Goal: Transaction & Acquisition: Purchase product/service

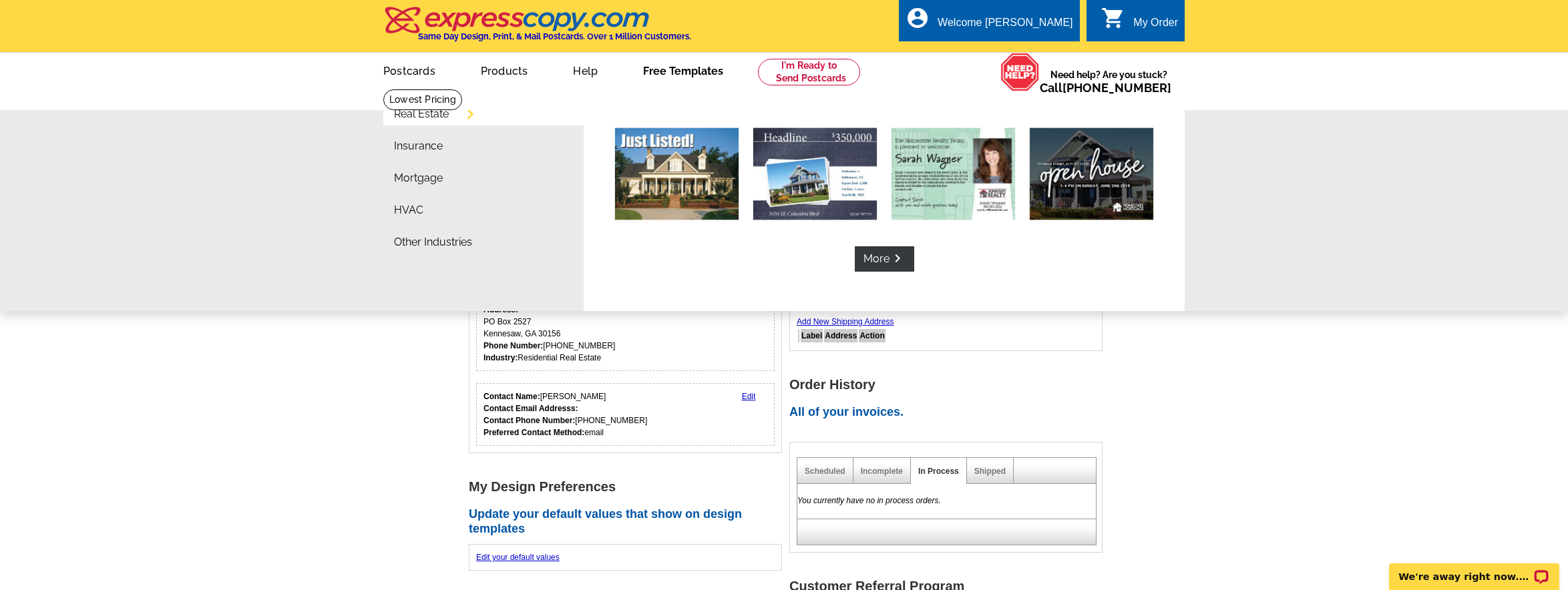
click at [688, 65] on link "Free Templates" at bounding box center [683, 70] width 123 height 31
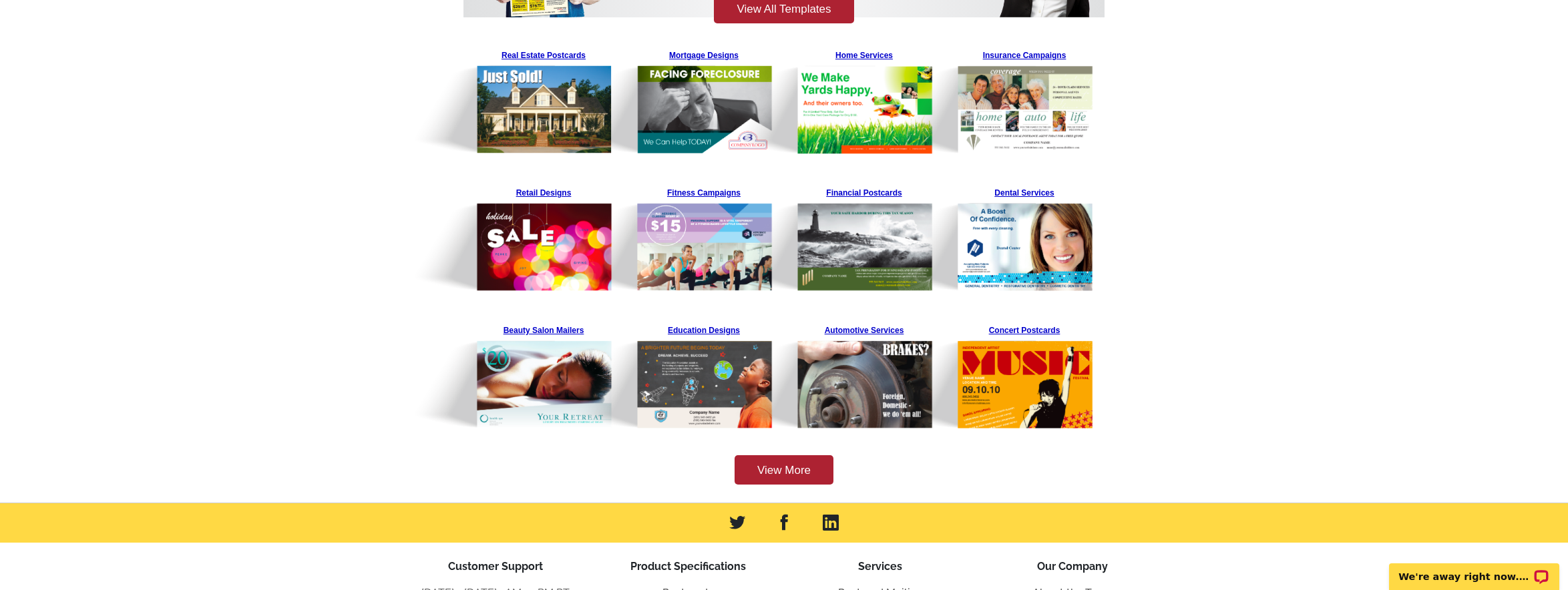
scroll to position [257, 0]
click at [570, 54] on img at bounding box center [671, 100] width 204 height 110
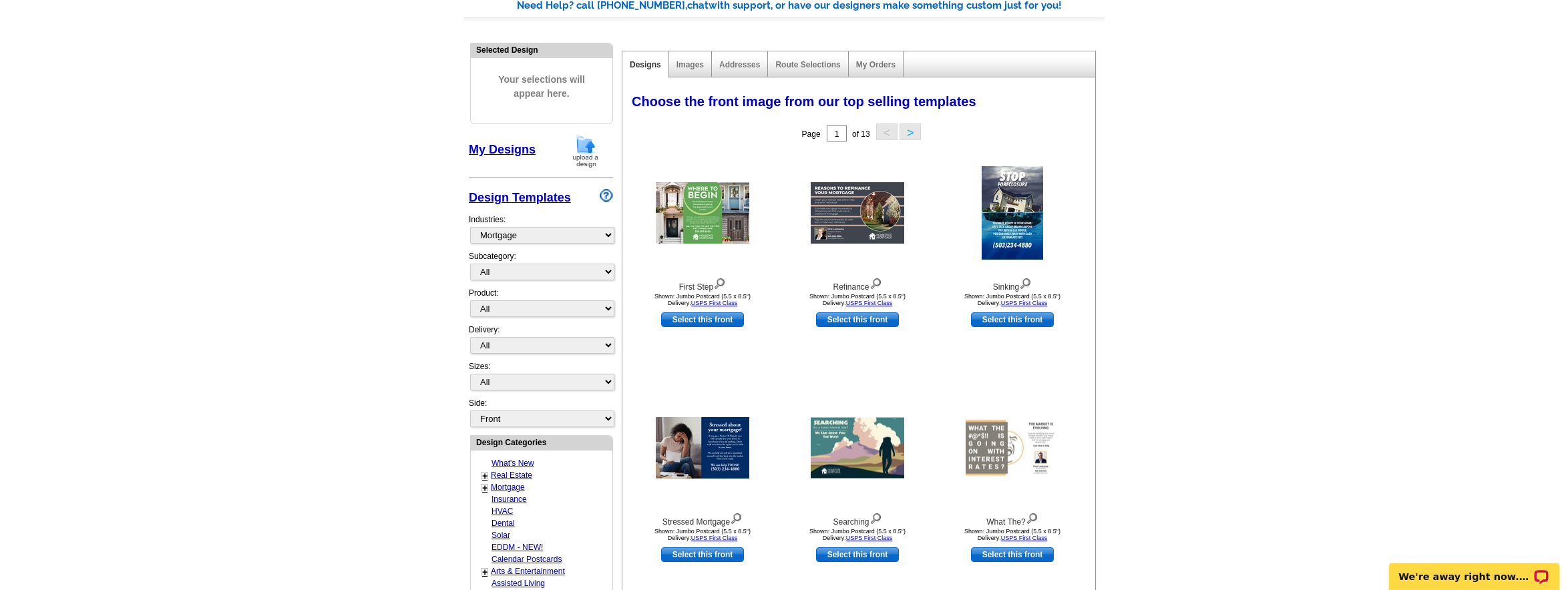
scroll to position [270, 0]
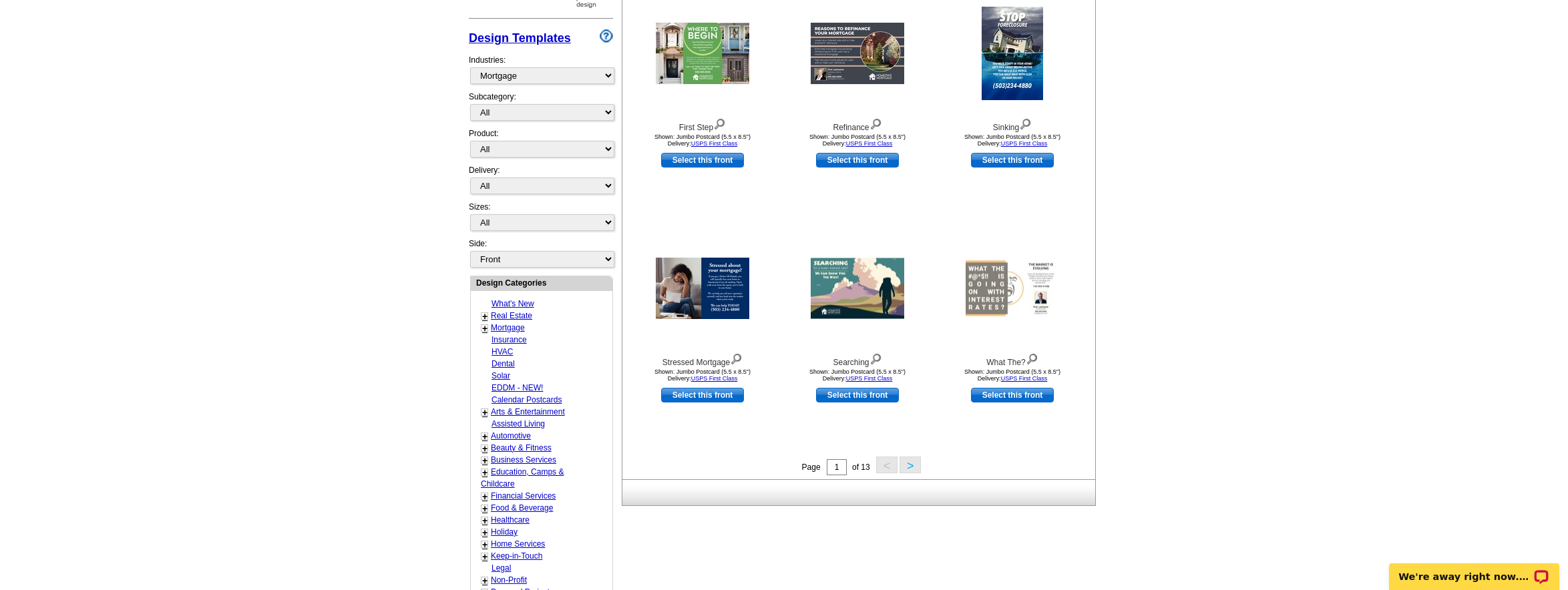
click at [483, 316] on link "+" at bounding box center [484, 317] width 5 height 10
click at [509, 337] on link "Just Listed" at bounding box center [512, 340] width 38 height 10
select select "785"
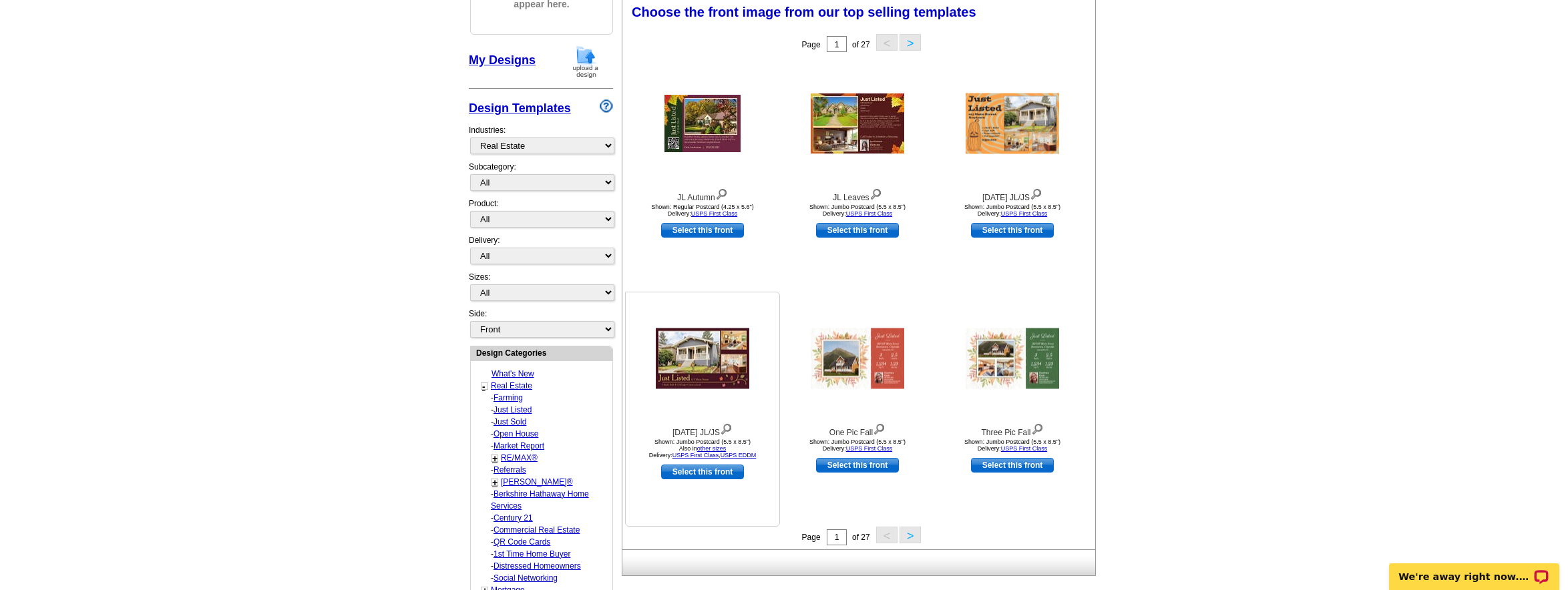
scroll to position [196, 0]
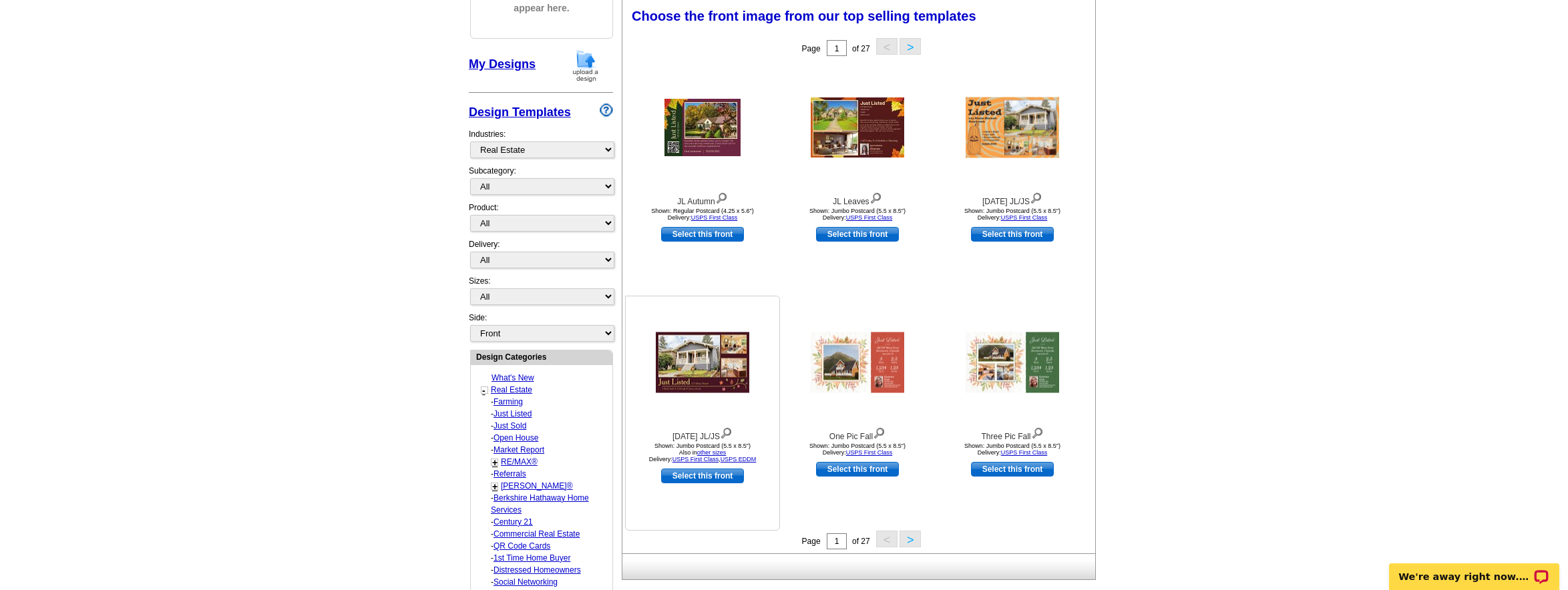
select select "788"
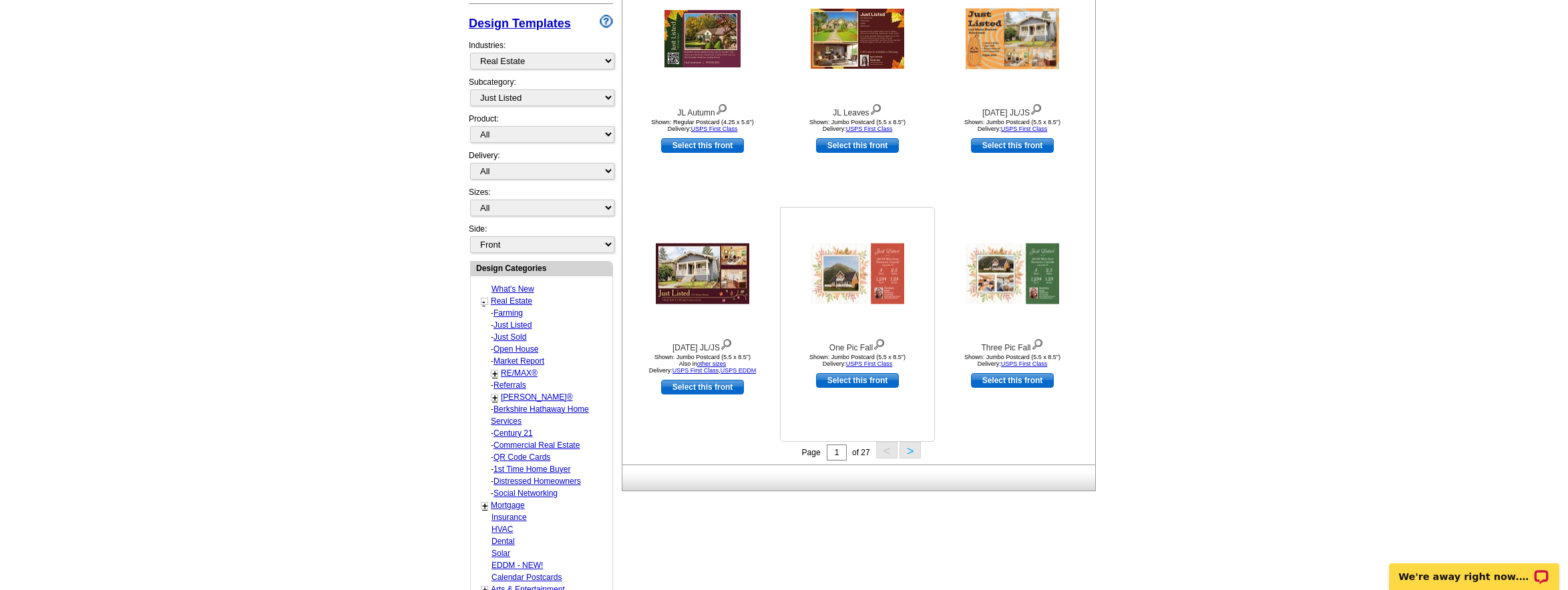
scroll to position [250, 0]
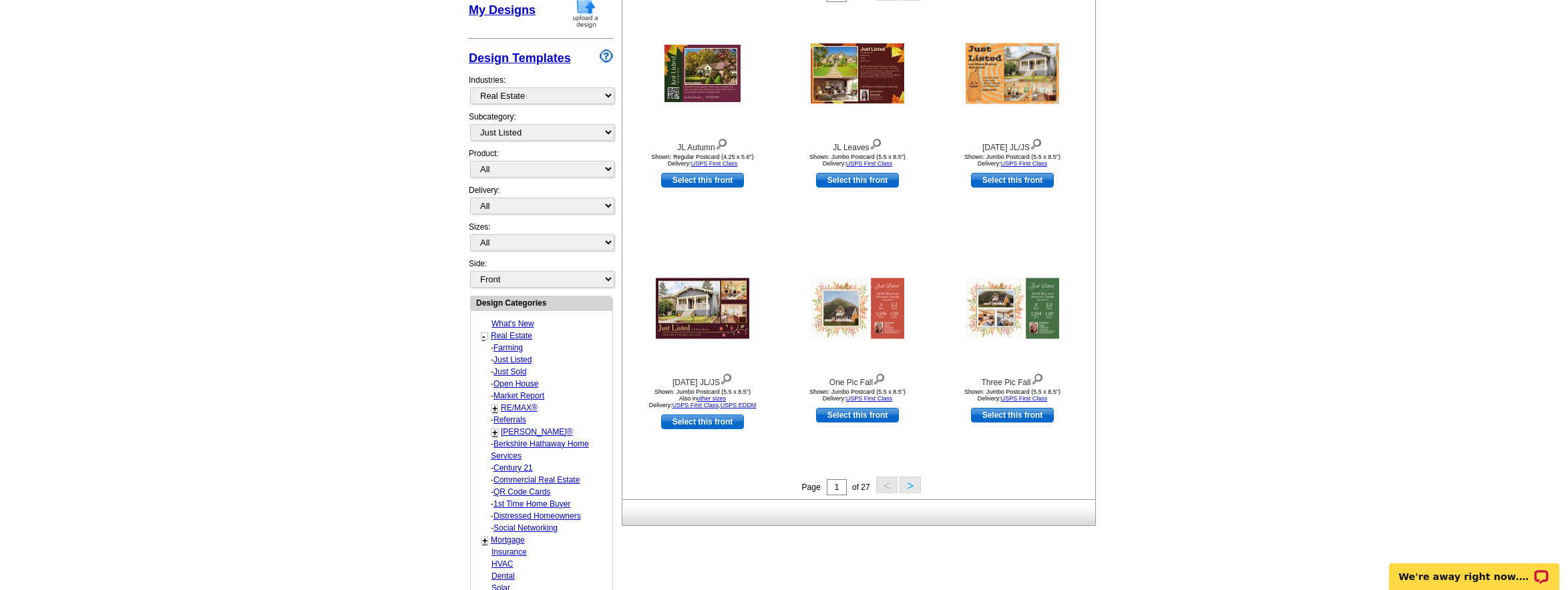
click at [908, 486] on button ">" at bounding box center [910, 484] width 22 height 16
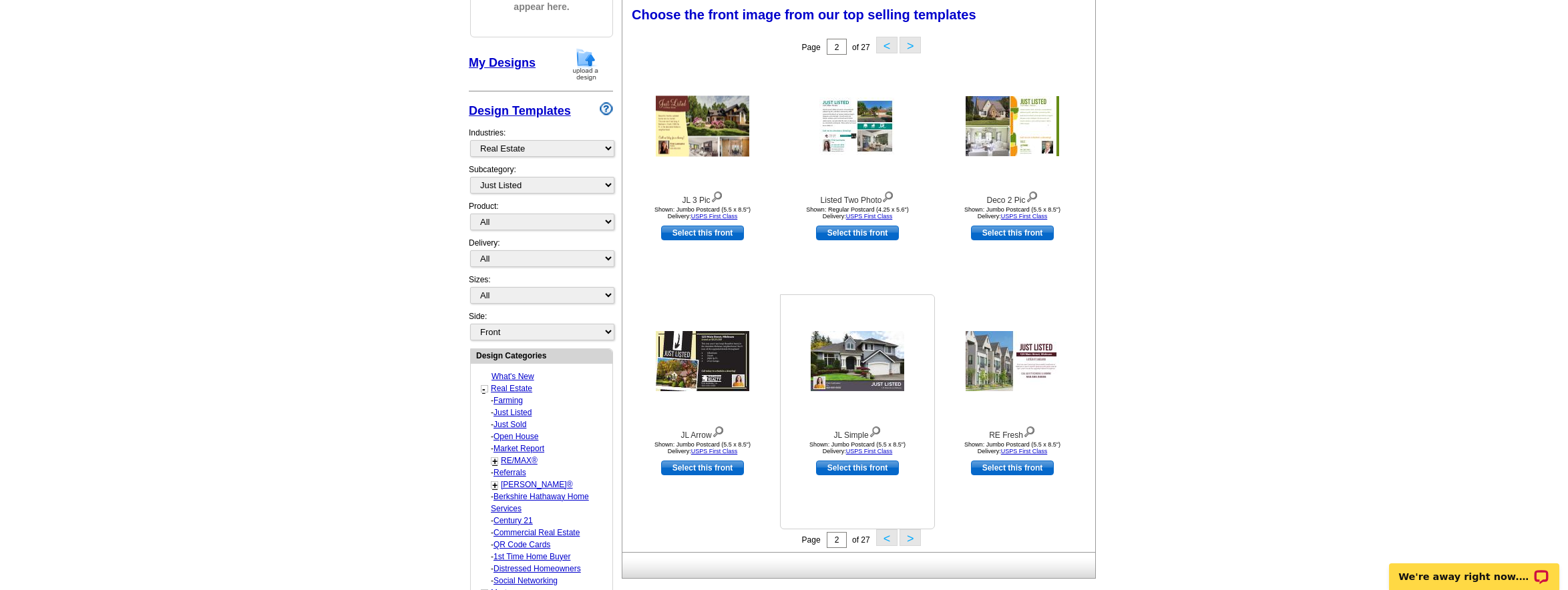
scroll to position [196, 0]
click at [907, 542] on button ">" at bounding box center [910, 539] width 22 height 16
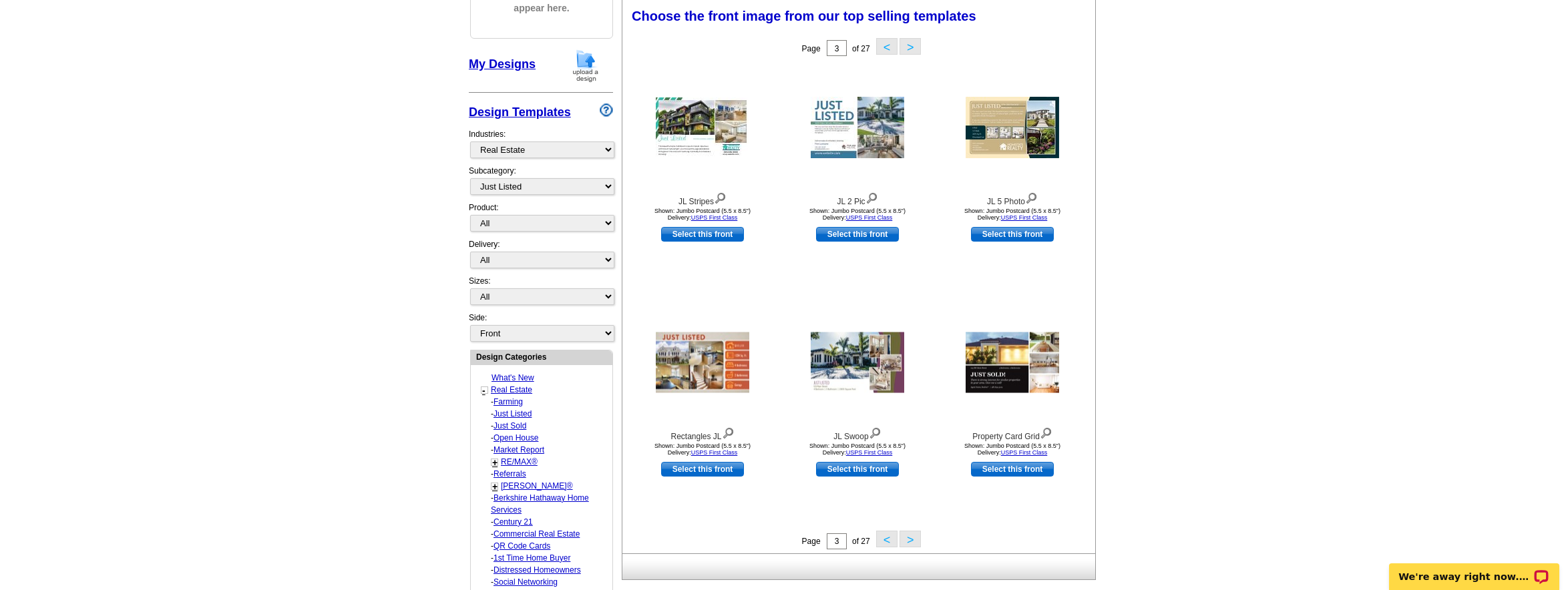
click at [909, 540] on button ">" at bounding box center [910, 539] width 22 height 16
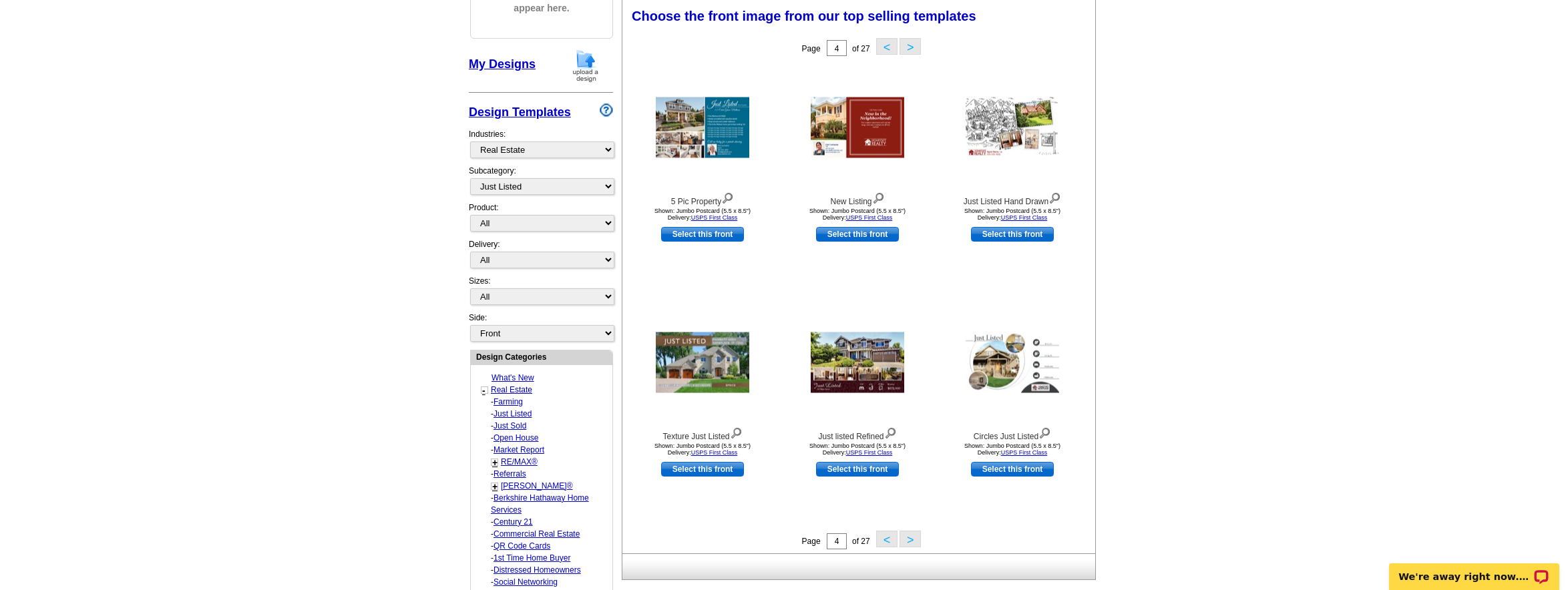
click at [908, 540] on button ">" at bounding box center [910, 539] width 22 height 16
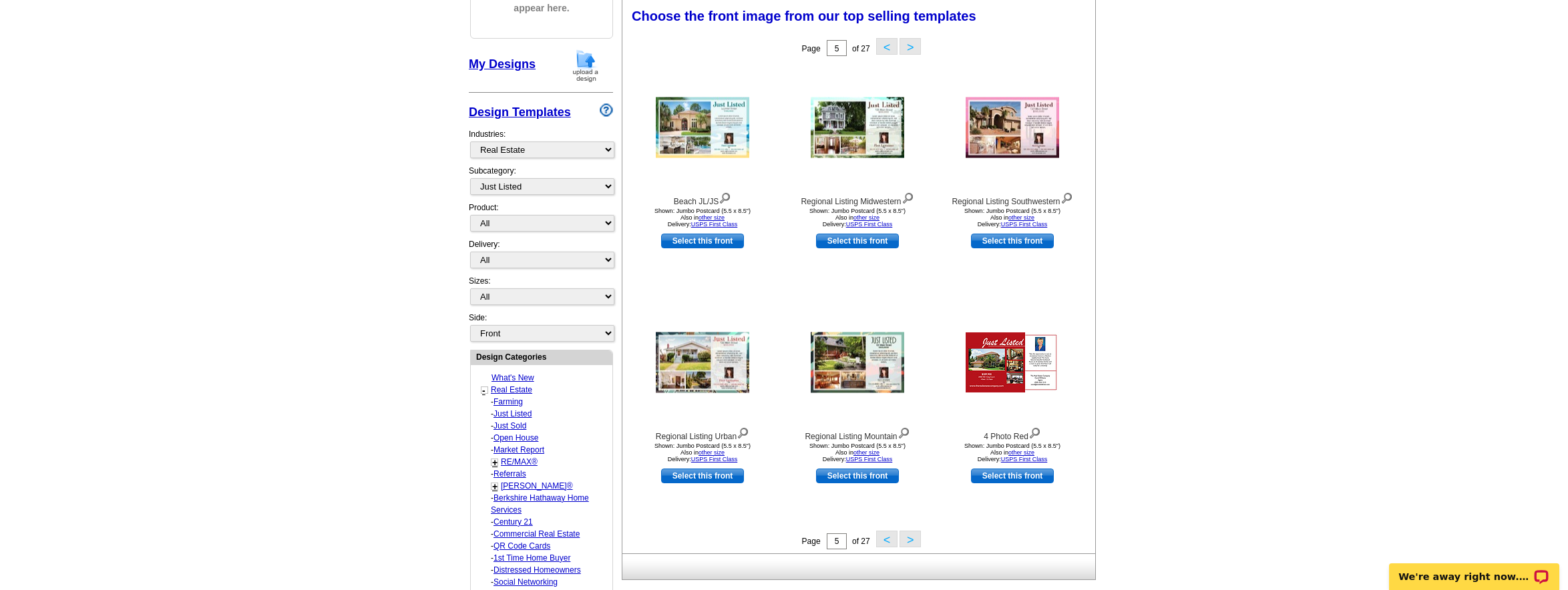
click at [907, 540] on button ">" at bounding box center [910, 539] width 22 height 16
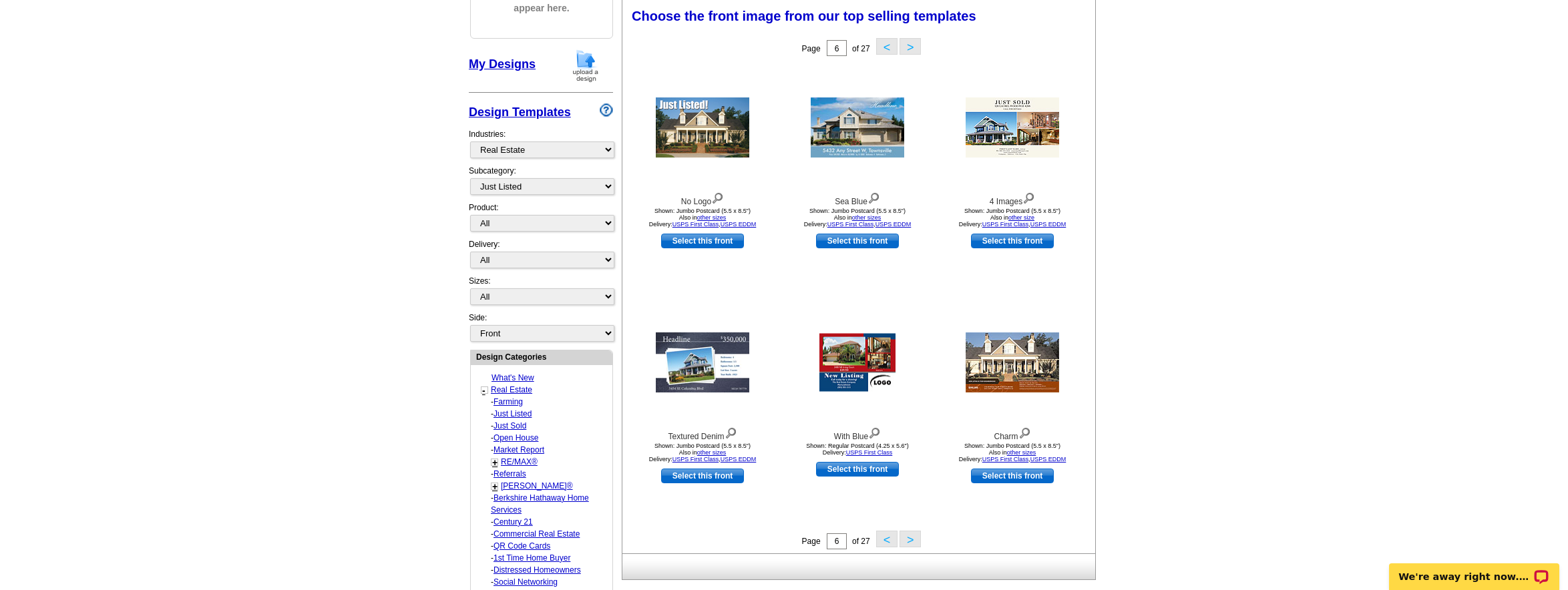
click at [911, 539] on button ">" at bounding box center [910, 539] width 22 height 16
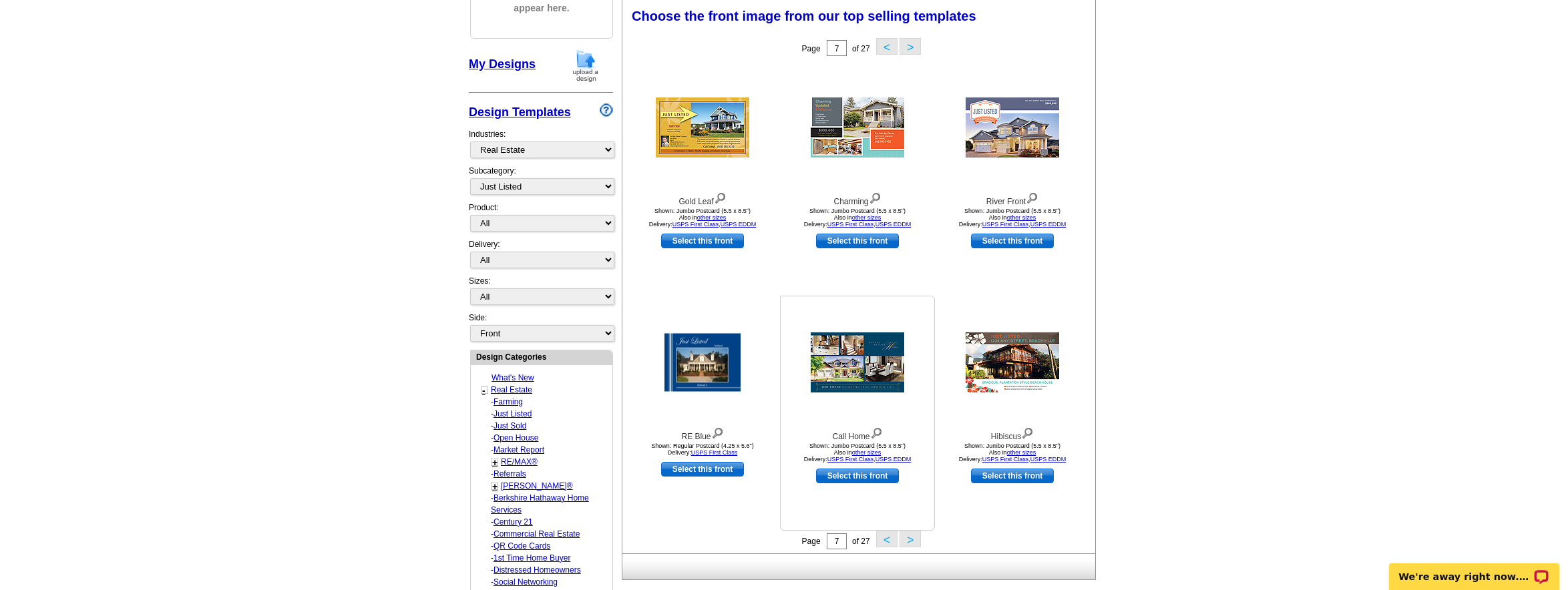
click at [877, 433] on img at bounding box center [876, 432] width 13 height 15
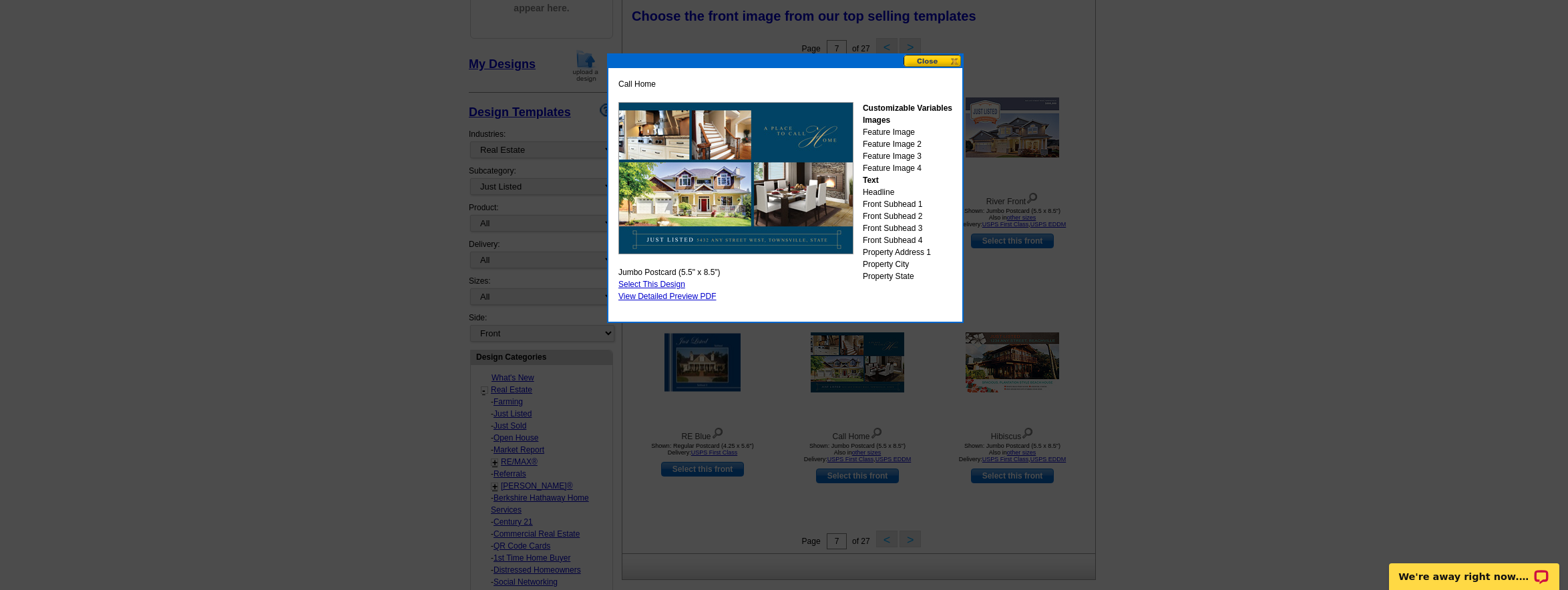
click at [1007, 523] on div at bounding box center [784, 197] width 1568 height 786
click at [915, 65] on button at bounding box center [932, 61] width 59 height 13
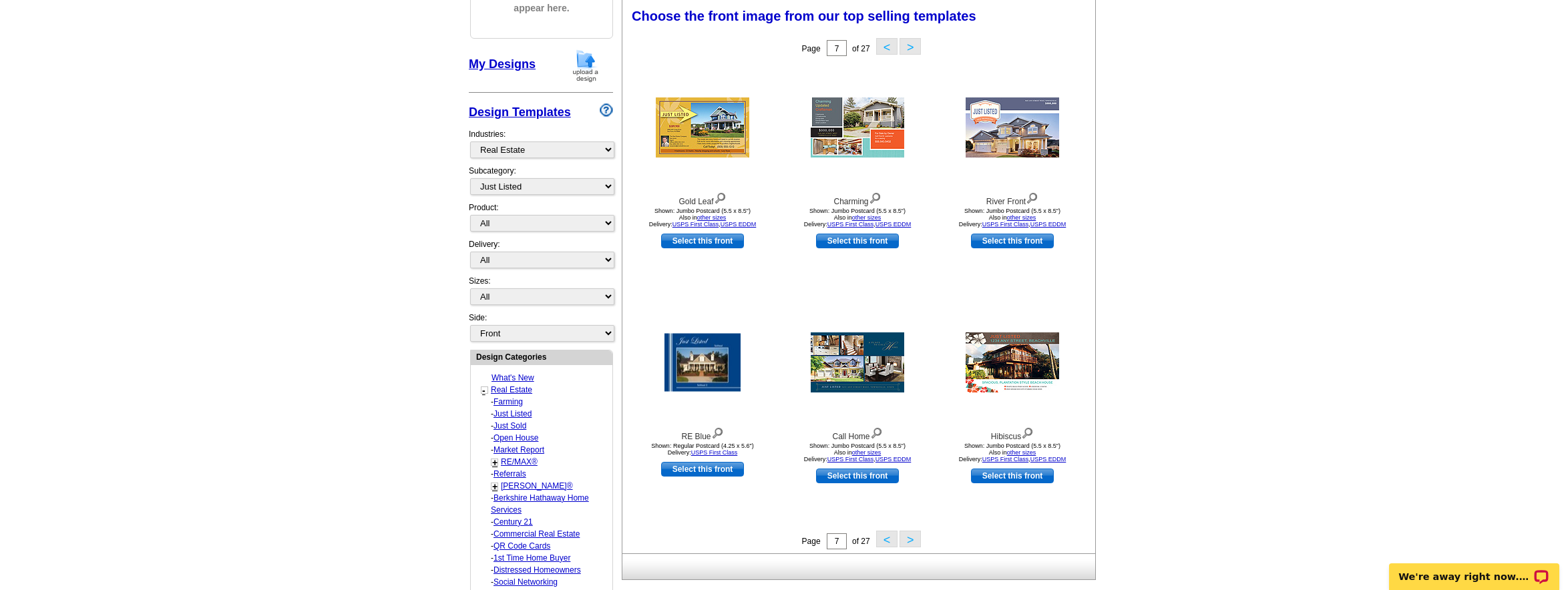
click at [908, 537] on button ">" at bounding box center [910, 539] width 22 height 16
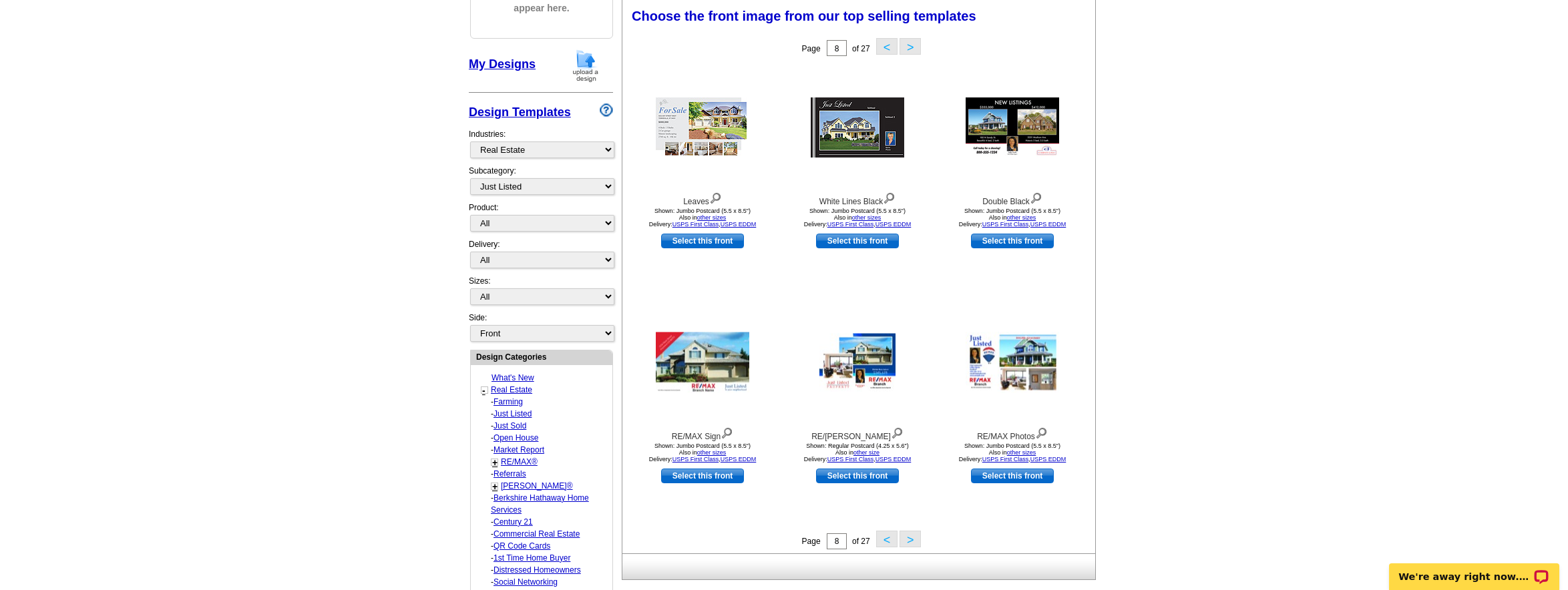
click at [906, 536] on button ">" at bounding box center [910, 539] width 22 height 16
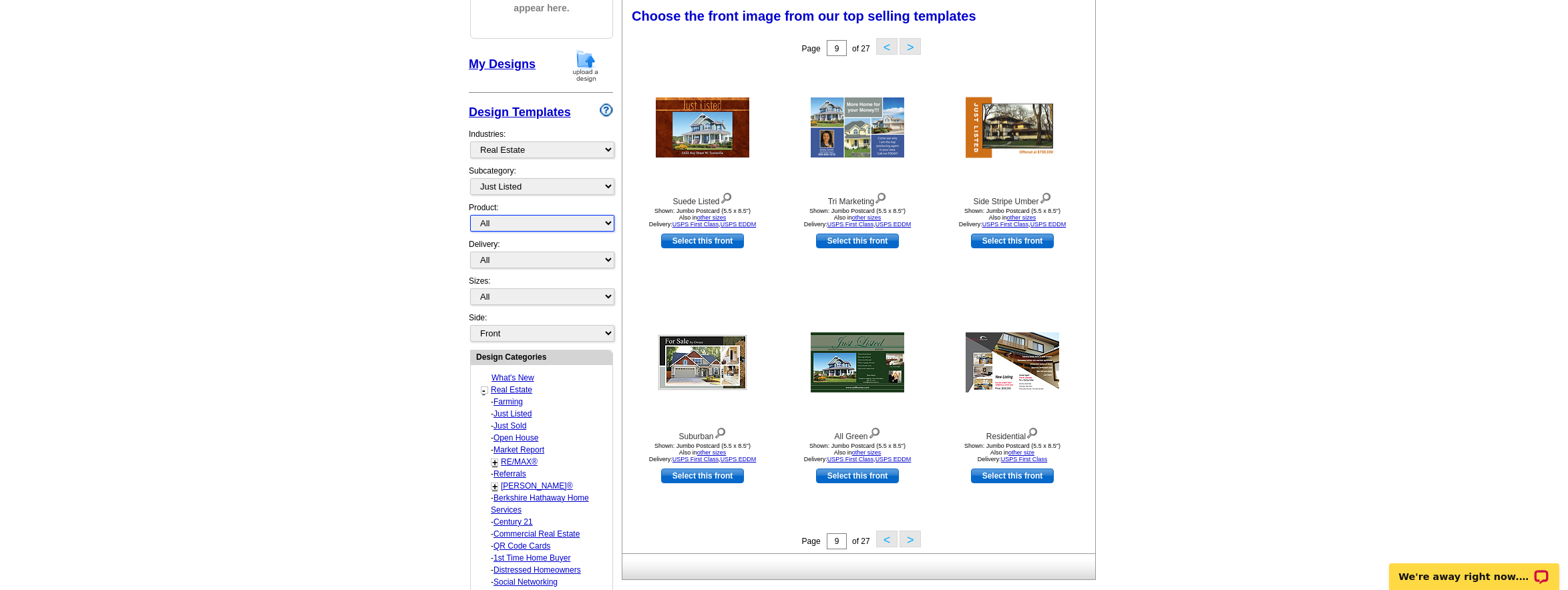
click at [594, 221] on select "All Postcards Letters and flyers Business Cards Door Hangers Greeting Cards" at bounding box center [542, 223] width 144 height 16
select select "1"
click at [470, 215] on select "All Postcards Letters and flyers Business Cards Door Hangers Greeting Cards" at bounding box center [542, 223] width 144 height 16
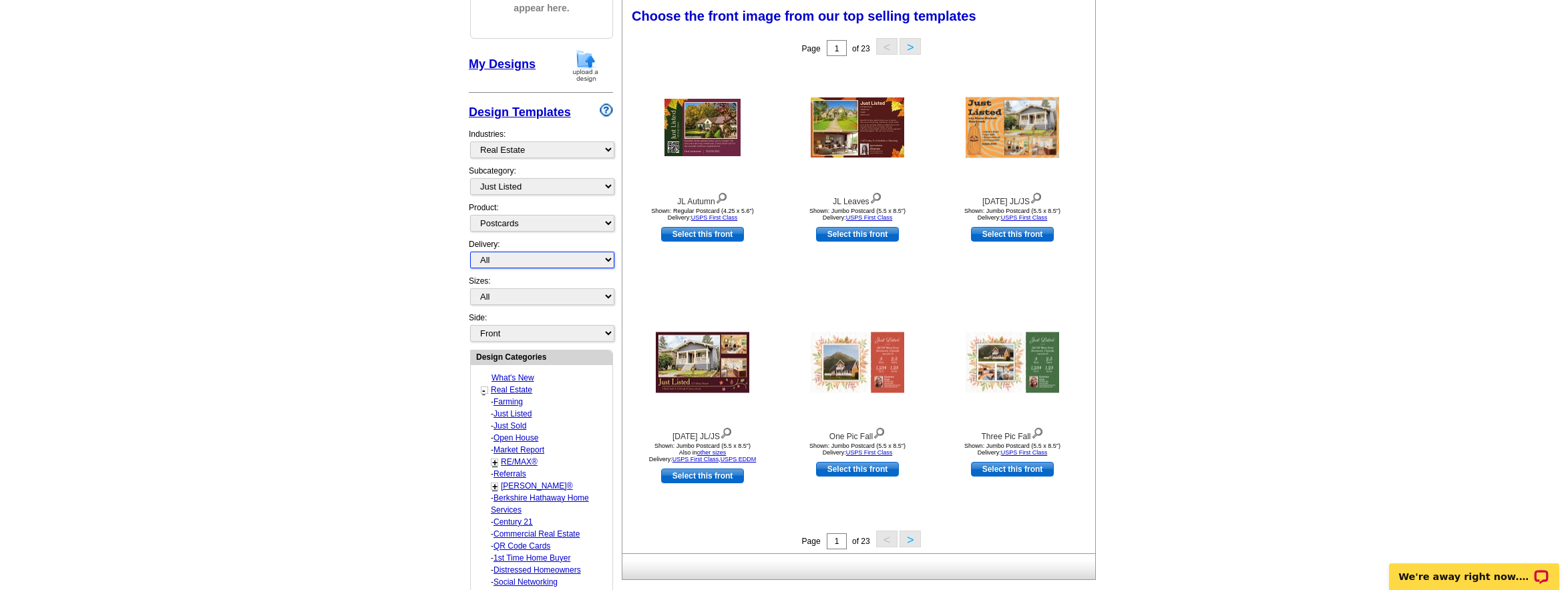
click at [604, 257] on select "All First Class Mail Shipped to Me EDDM Save 66% on Postage" at bounding box center [542, 260] width 144 height 16
select select "1"
click at [470, 252] on select "All First Class Mail Shipped to Me EDDM Save 66% on Postage" at bounding box center [542, 260] width 144 height 16
click at [604, 293] on select "All Jumbo Postcard (5.5" x 8.5") Regular Postcard (4.25" x 5.6") Panoramic Post…" at bounding box center [542, 296] width 144 height 16
click at [470, 288] on select "All Jumbo Postcard (5.5" x 8.5") Regular Postcard (4.25" x 5.6") Panoramic Post…" at bounding box center [542, 296] width 144 height 16
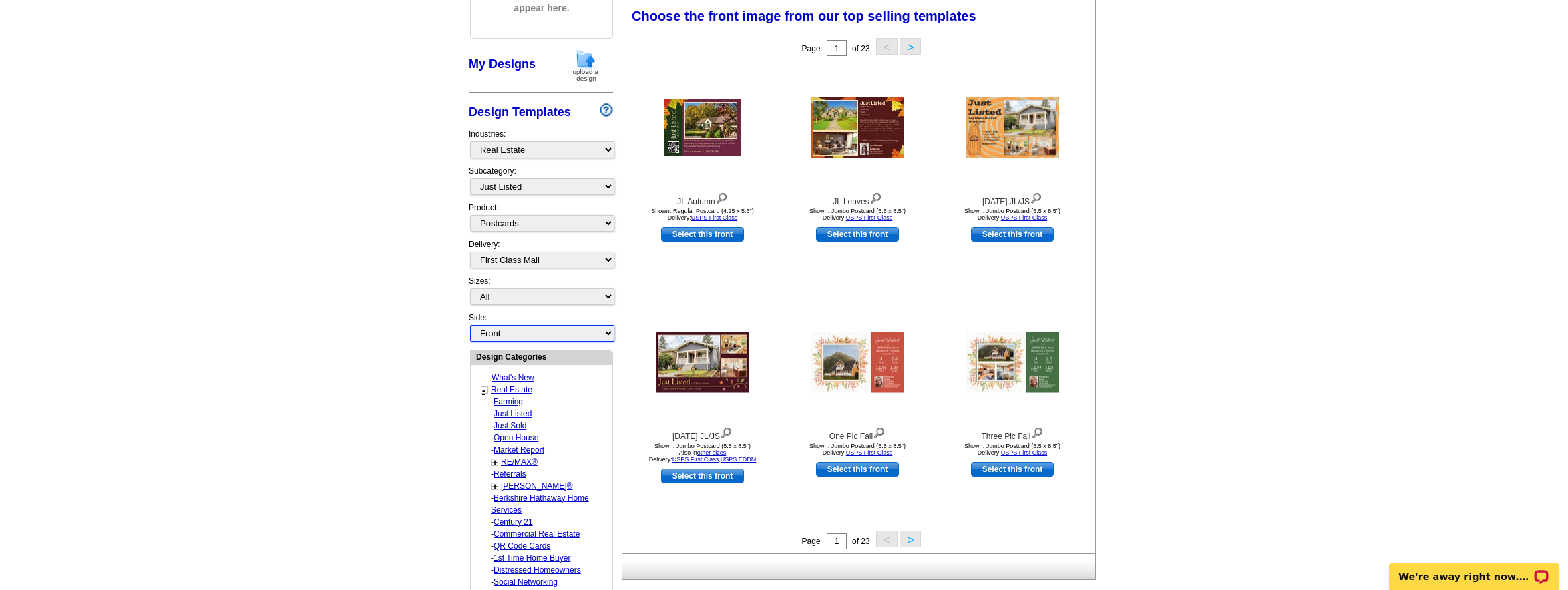
click at [579, 336] on select "Front Back" at bounding box center [542, 333] width 144 height 16
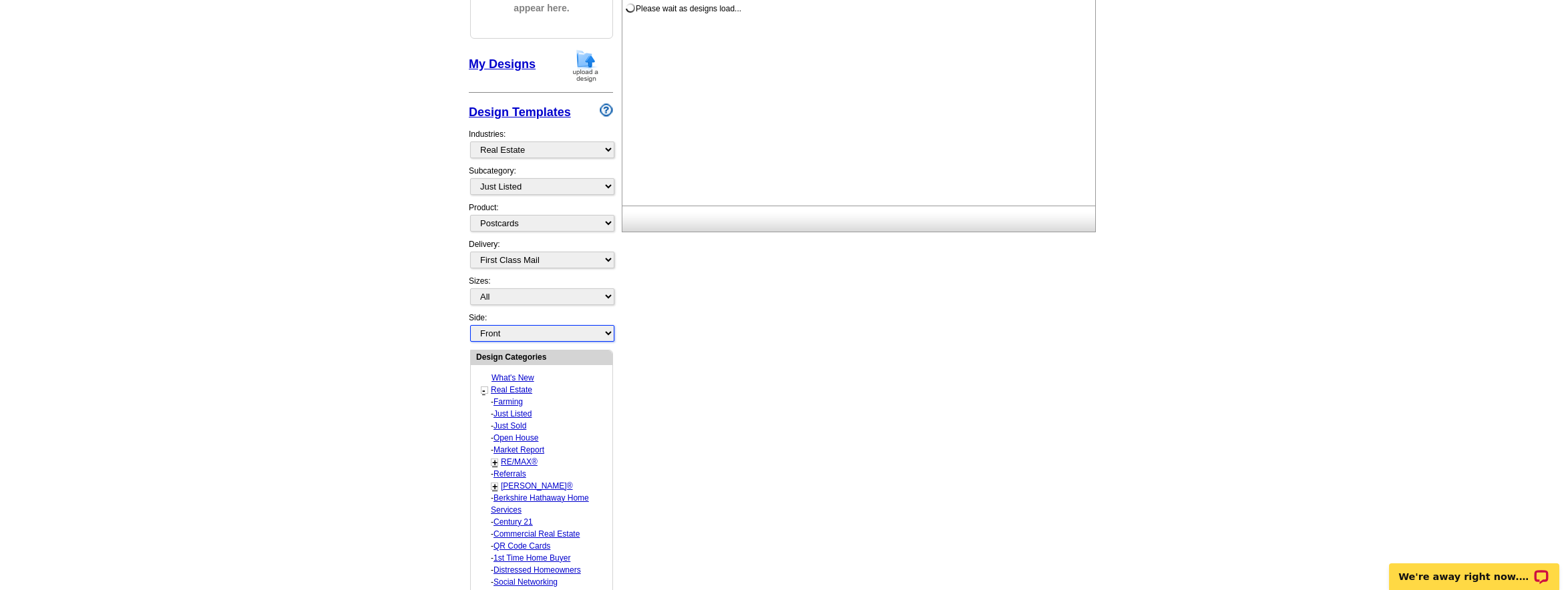
click at [470, 325] on select "Front Back" at bounding box center [542, 333] width 144 height 16
select select "front"
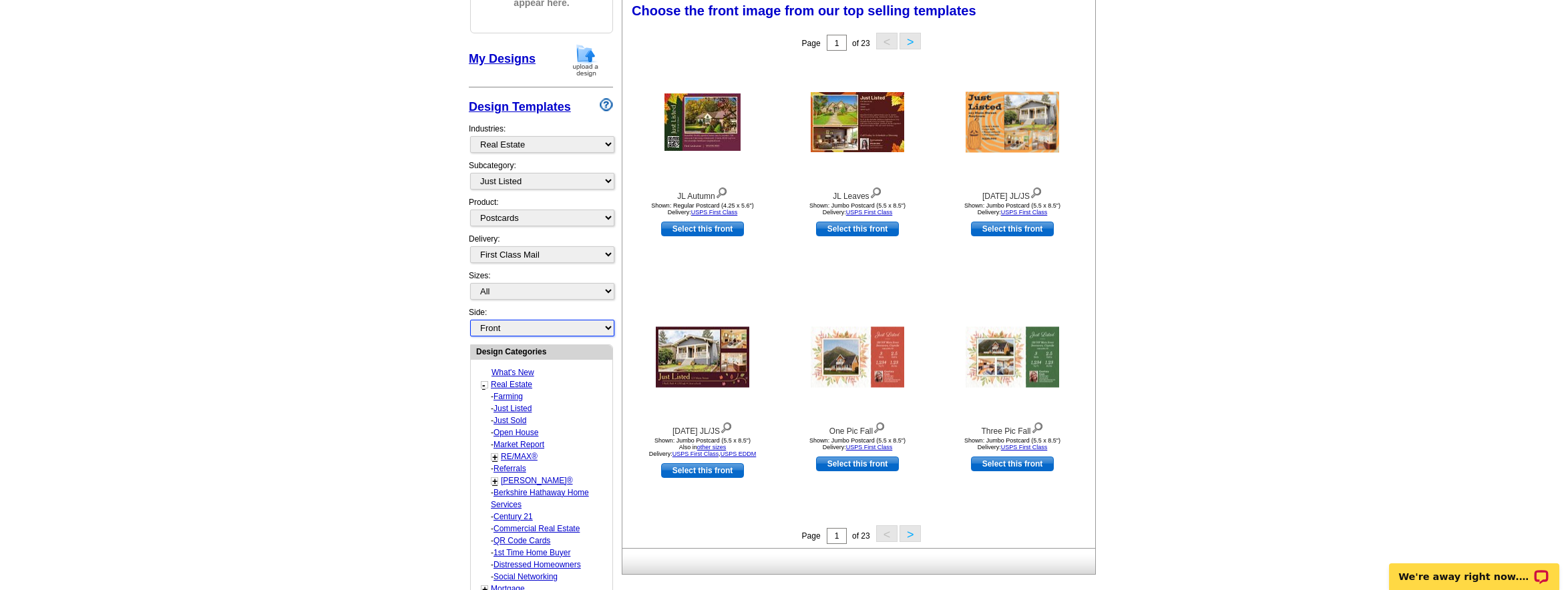
scroll to position [204, 0]
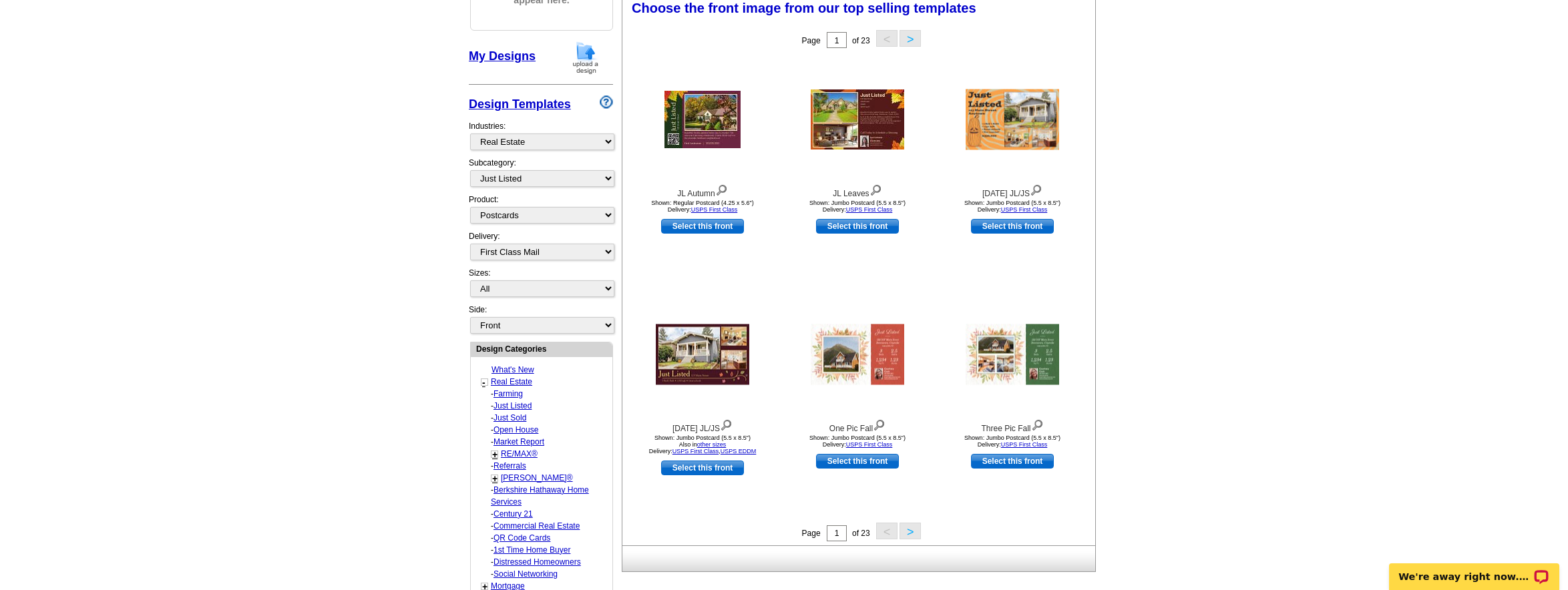
click at [495, 476] on link "+" at bounding box center [494, 479] width 5 height 10
click at [531, 538] on link "Home Listings" at bounding box center [529, 538] width 51 height 10
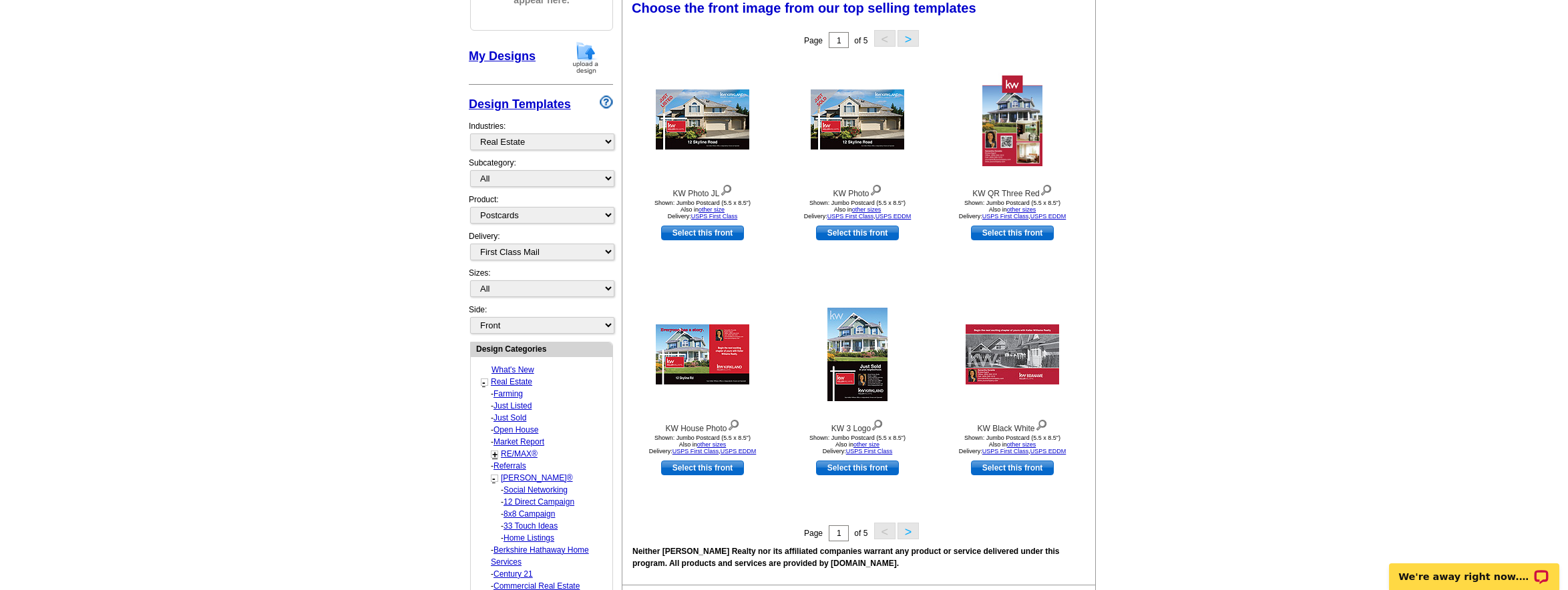
click at [549, 499] on link "12 Direct Campaign" at bounding box center [538, 502] width 71 height 10
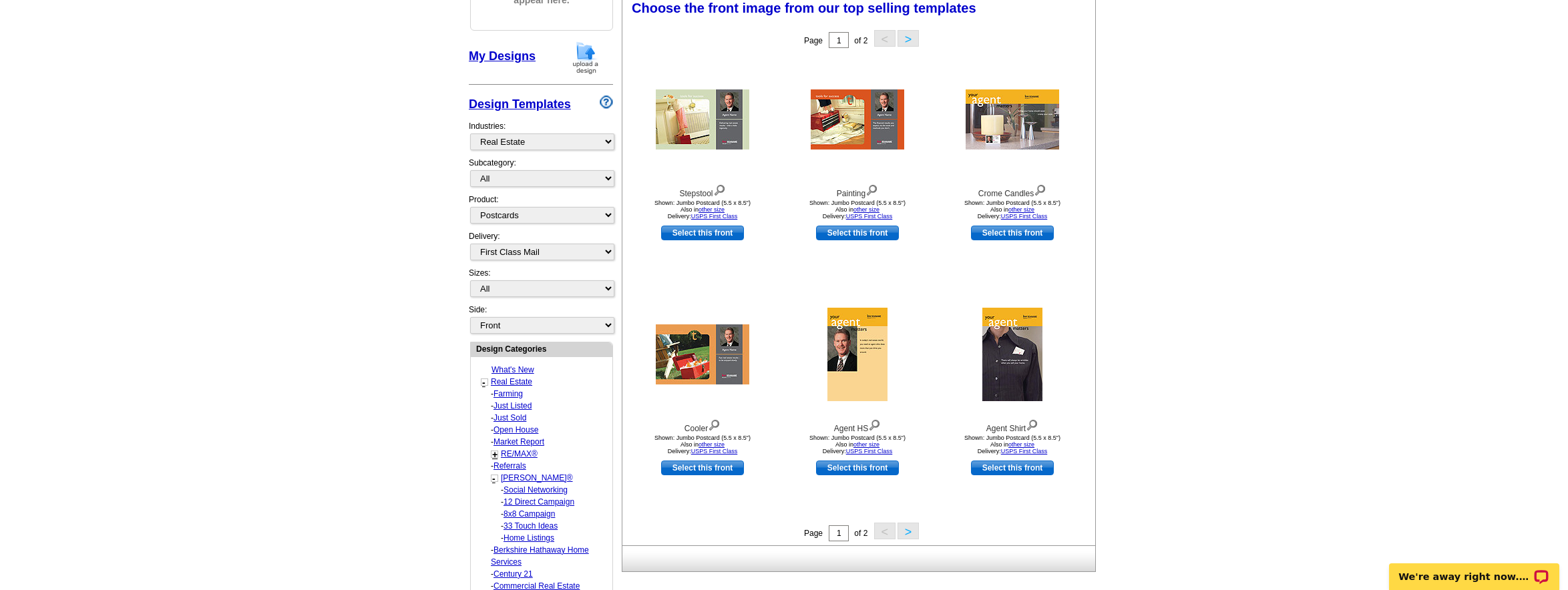
click at [542, 513] on link "8x8 Campaign" at bounding box center [529, 513] width 51 height 10
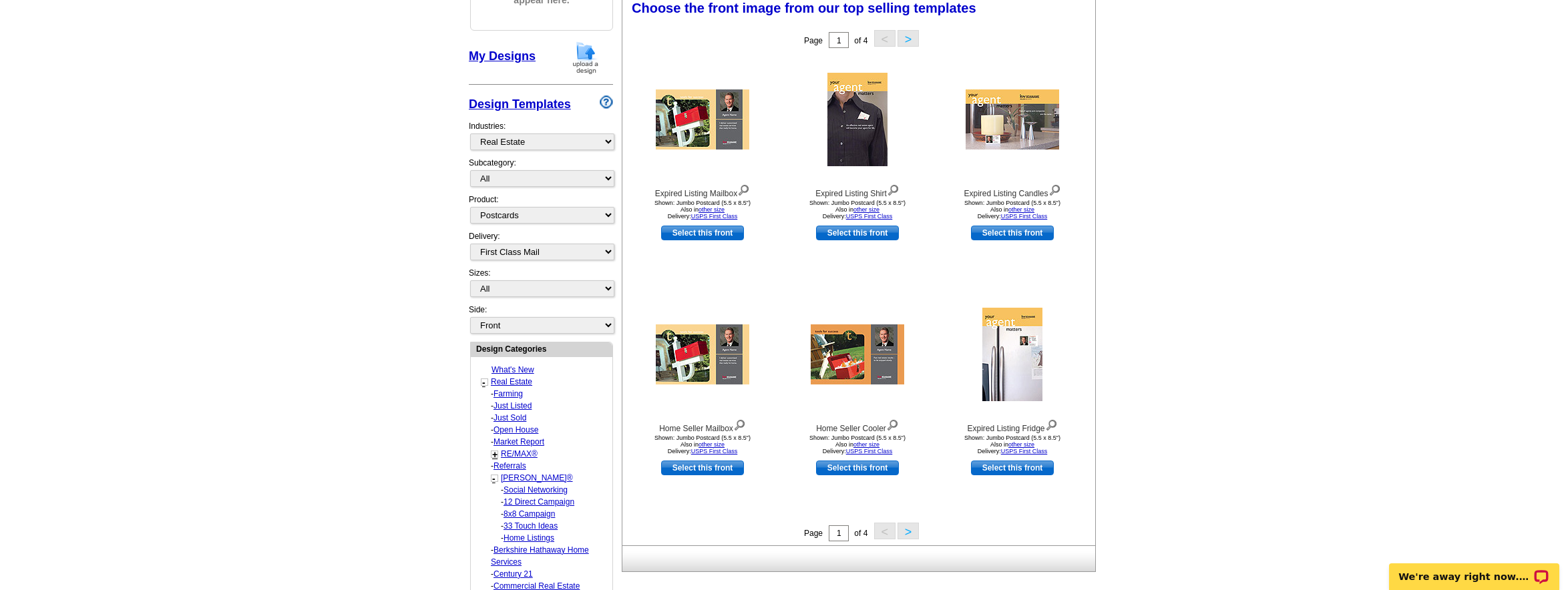
click at [536, 525] on link "33 Touch Ideas" at bounding box center [530, 525] width 54 height 10
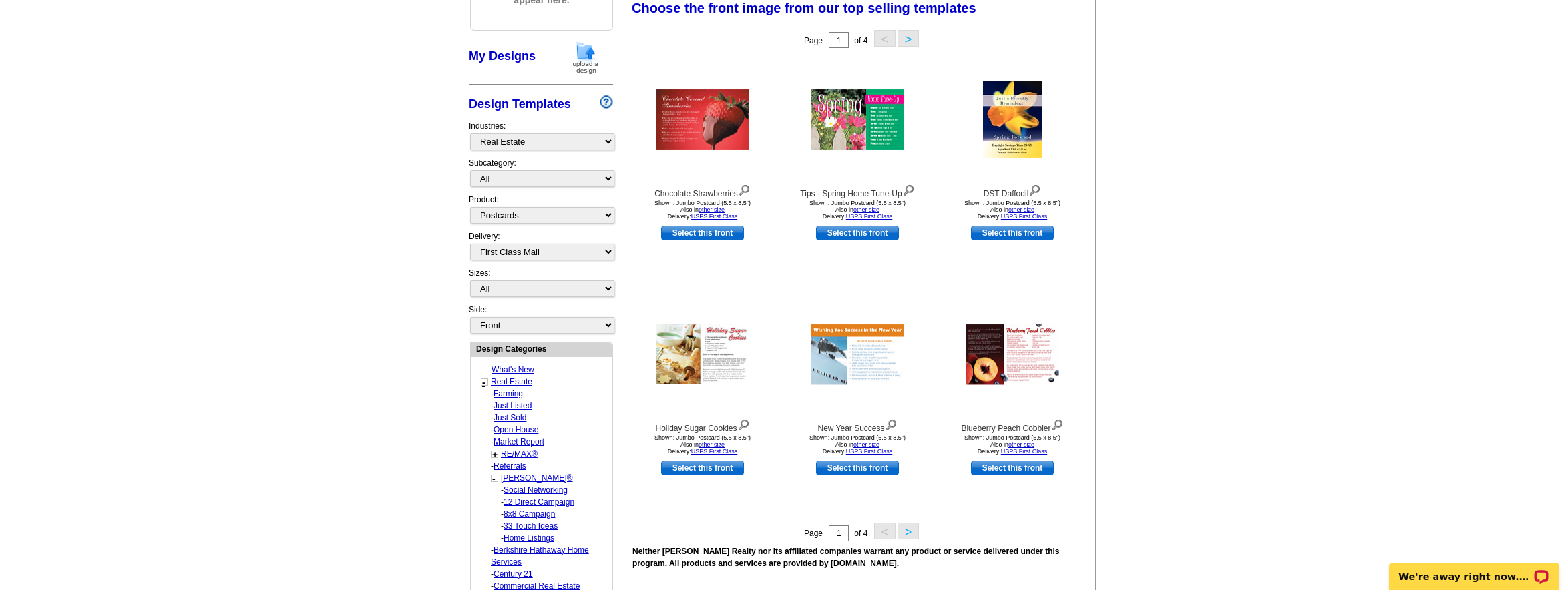
click at [548, 488] on link "Social Networking" at bounding box center [535, 490] width 64 height 10
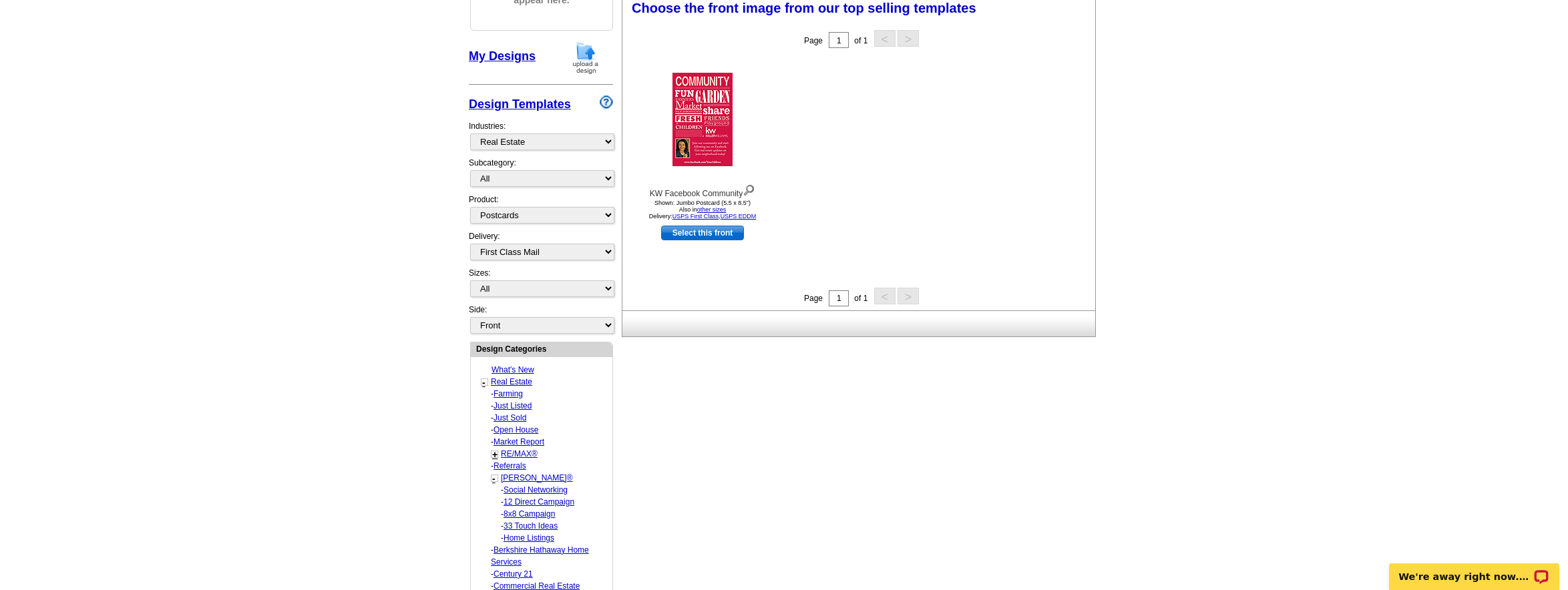
click at [541, 502] on link "12 Direct Campaign" at bounding box center [538, 502] width 71 height 10
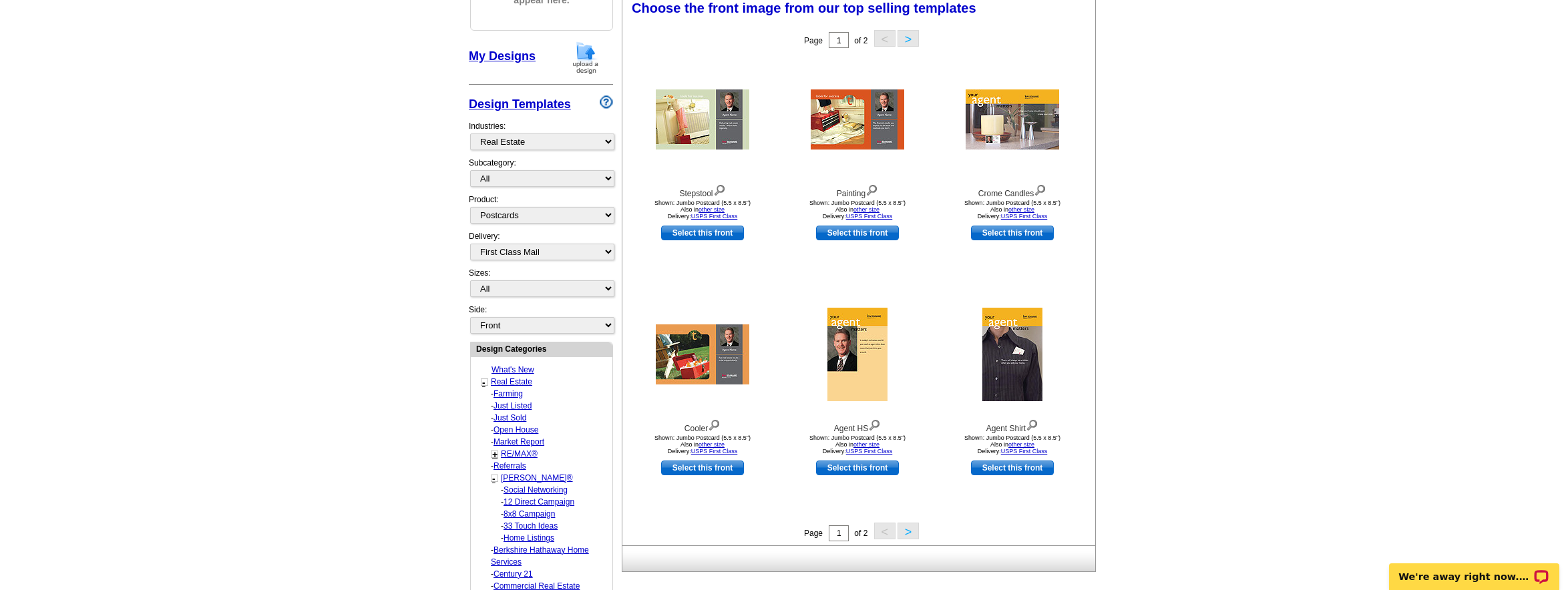
click at [903, 534] on button ">" at bounding box center [908, 531] width 22 height 16
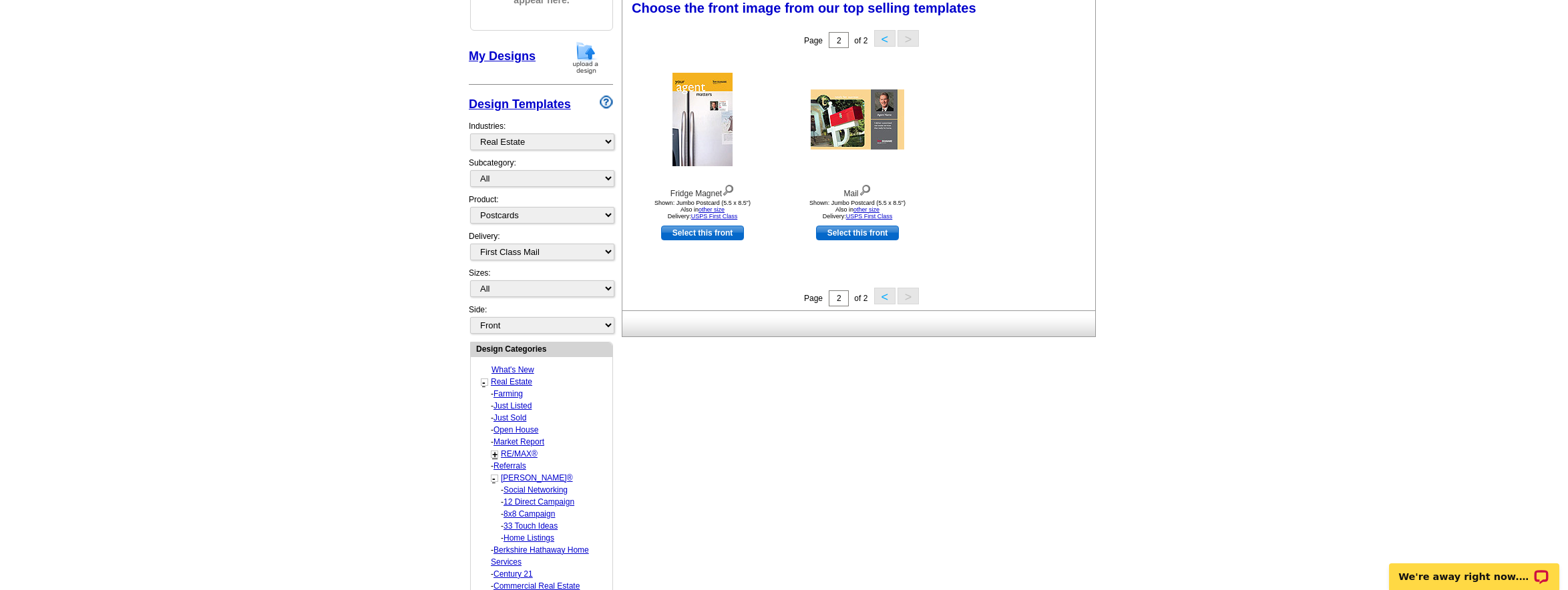
click at [520, 404] on link "Just Listed" at bounding box center [512, 406] width 38 height 10
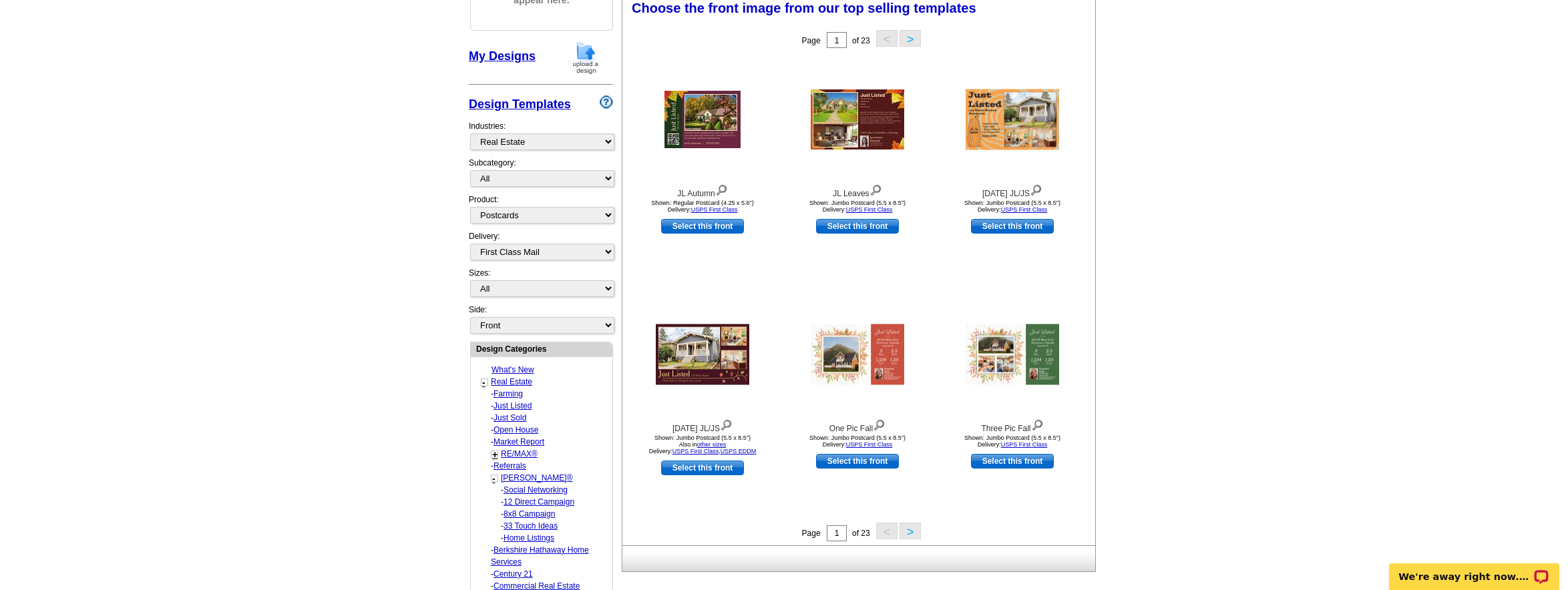
click at [511, 393] on link "Farming" at bounding box center [509, 394] width 30 height 10
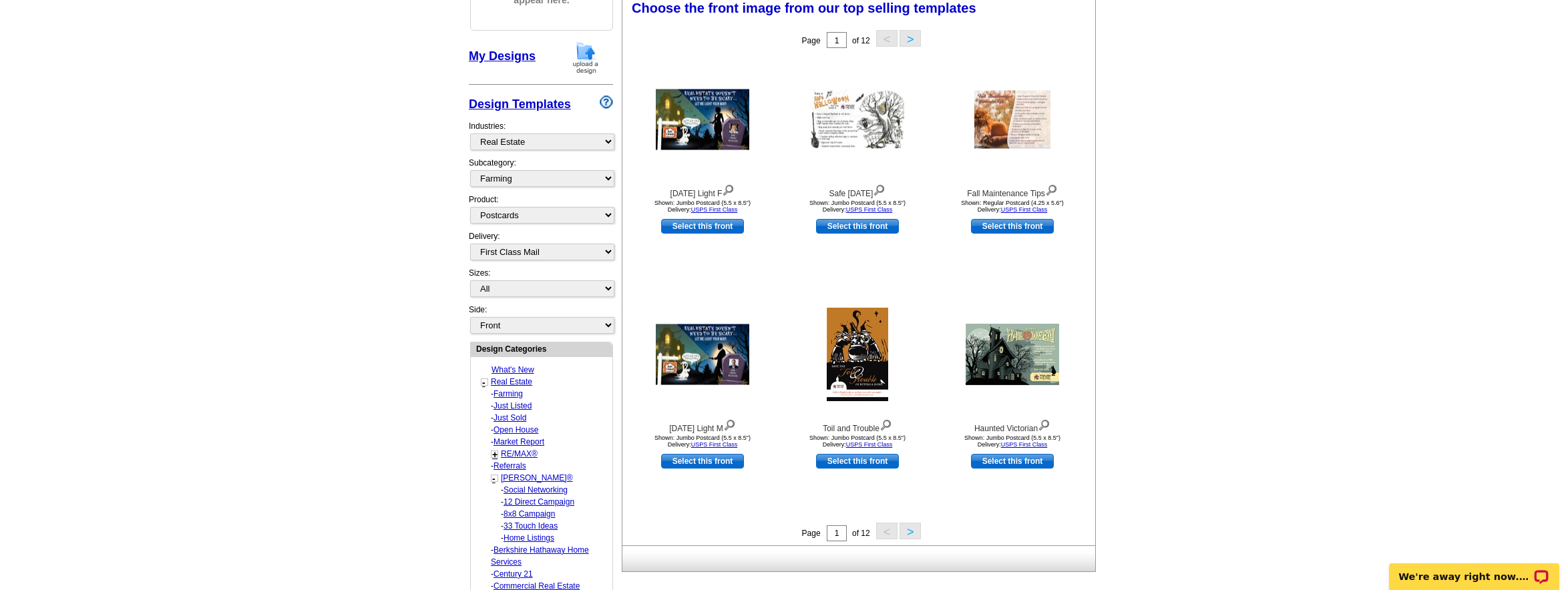
click at [514, 404] on link "Just Listed" at bounding box center [512, 406] width 38 height 10
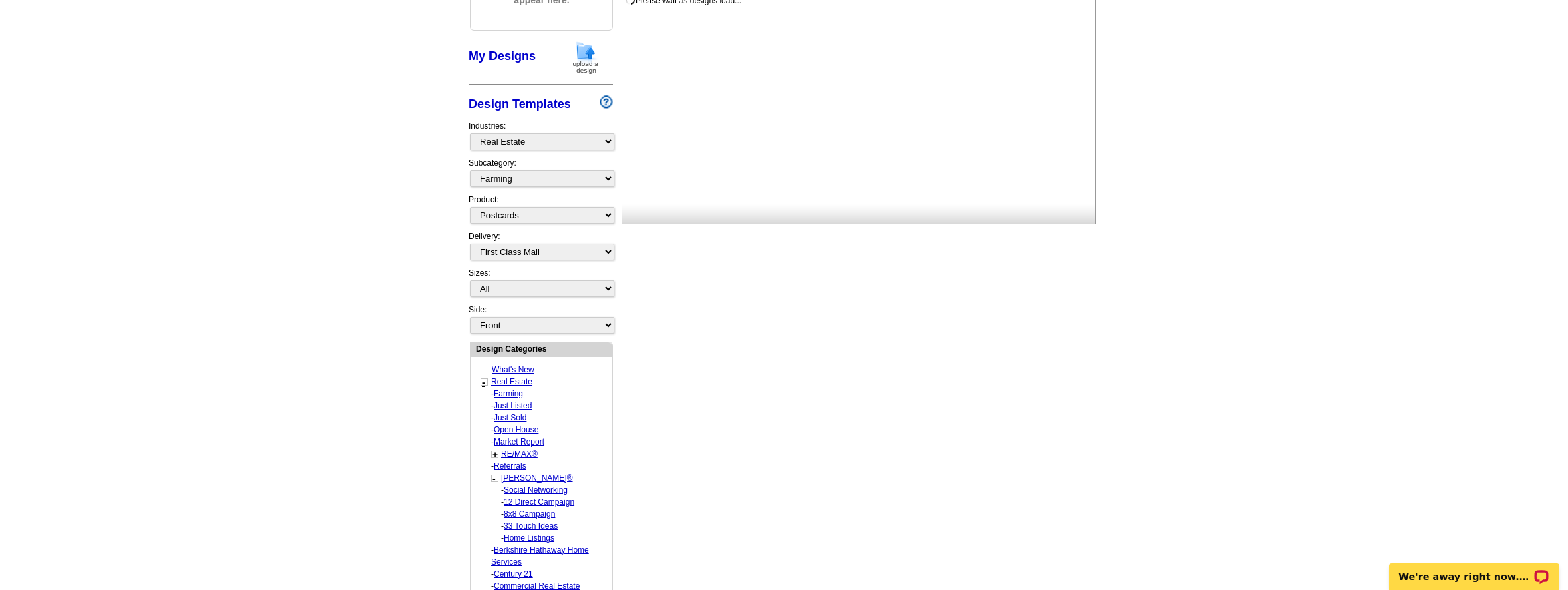
select select "788"
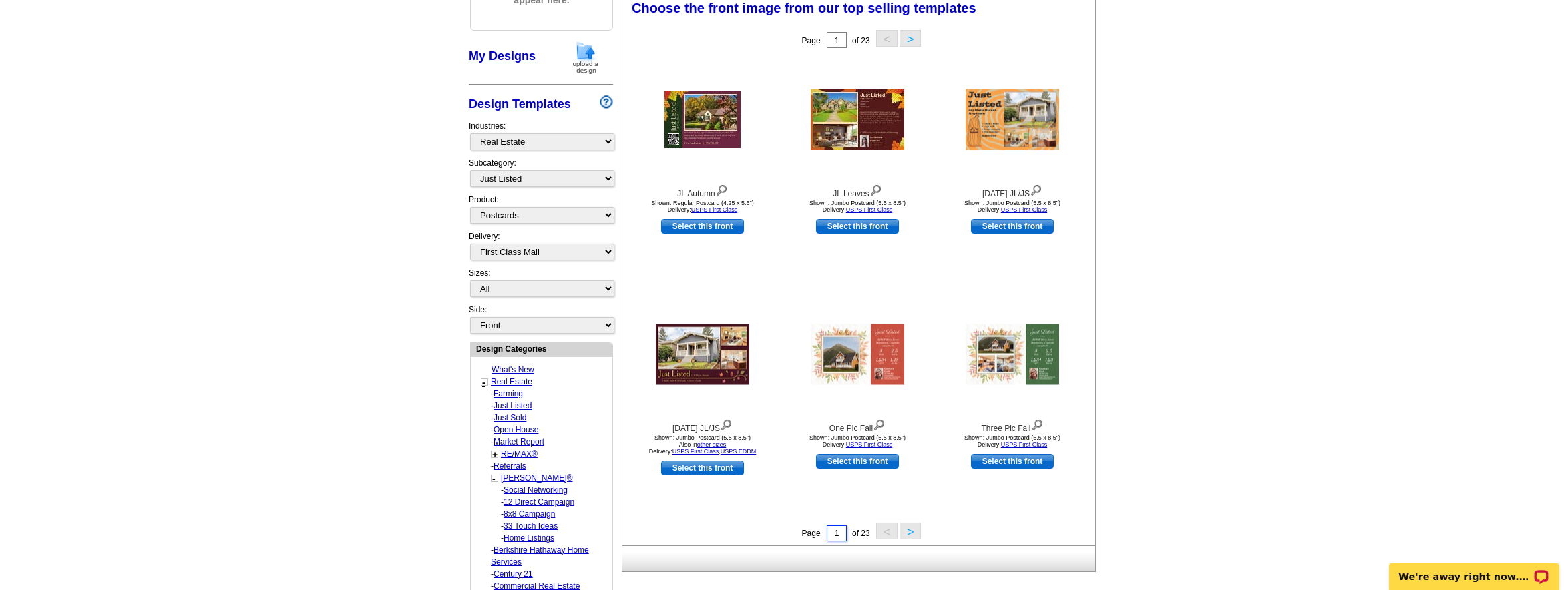
drag, startPoint x: 839, startPoint y: 534, endPoint x: 813, endPoint y: 528, distance: 26.7
click at [813, 528] on div "Page 1 of 23 < >" at bounding box center [862, 532] width 473 height 20
type input "23"
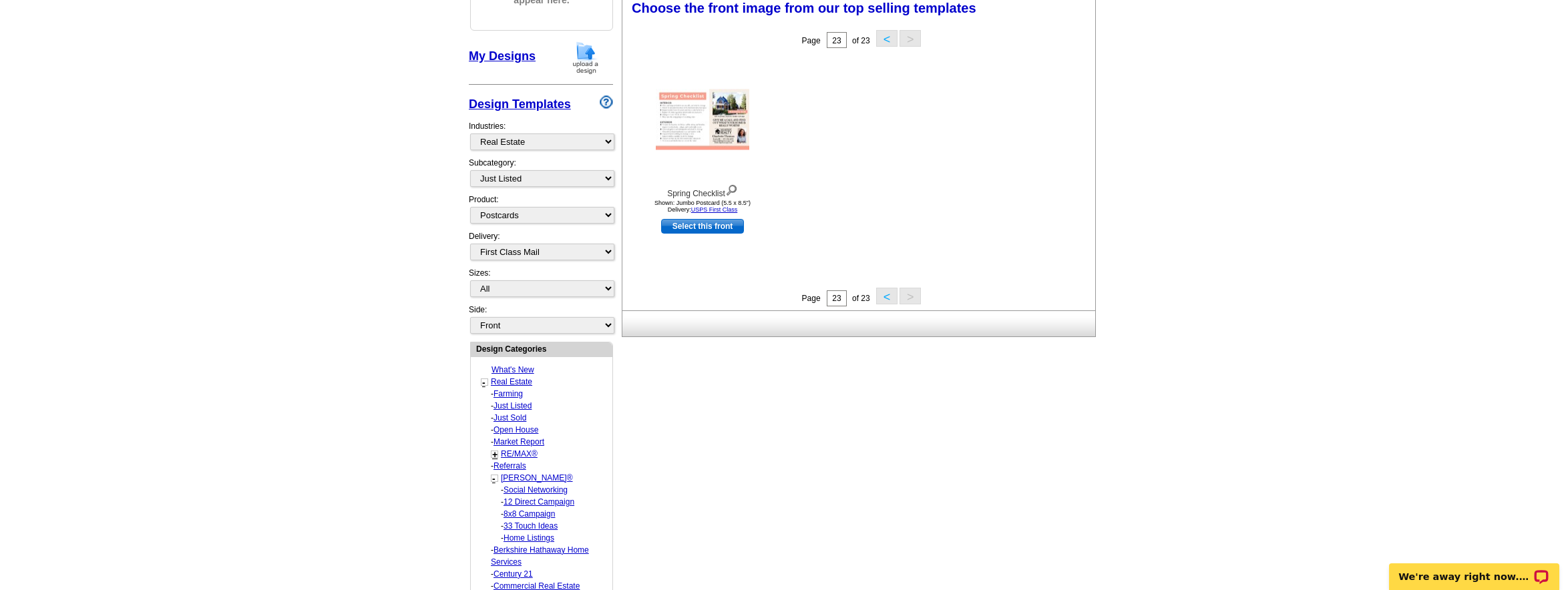
click at [882, 298] on button "<" at bounding box center [886, 296] width 22 height 16
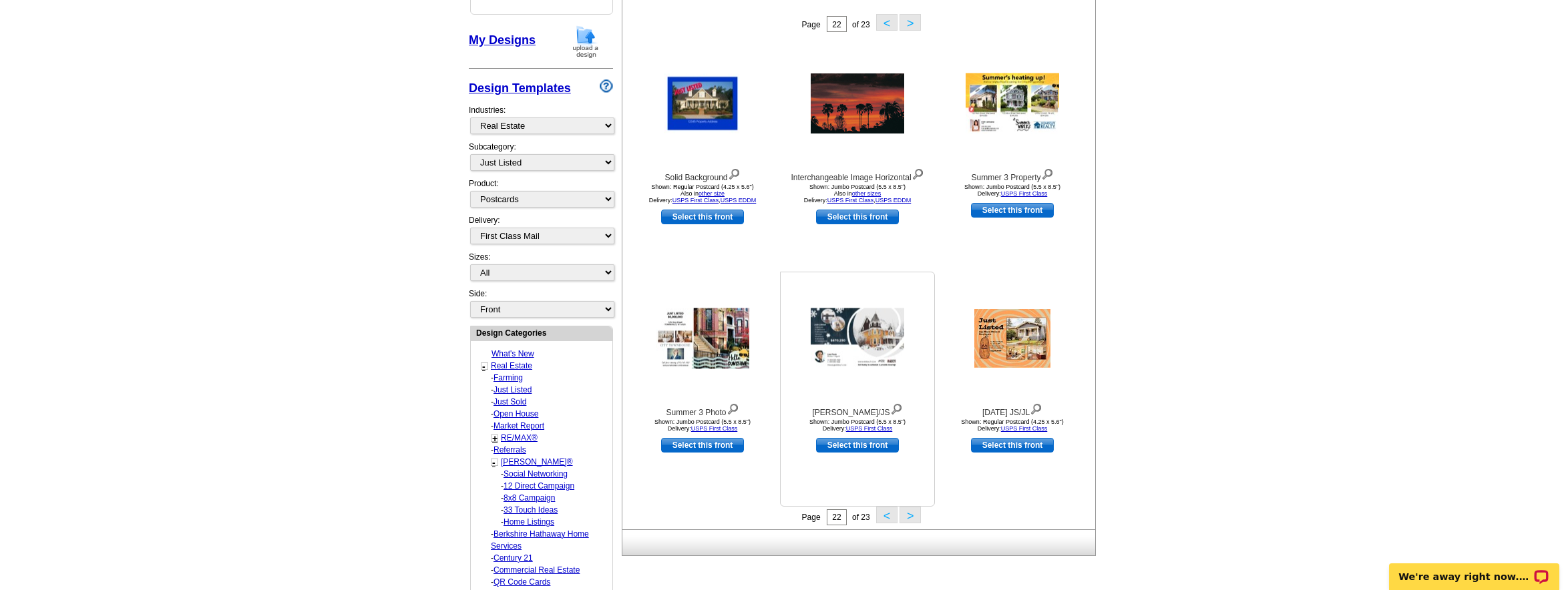
scroll to position [222, 0]
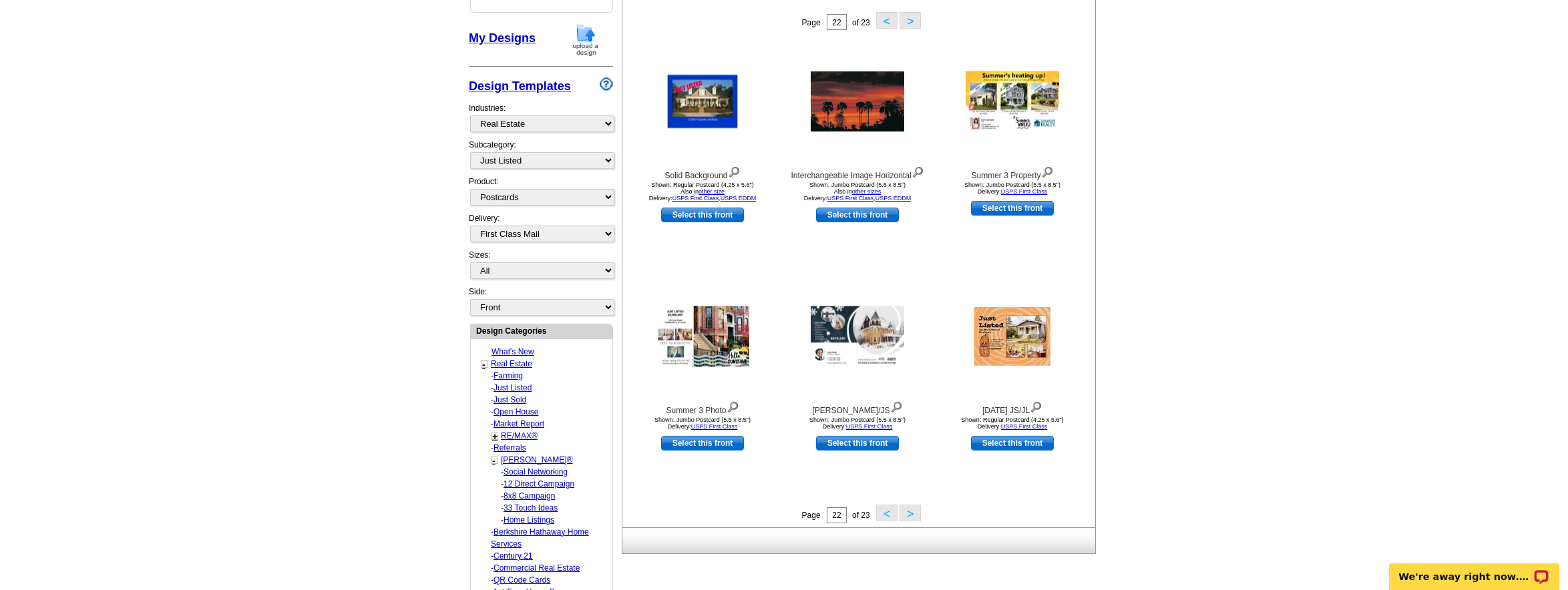
click at [884, 516] on button "<" at bounding box center [886, 513] width 22 height 16
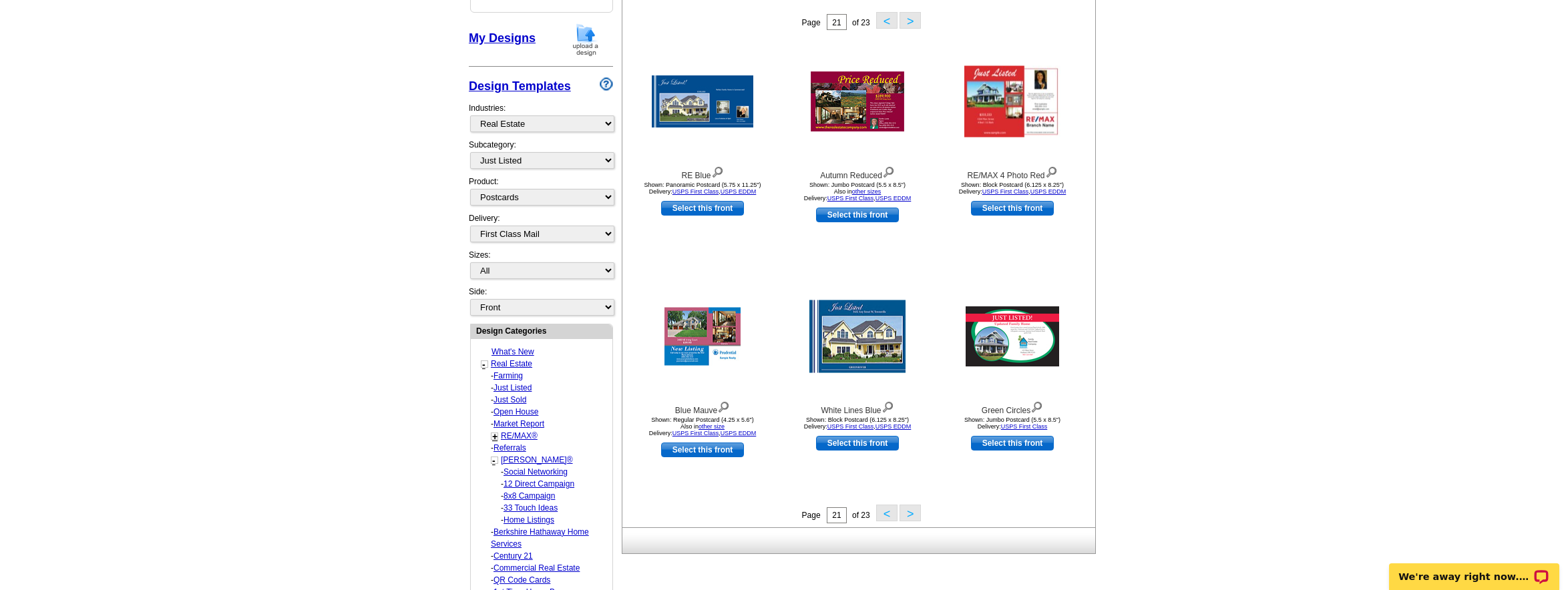
click at [885, 512] on button "<" at bounding box center [886, 513] width 22 height 16
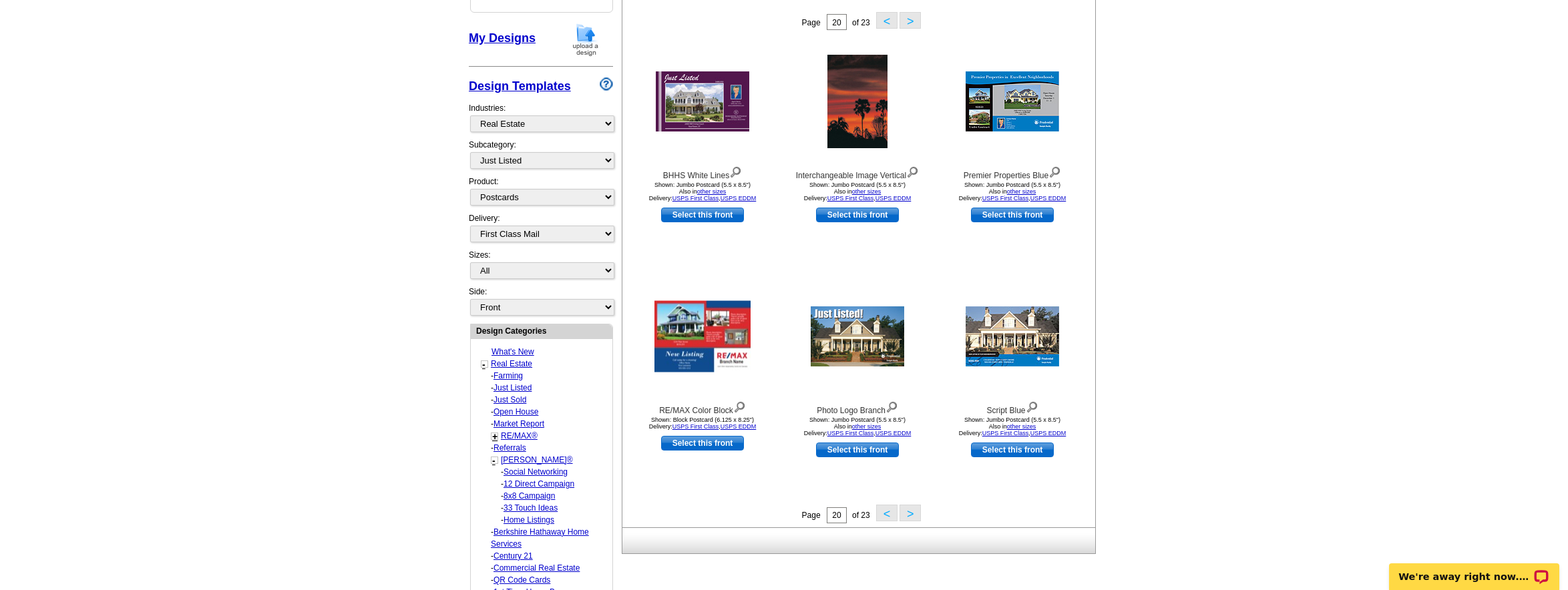
click at [884, 511] on button "<" at bounding box center [886, 513] width 22 height 16
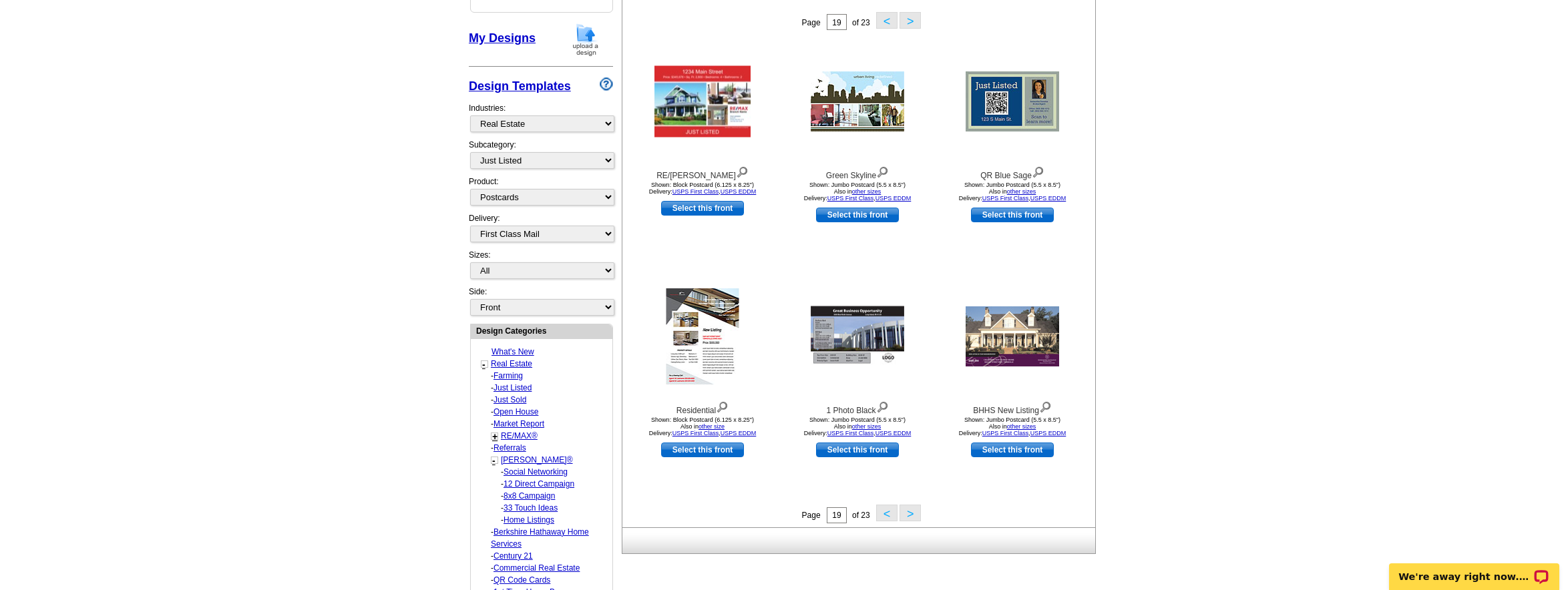
click at [883, 510] on button "<" at bounding box center [886, 513] width 22 height 16
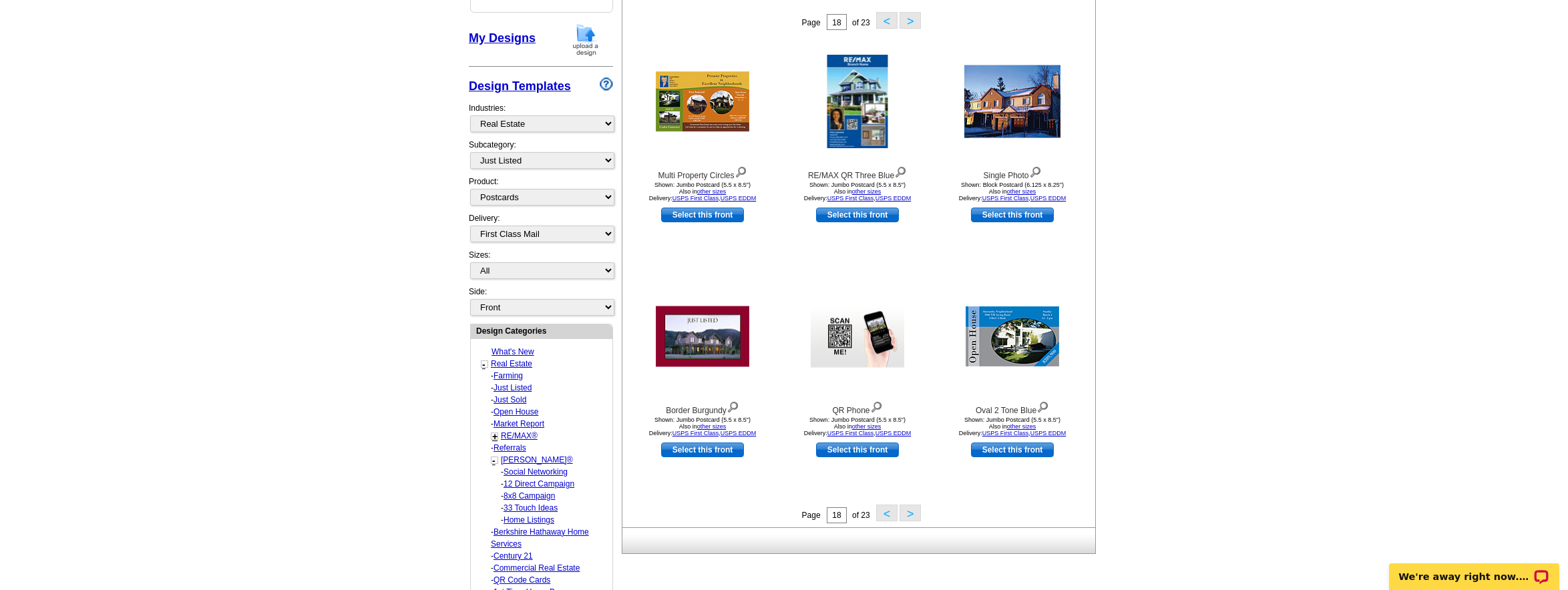
click at [882, 510] on button "<" at bounding box center [886, 513] width 22 height 16
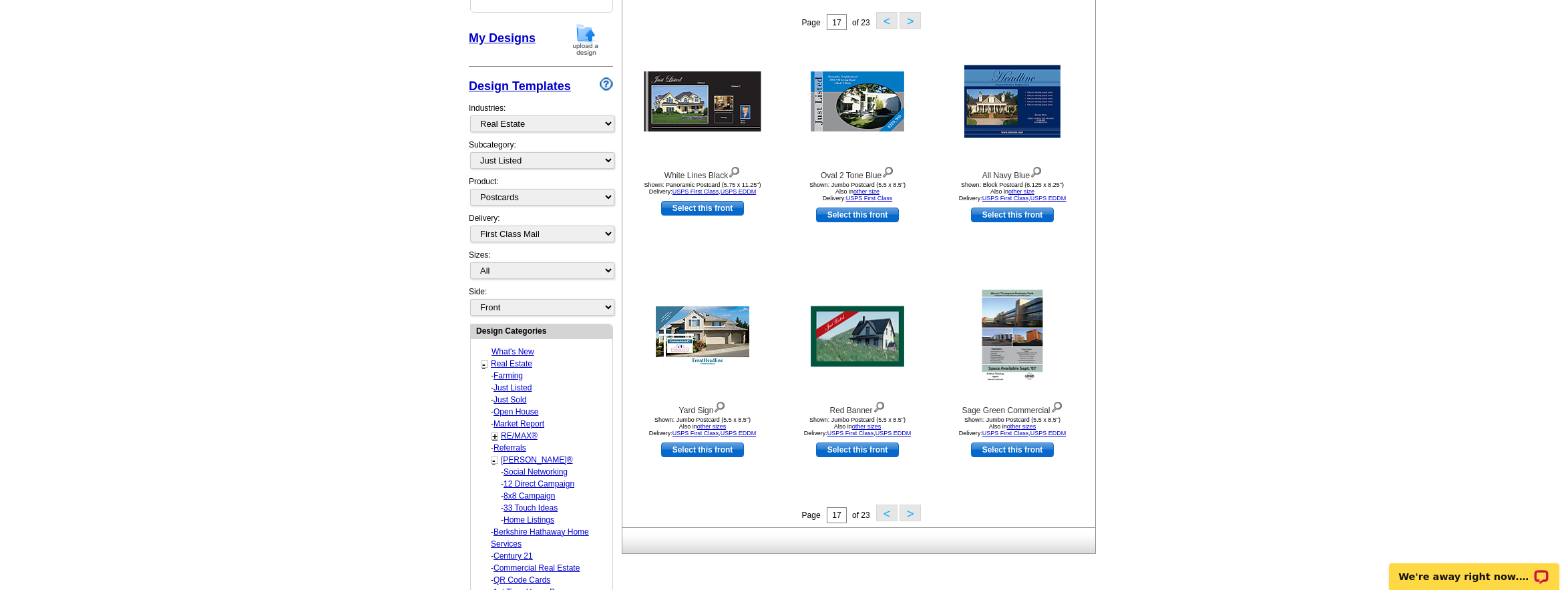
click at [882, 510] on button "<" at bounding box center [886, 513] width 22 height 16
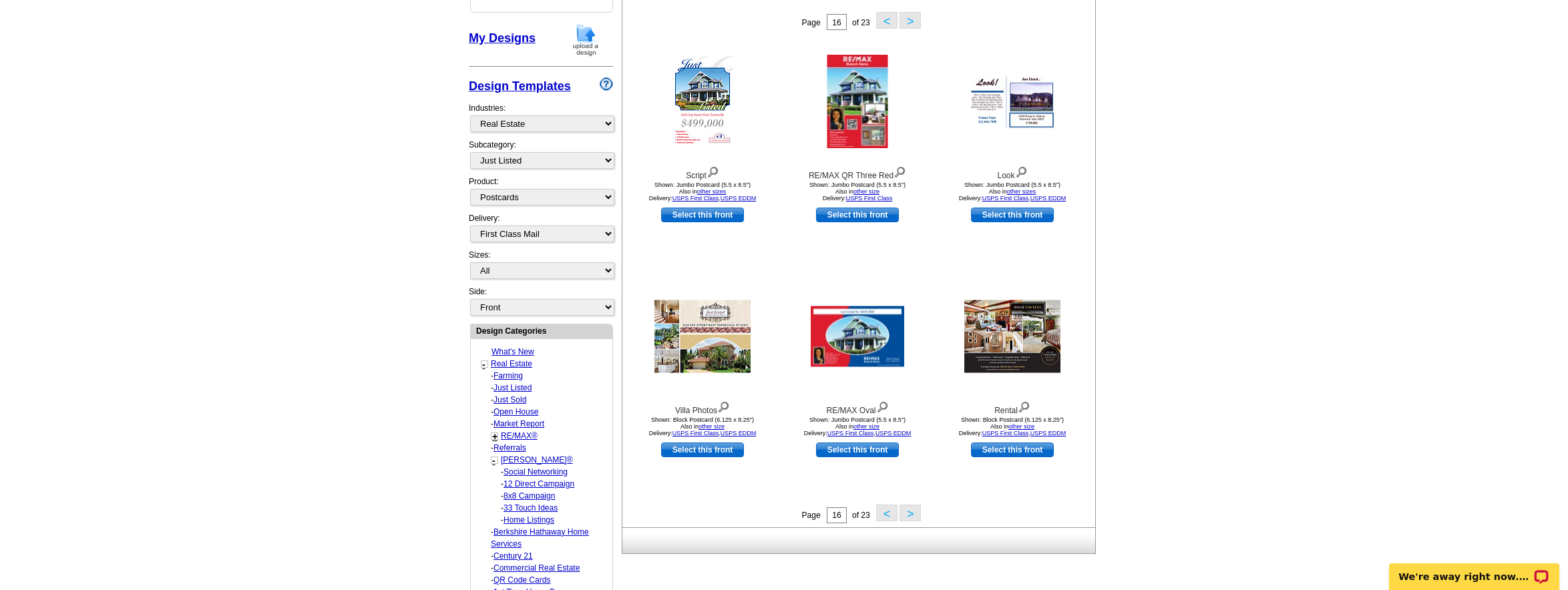
click at [882, 510] on button "<" at bounding box center [886, 513] width 22 height 16
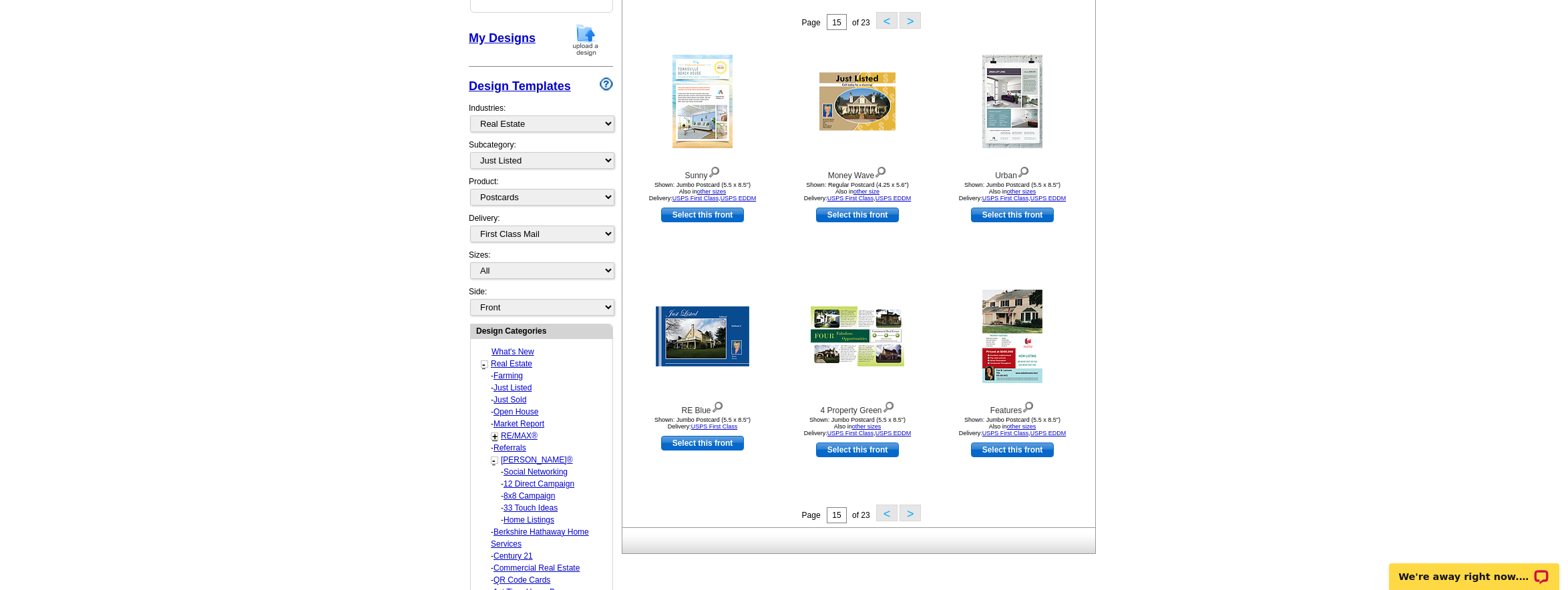
click at [881, 510] on button "<" at bounding box center [886, 513] width 22 height 16
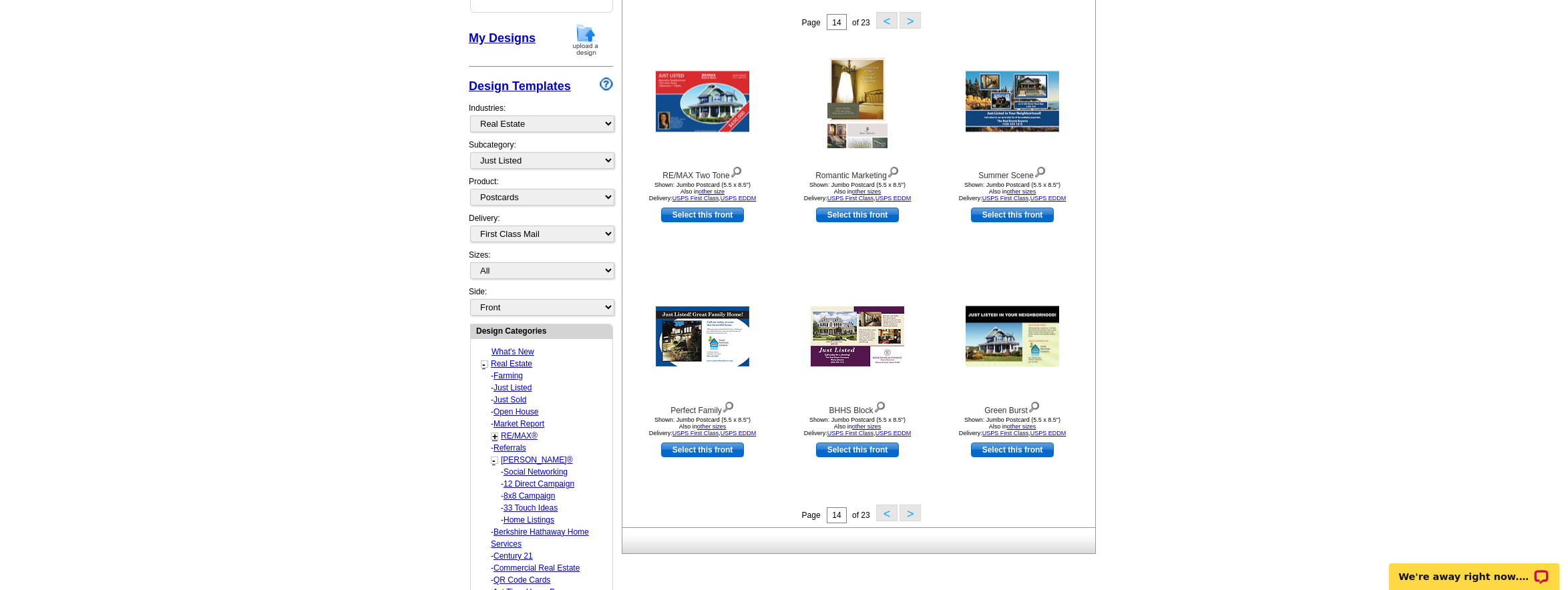
click at [882, 513] on button "<" at bounding box center [886, 513] width 22 height 16
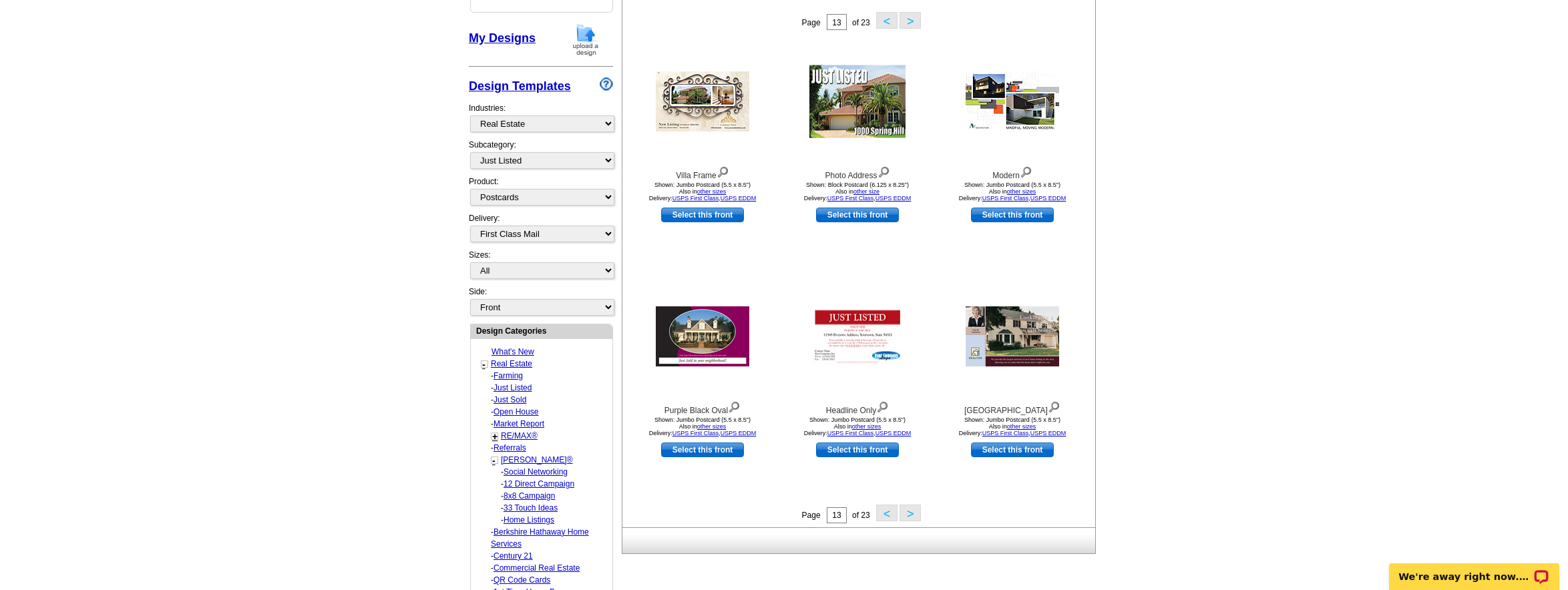
click at [882, 513] on button "<" at bounding box center [886, 513] width 22 height 16
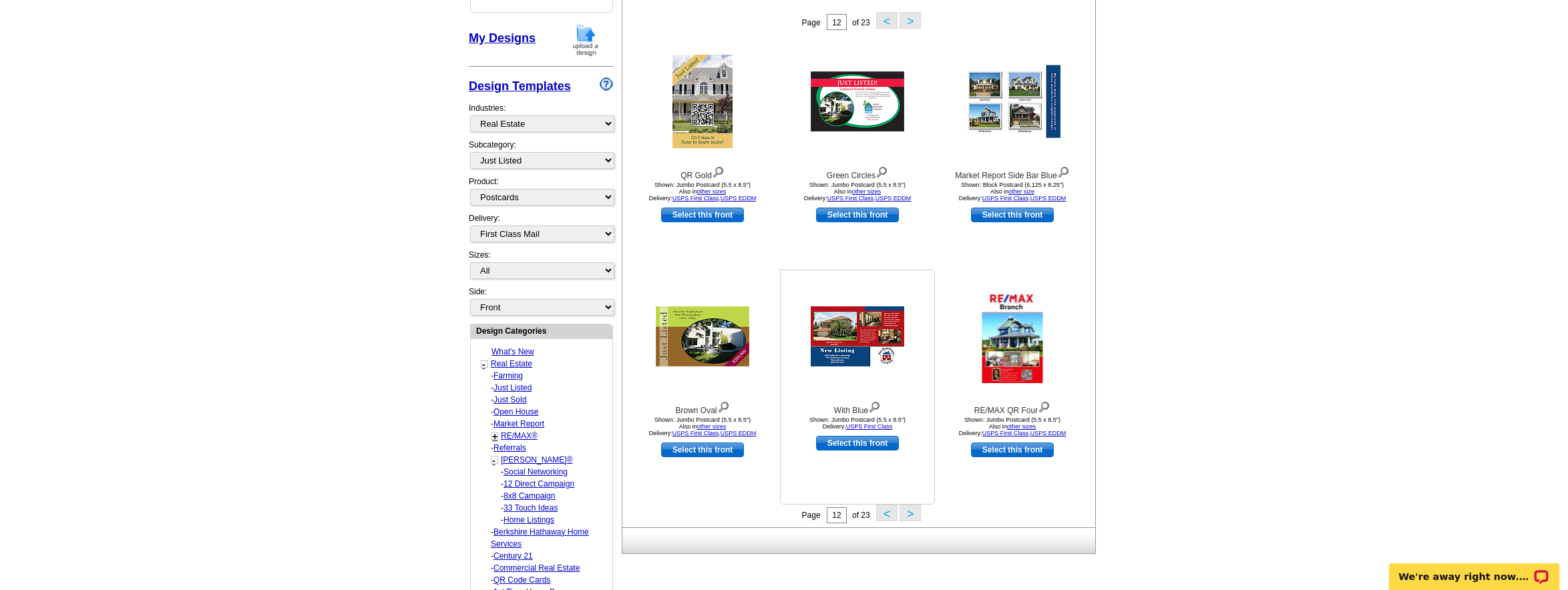
click at [874, 407] on img at bounding box center [874, 406] width 13 height 15
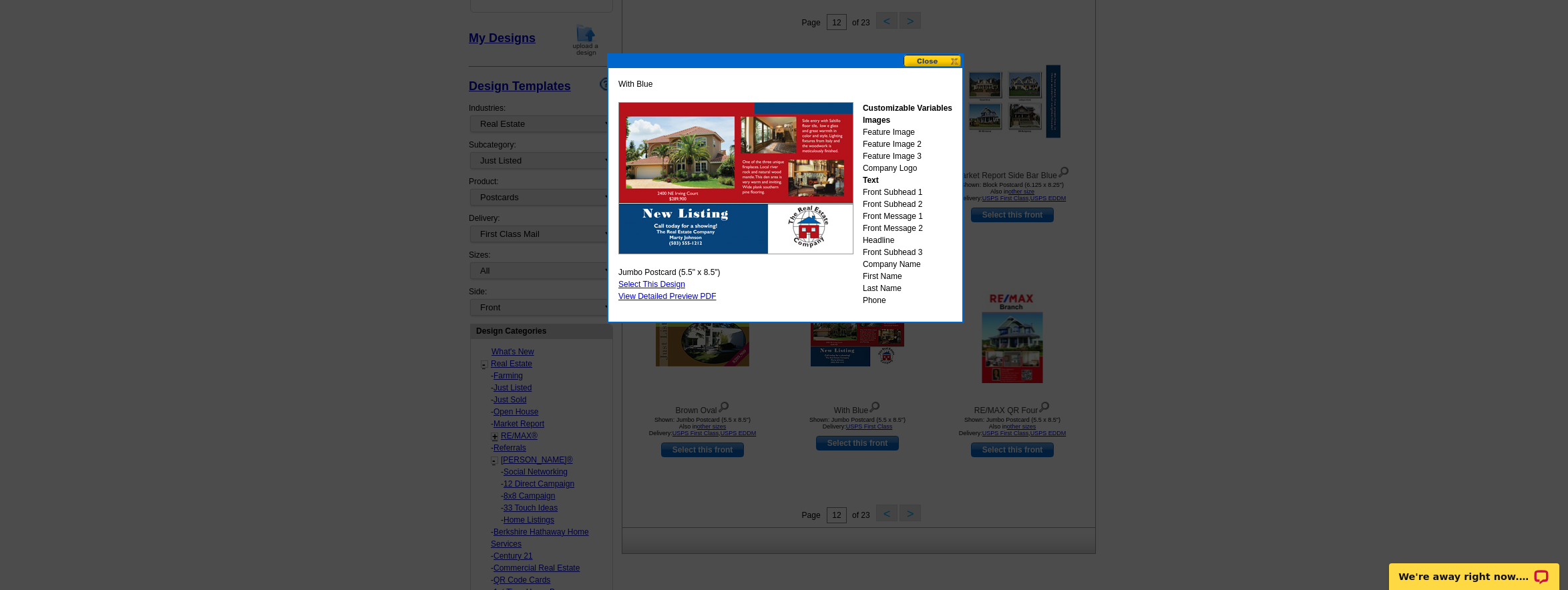
click at [931, 62] on button at bounding box center [932, 61] width 59 height 13
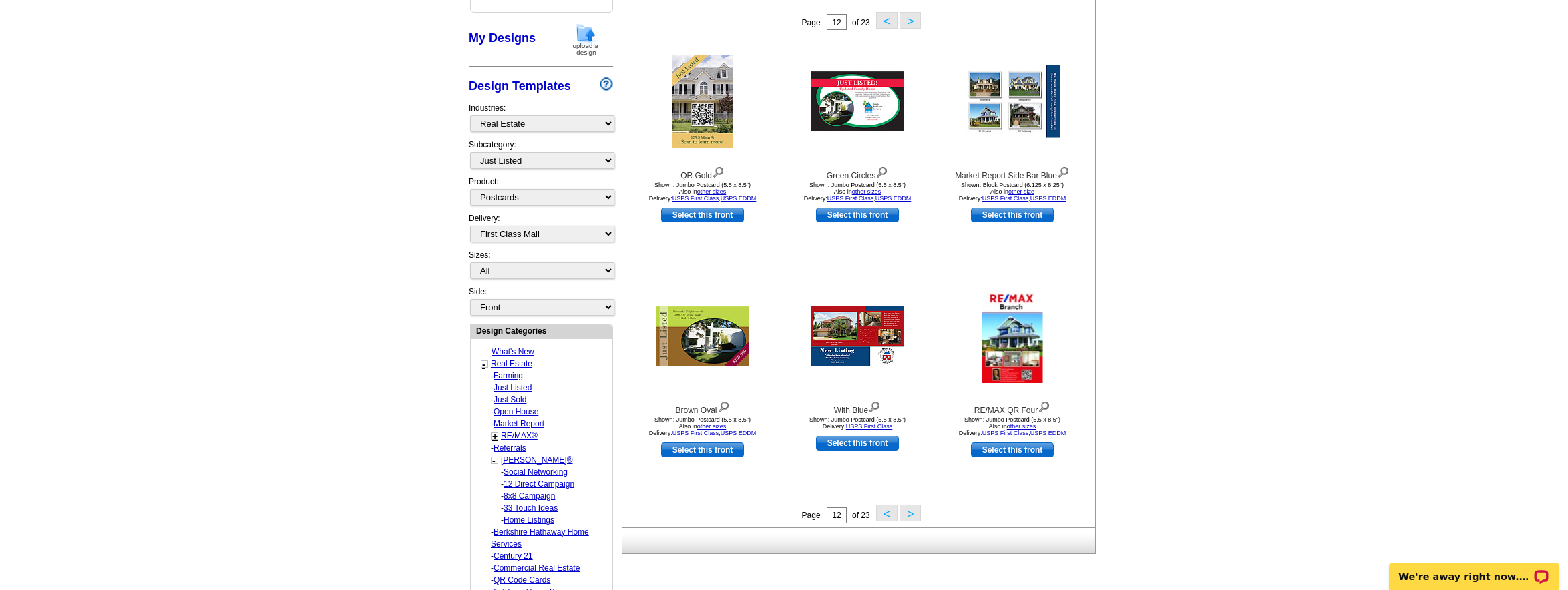
click at [882, 514] on button "<" at bounding box center [886, 513] width 22 height 16
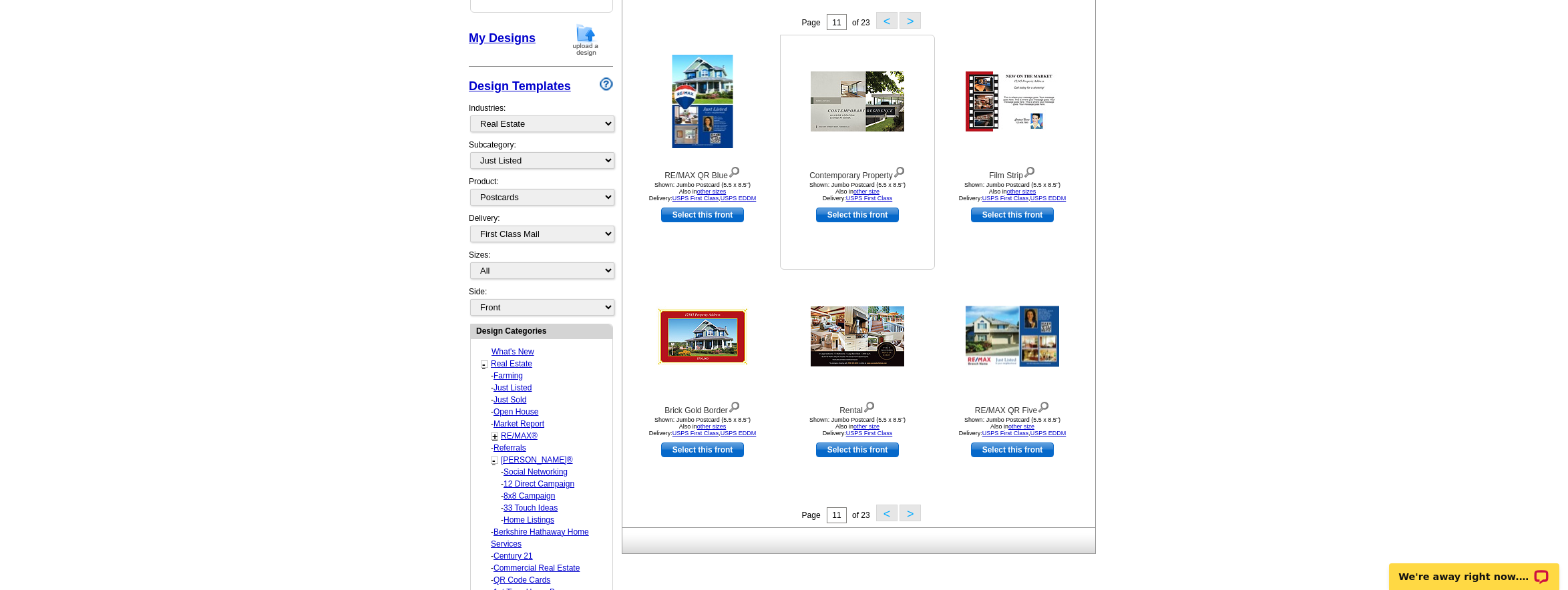
click at [901, 172] on img at bounding box center [899, 171] width 13 height 15
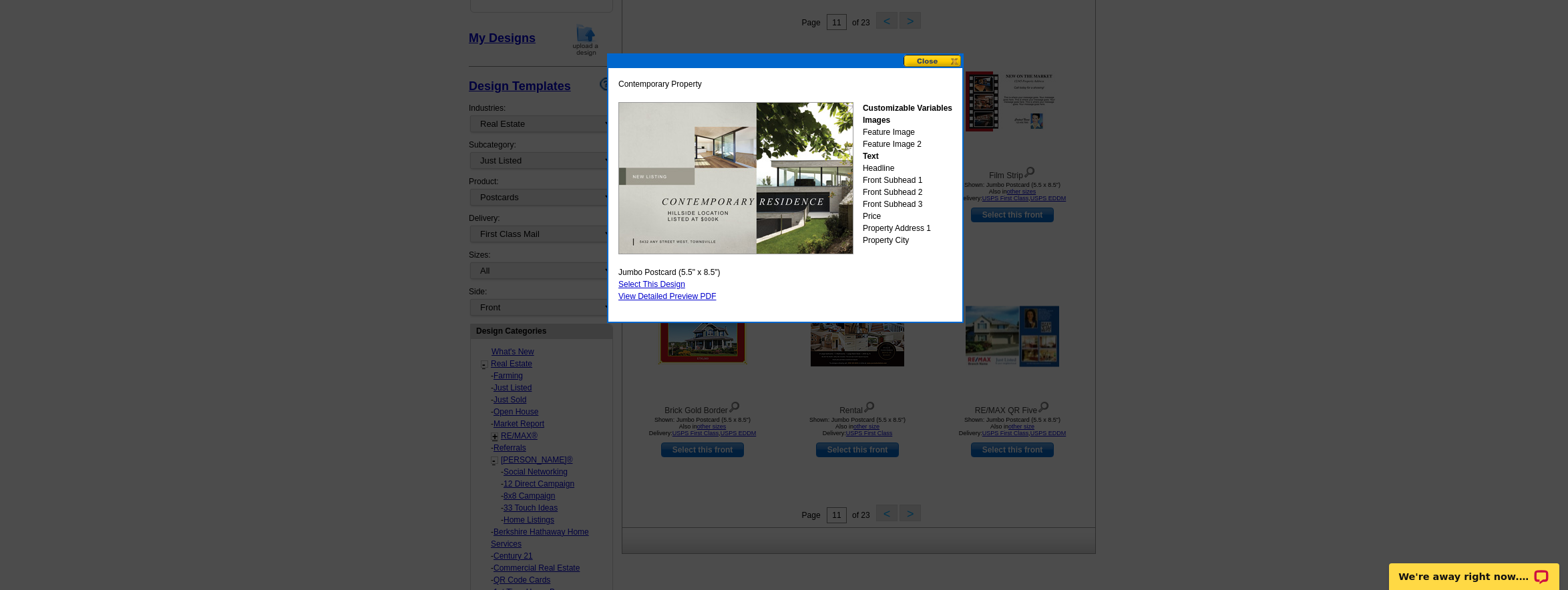
click at [923, 65] on button at bounding box center [932, 61] width 59 height 13
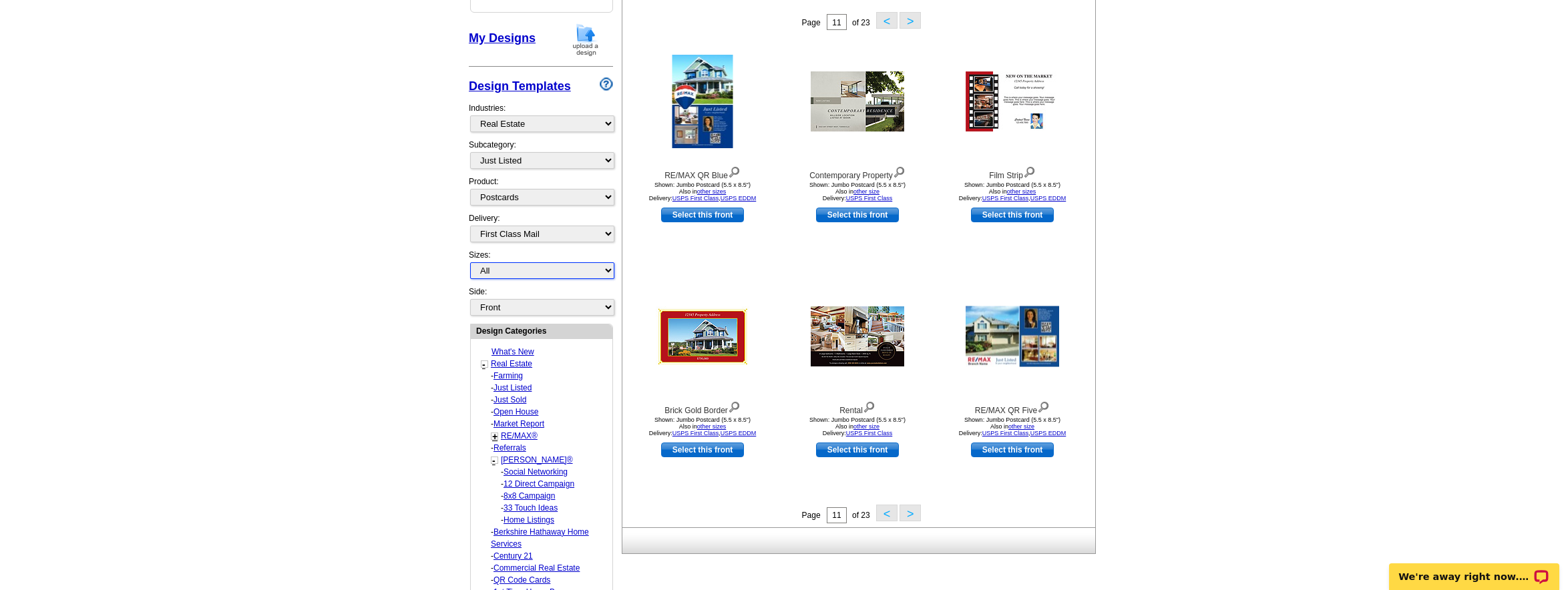
click at [580, 272] on select "All Jumbo Postcard (5.5" x 8.5") Regular Postcard (4.25" x 5.6") Panoramic Post…" at bounding box center [542, 270] width 144 height 16
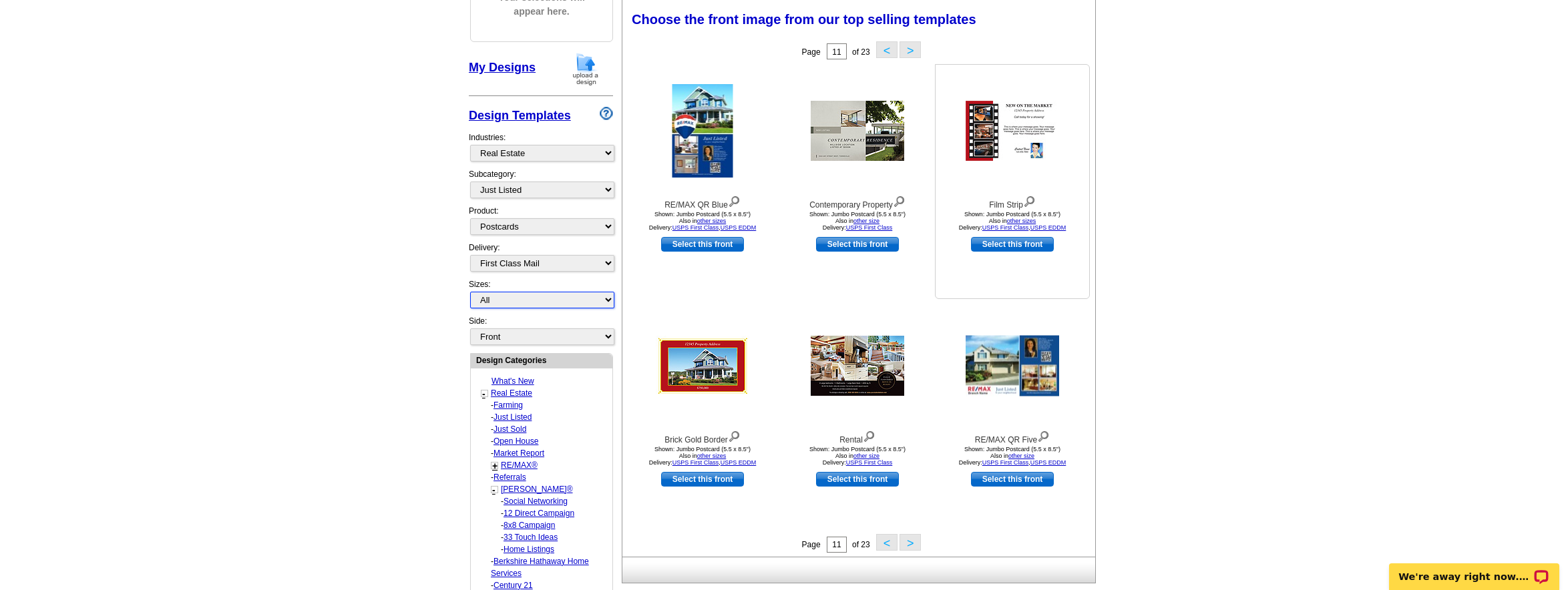
scroll to position [0, 0]
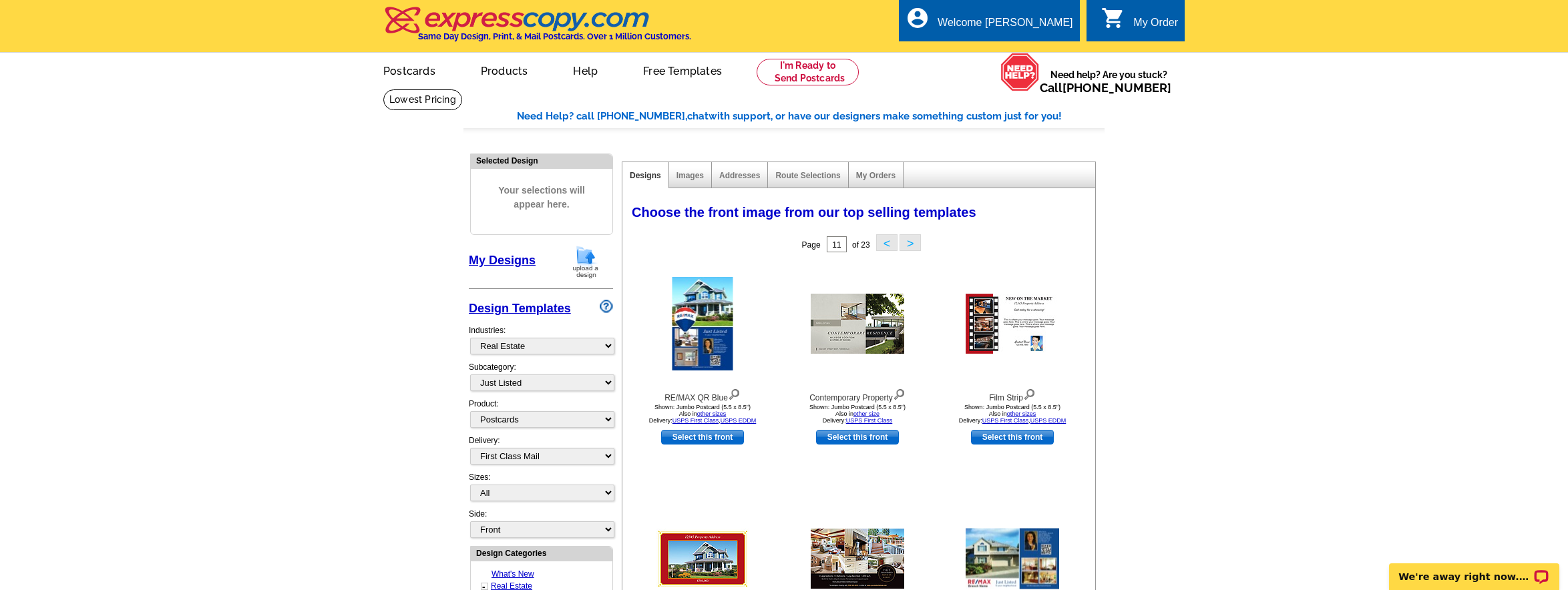
drag, startPoint x: 925, startPoint y: 77, endPoint x: 1361, endPoint y: 0, distance: 442.7
click at [0, 0] on div "Welcome back James My Account Logout local_phone Same Day Design, Print, & Mail…" at bounding box center [784, 44] width 1568 height 88
click at [901, 395] on img at bounding box center [899, 393] width 13 height 15
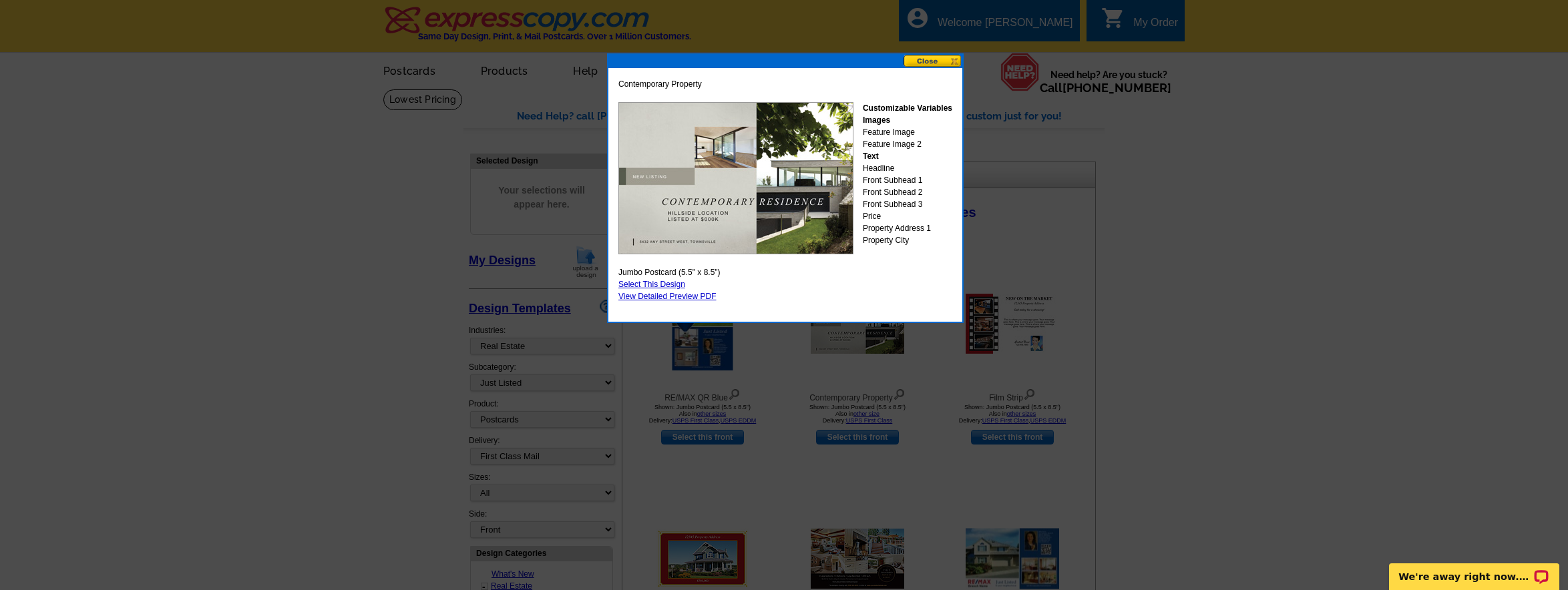
click at [668, 284] on link "Select This Design" at bounding box center [652, 284] width 67 height 10
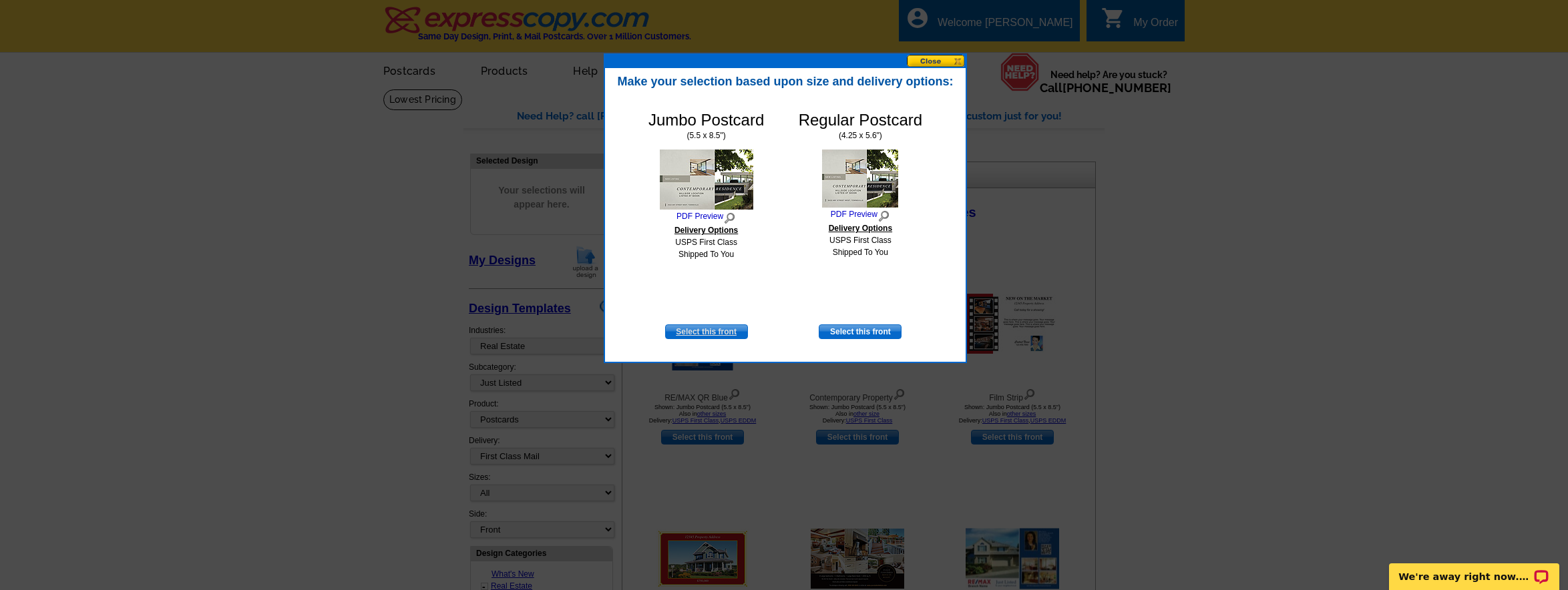
click at [706, 332] on link "Select this front" at bounding box center [706, 331] width 83 height 15
select select "2"
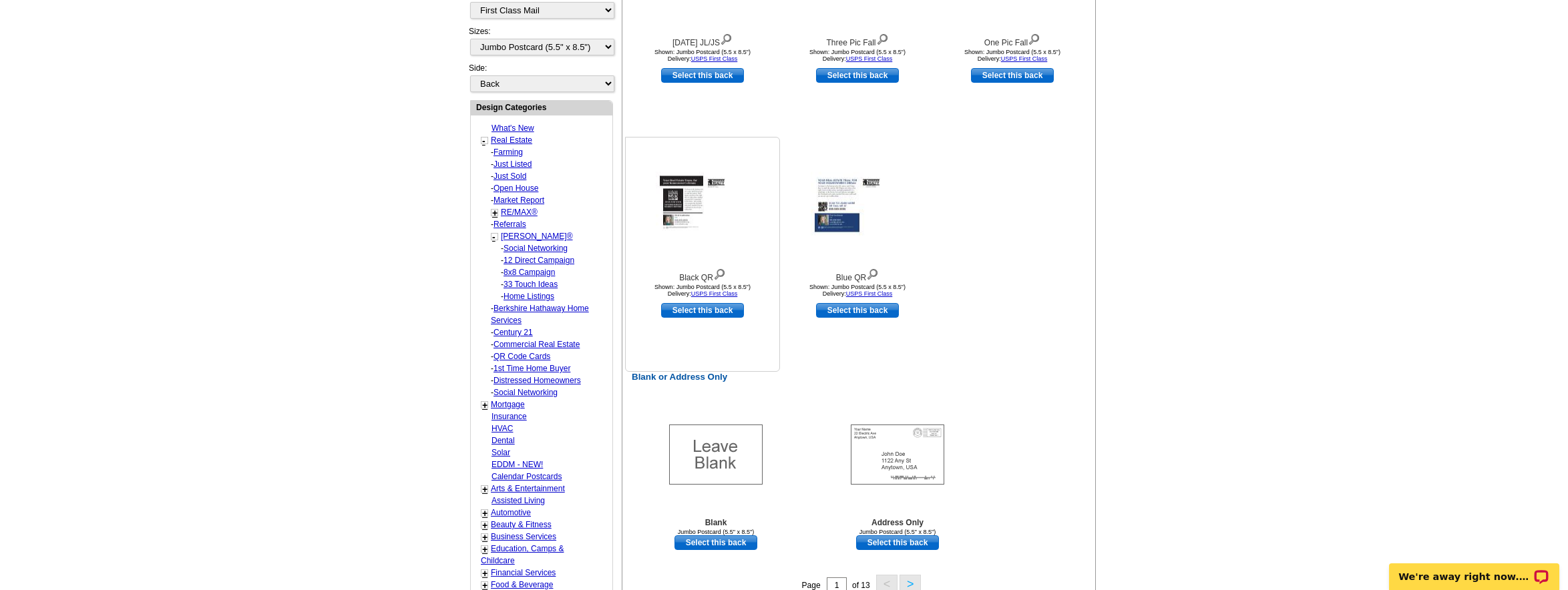
scroll to position [589, 0]
click at [724, 274] on img at bounding box center [719, 274] width 13 height 15
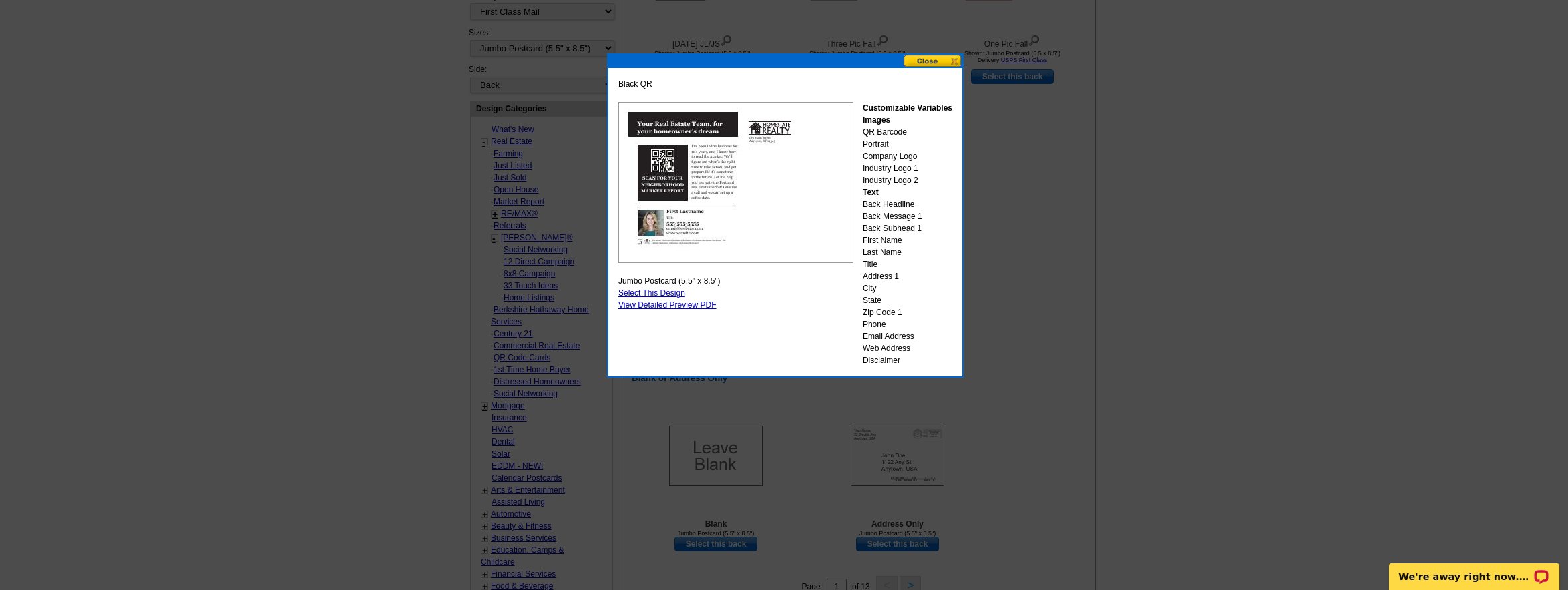
click at [929, 59] on button at bounding box center [932, 61] width 59 height 13
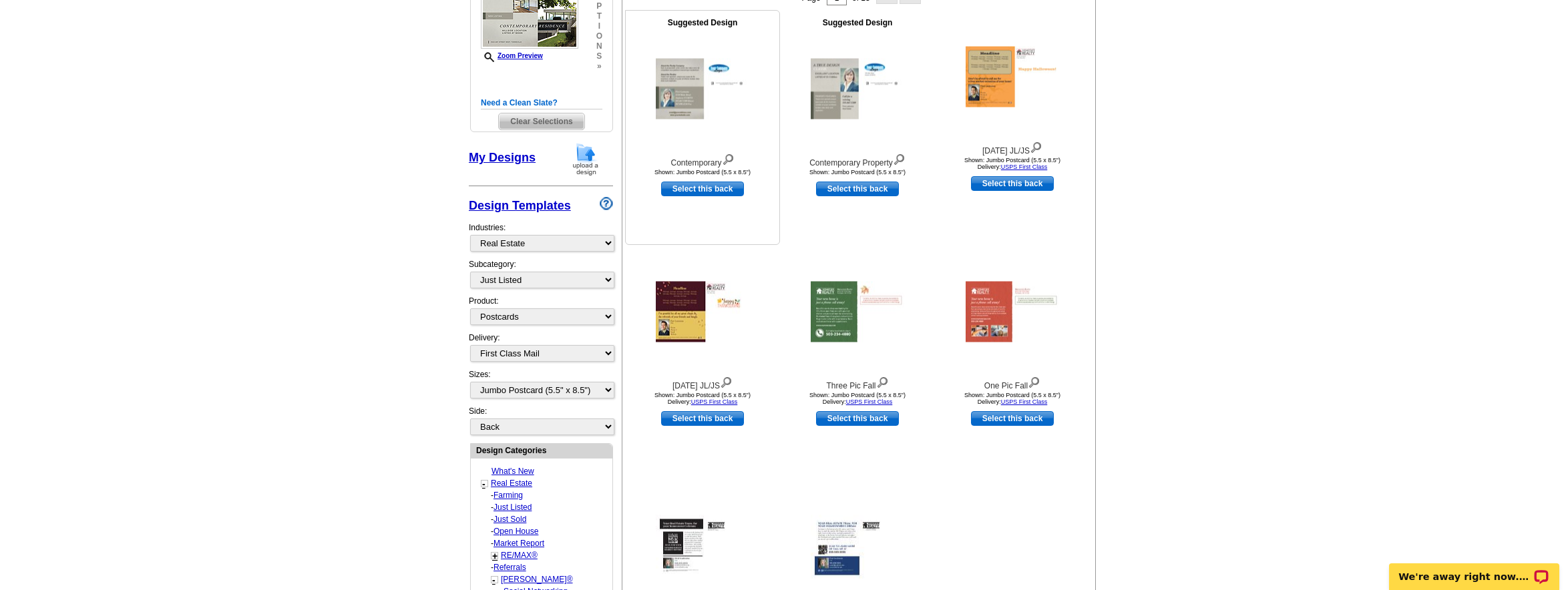
scroll to position [140, 0]
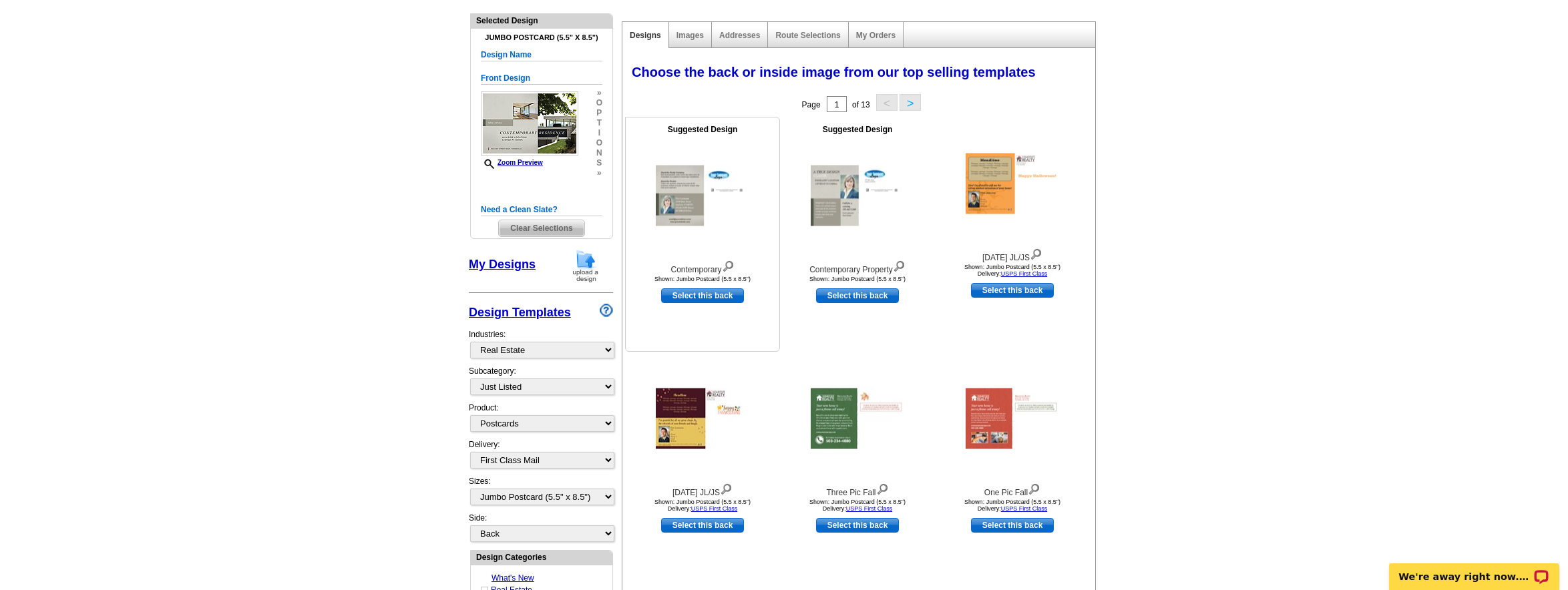
click at [728, 265] on img at bounding box center [728, 265] width 13 height 15
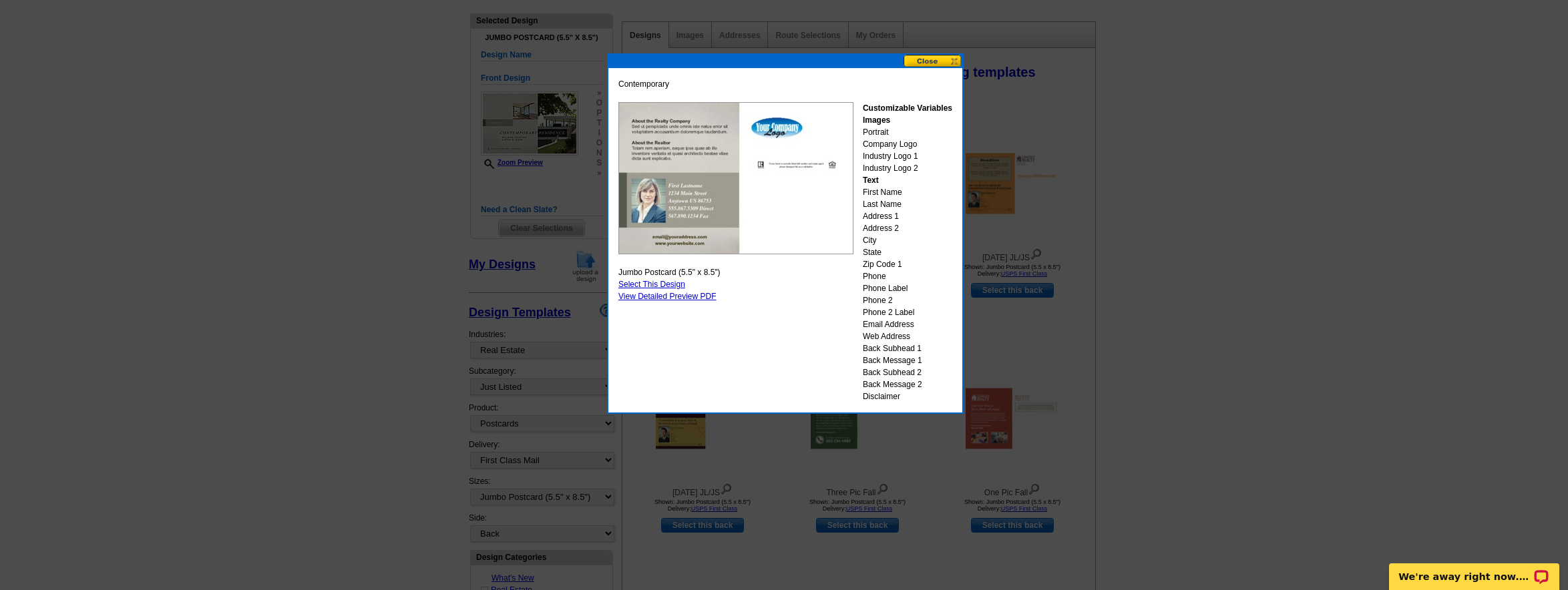
click at [928, 56] on button at bounding box center [932, 61] width 59 height 13
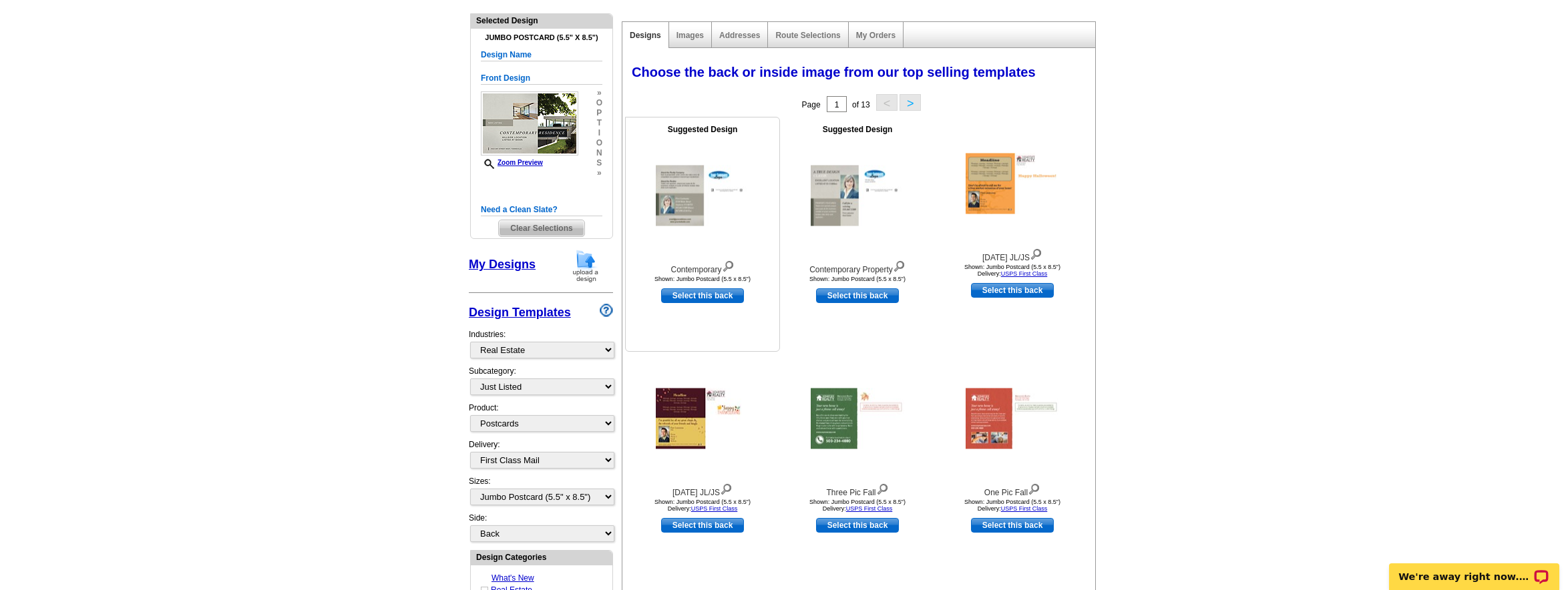
click at [704, 298] on link "Select this back" at bounding box center [702, 296] width 83 height 15
select select "front"
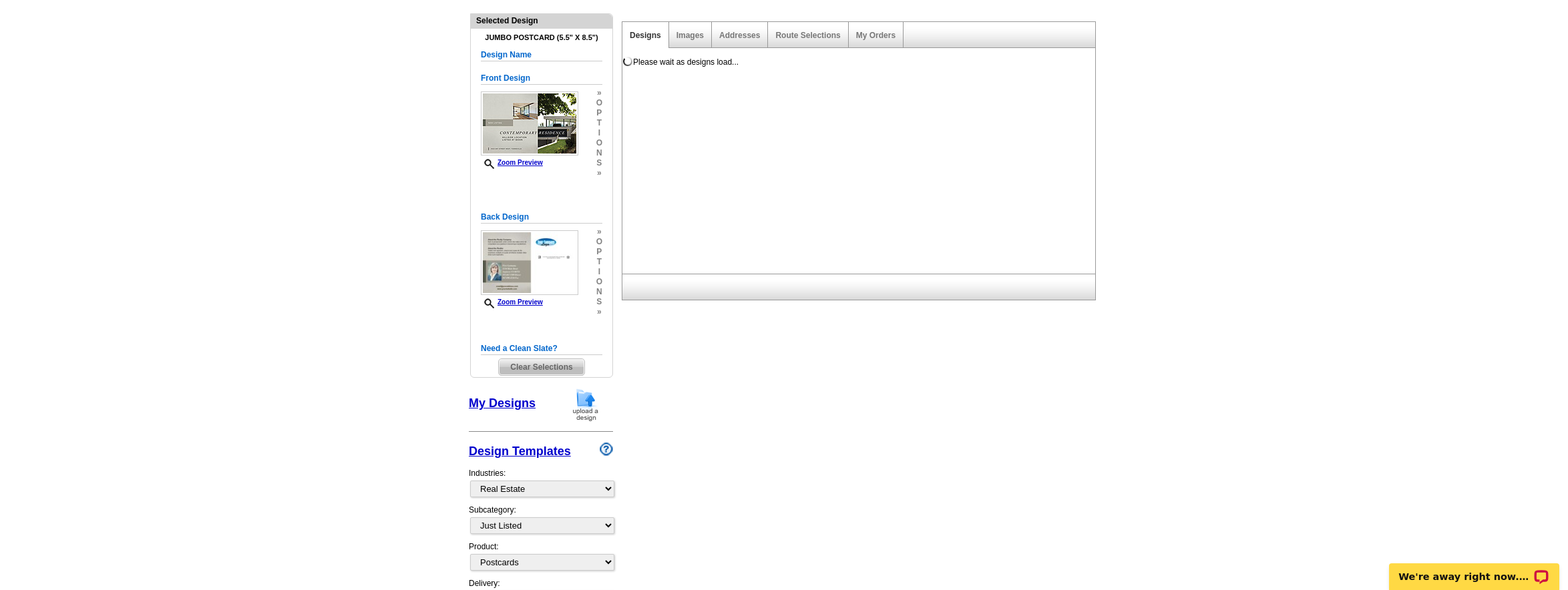
scroll to position [0, 0]
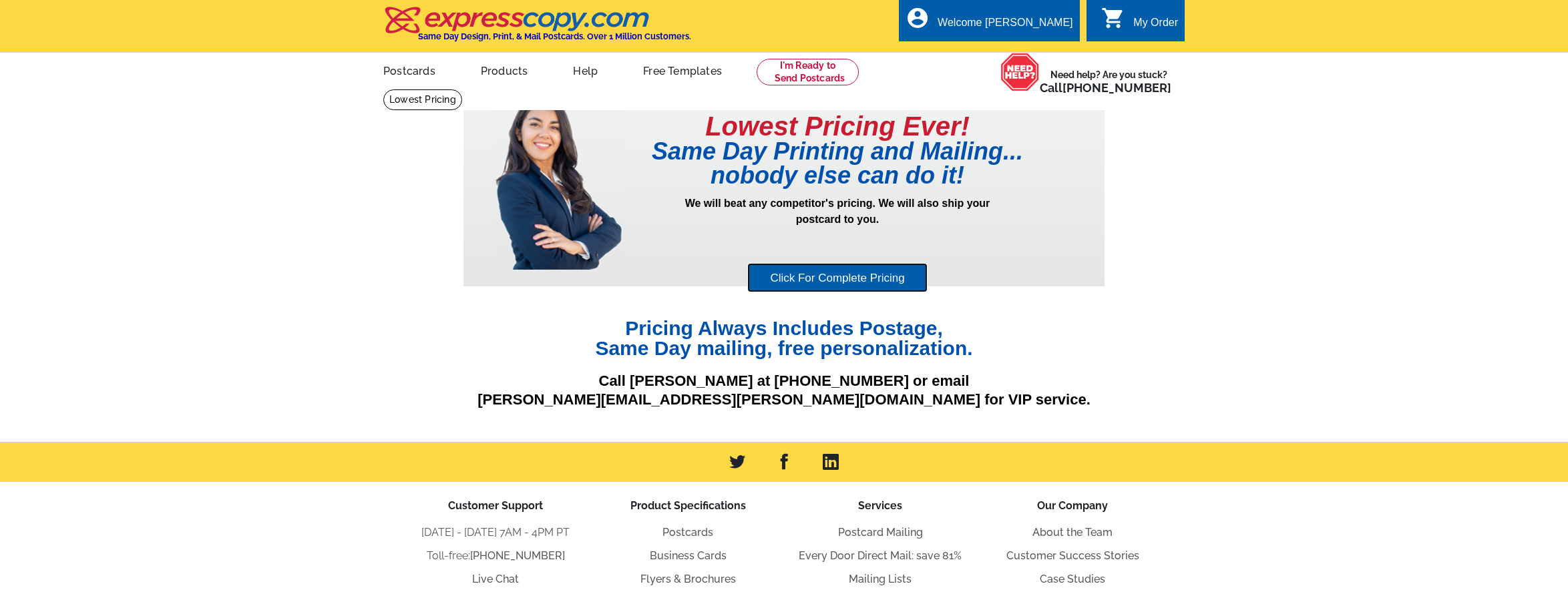
click at [847, 280] on link "Click For Complete Pricing" at bounding box center [837, 278] width 180 height 30
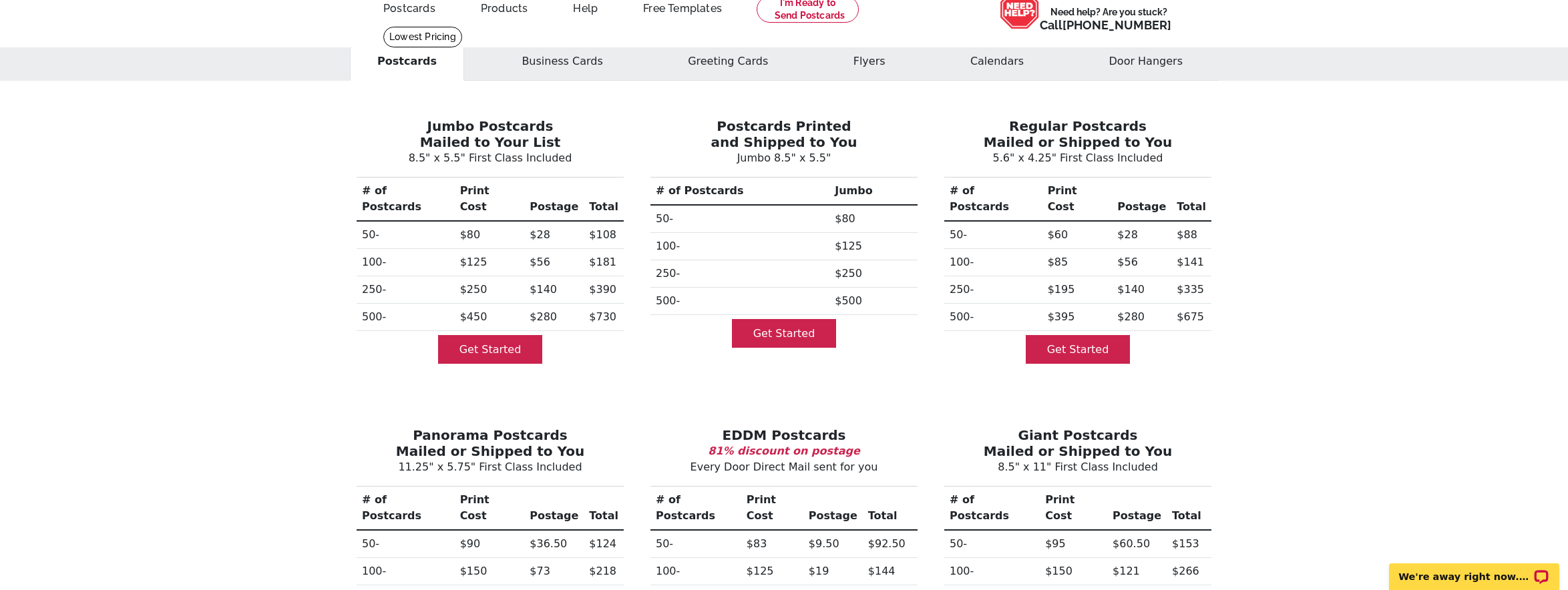
scroll to position [62, 0]
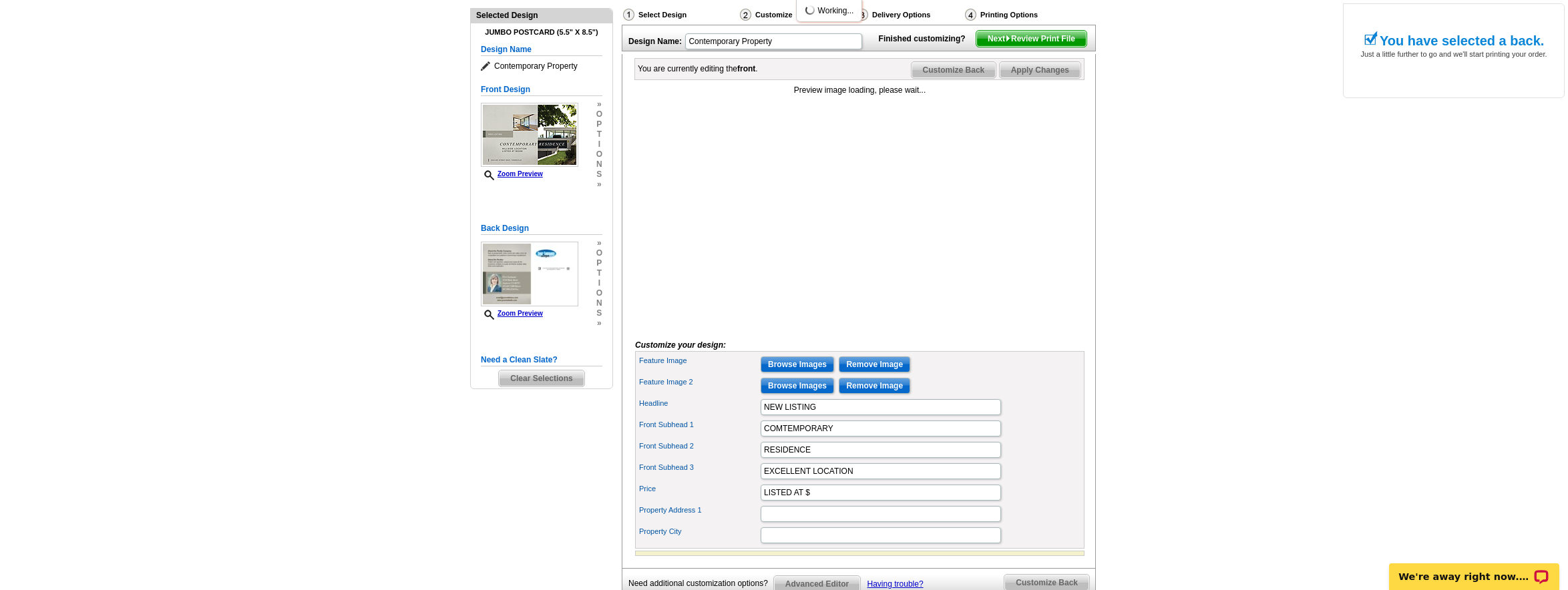
scroll to position [164, 0]
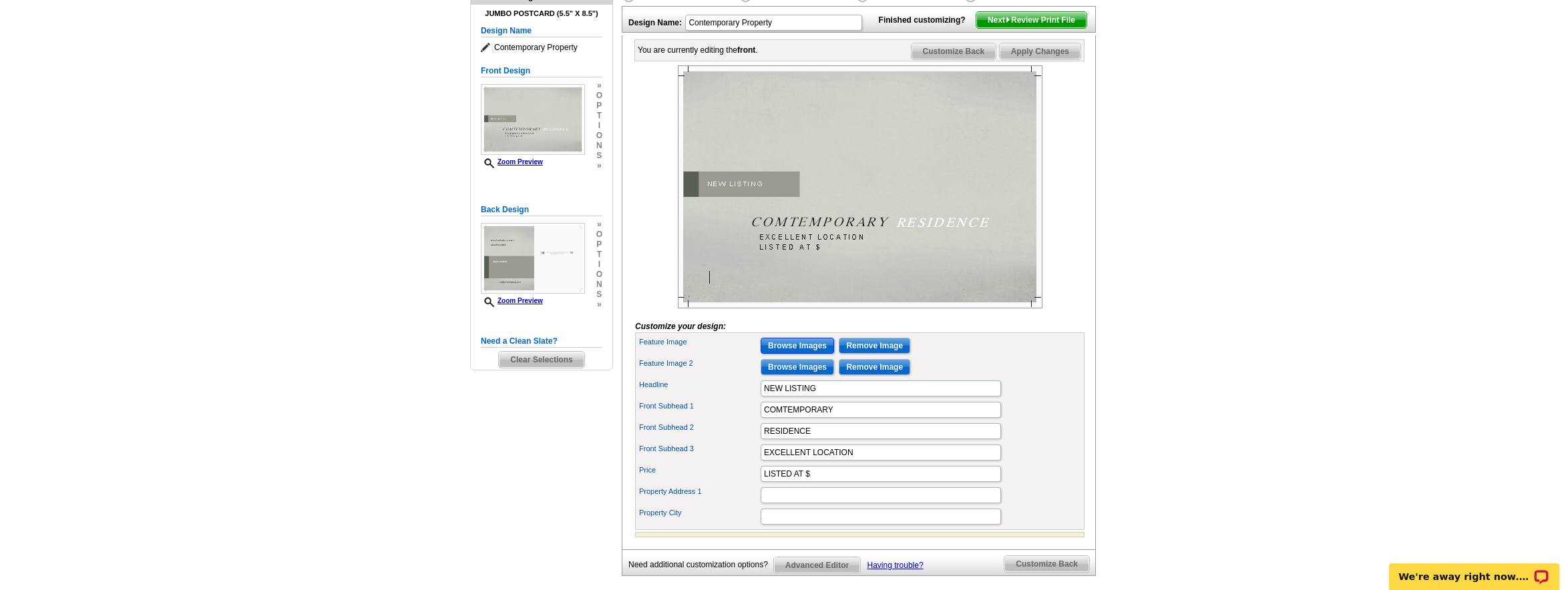
click at [801, 354] on input "Browse Images" at bounding box center [797, 346] width 74 height 16
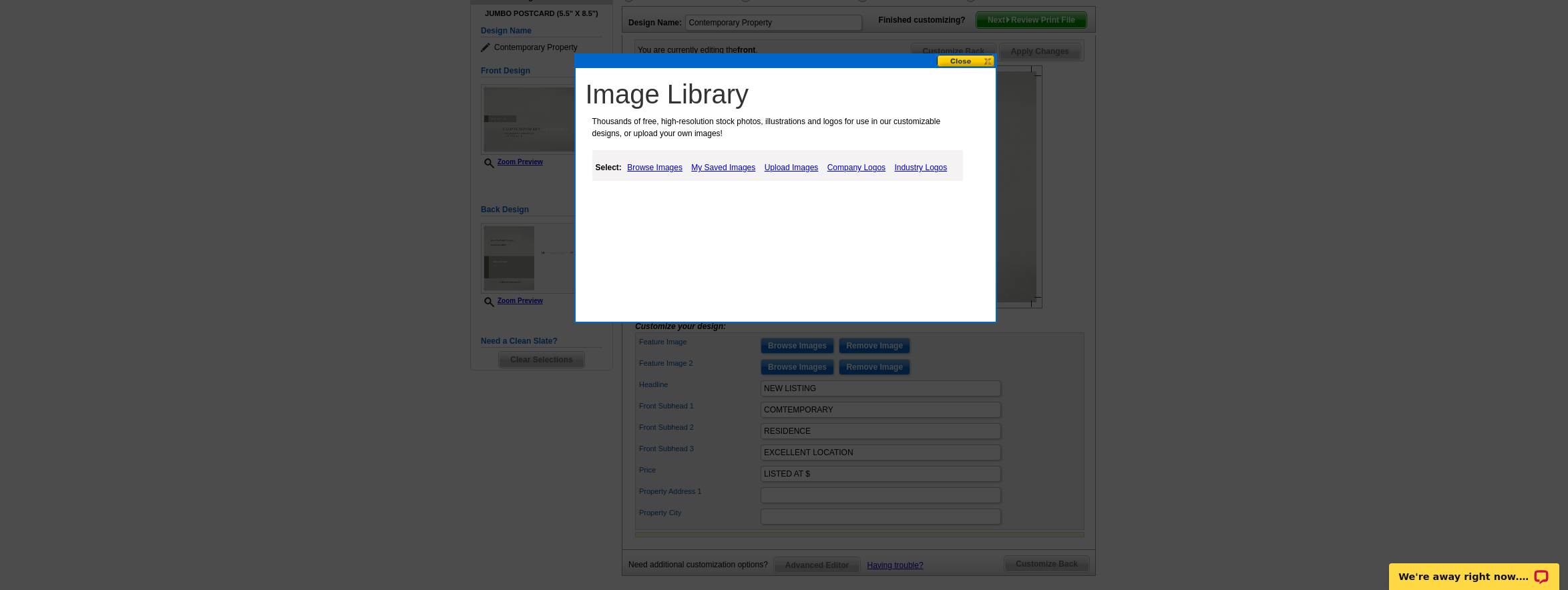
click at [798, 171] on link "Upload Images" at bounding box center [792, 168] width 61 height 16
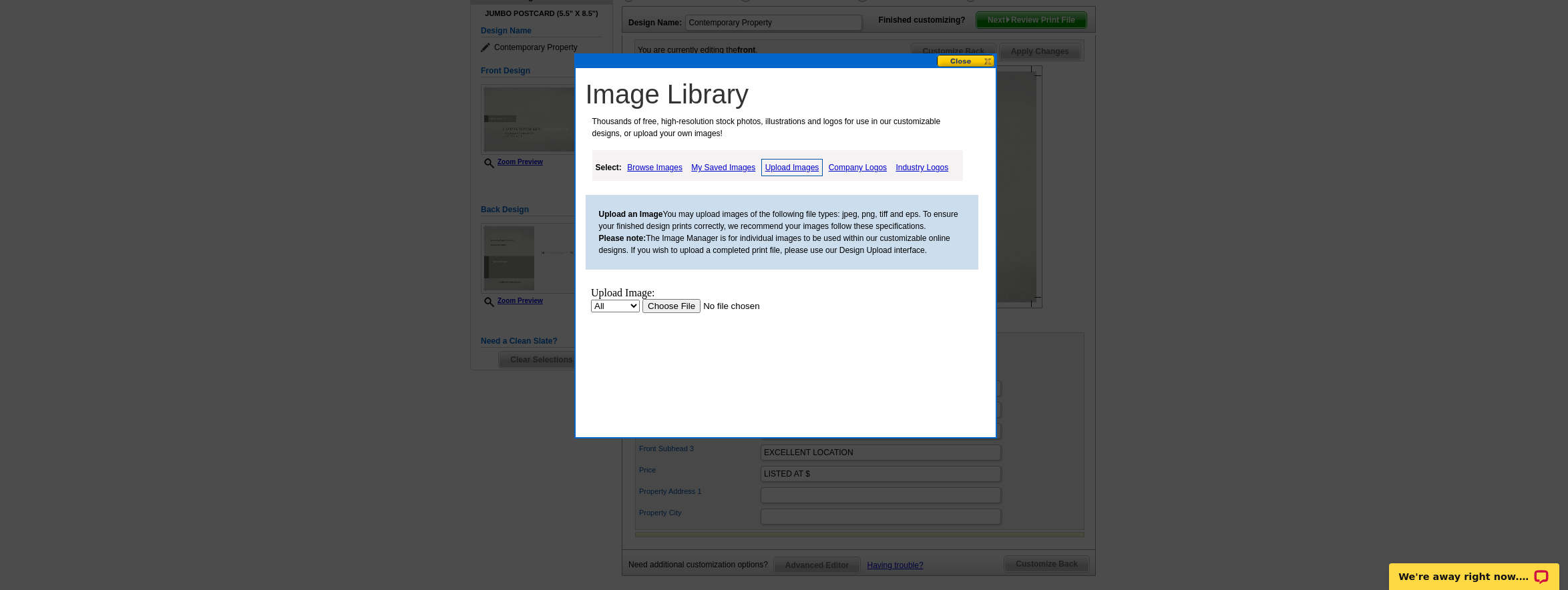
scroll to position [0, 0]
click at [688, 302] on input "file" at bounding box center [726, 305] width 169 height 14
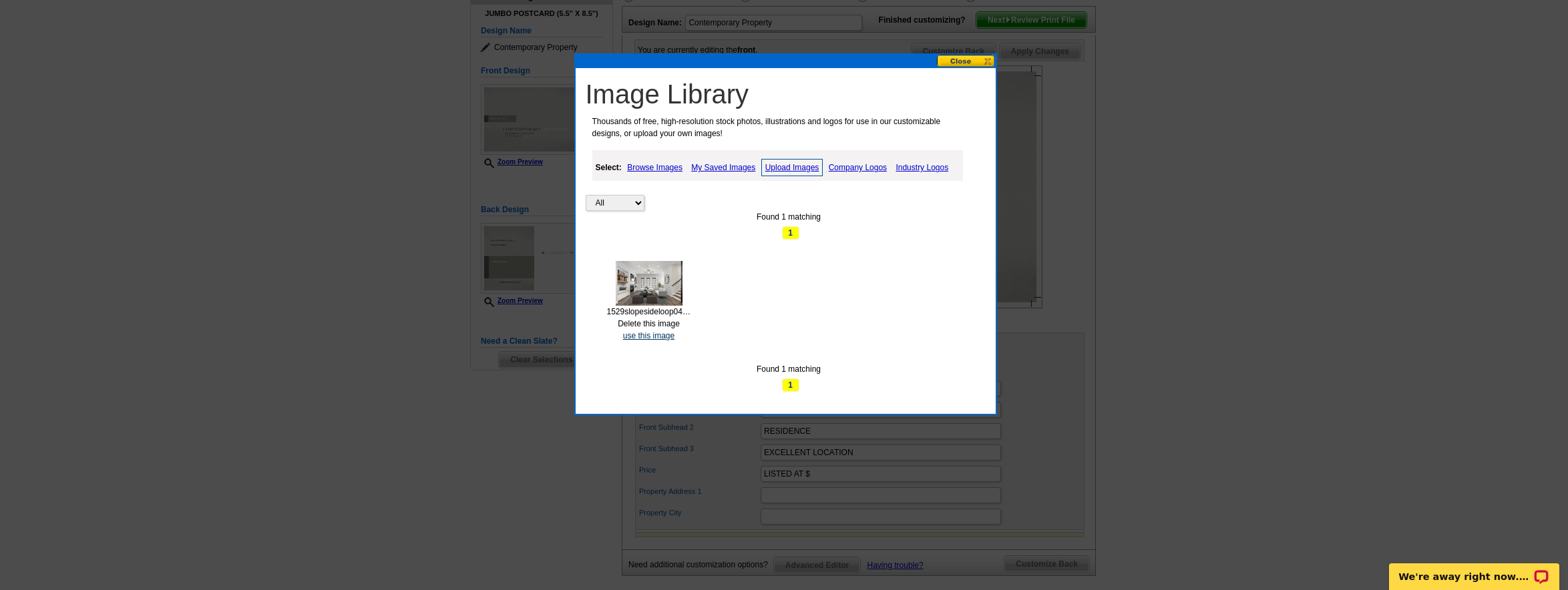
click at [647, 336] on link "use this image" at bounding box center [648, 335] width 51 height 10
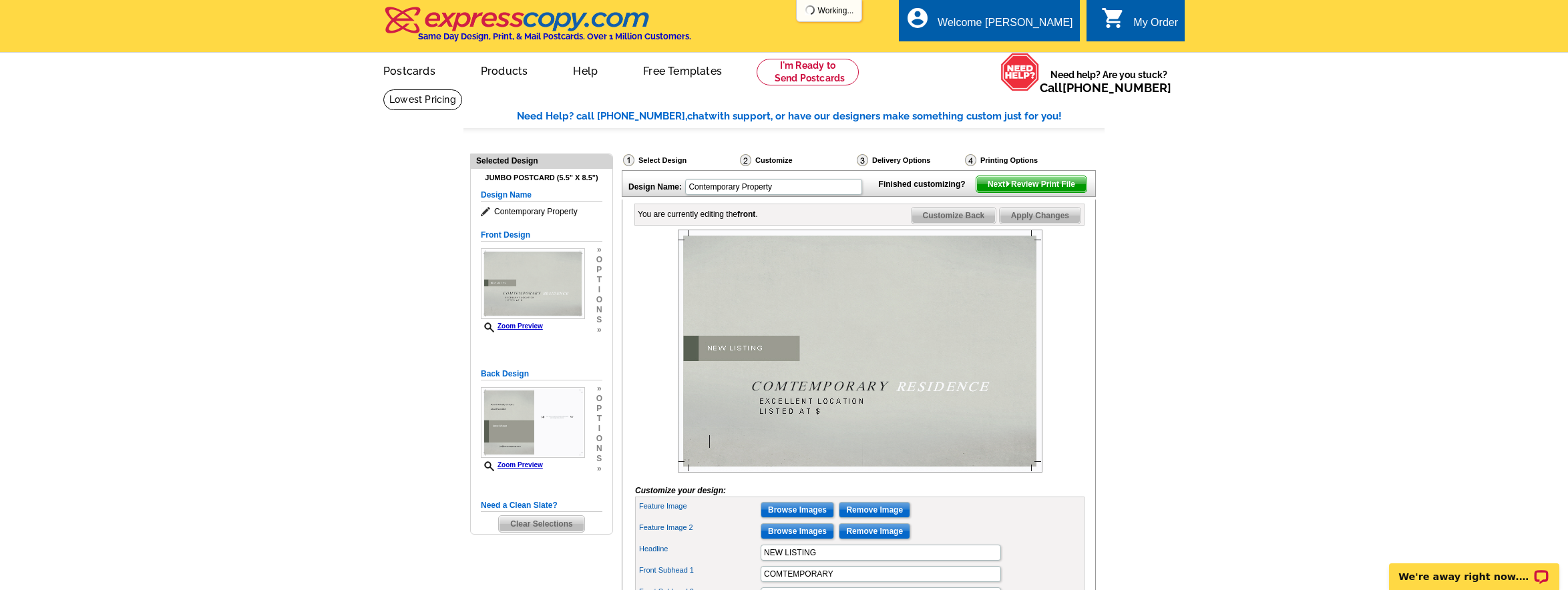
scroll to position [144, 0]
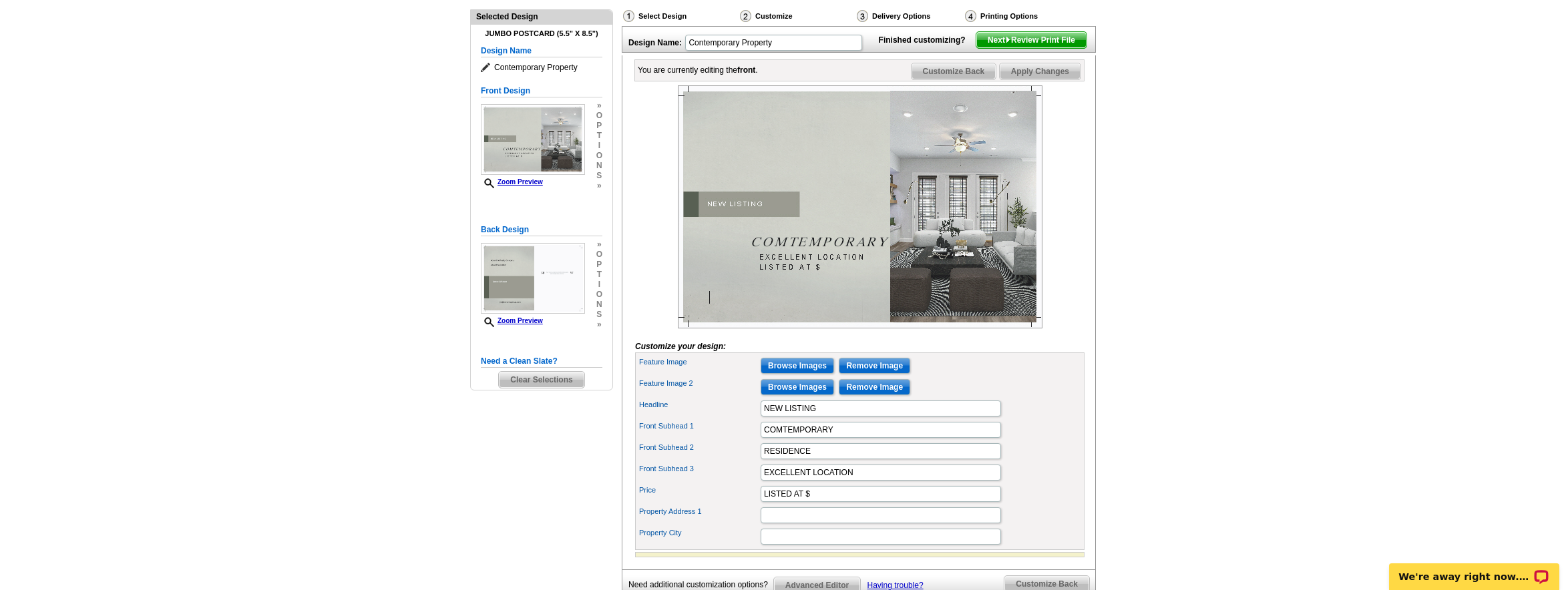
click at [945, 283] on img at bounding box center [860, 207] width 364 height 243
click at [952, 278] on img at bounding box center [860, 207] width 364 height 243
click at [597, 167] on span "n" at bounding box center [599, 165] width 6 height 10
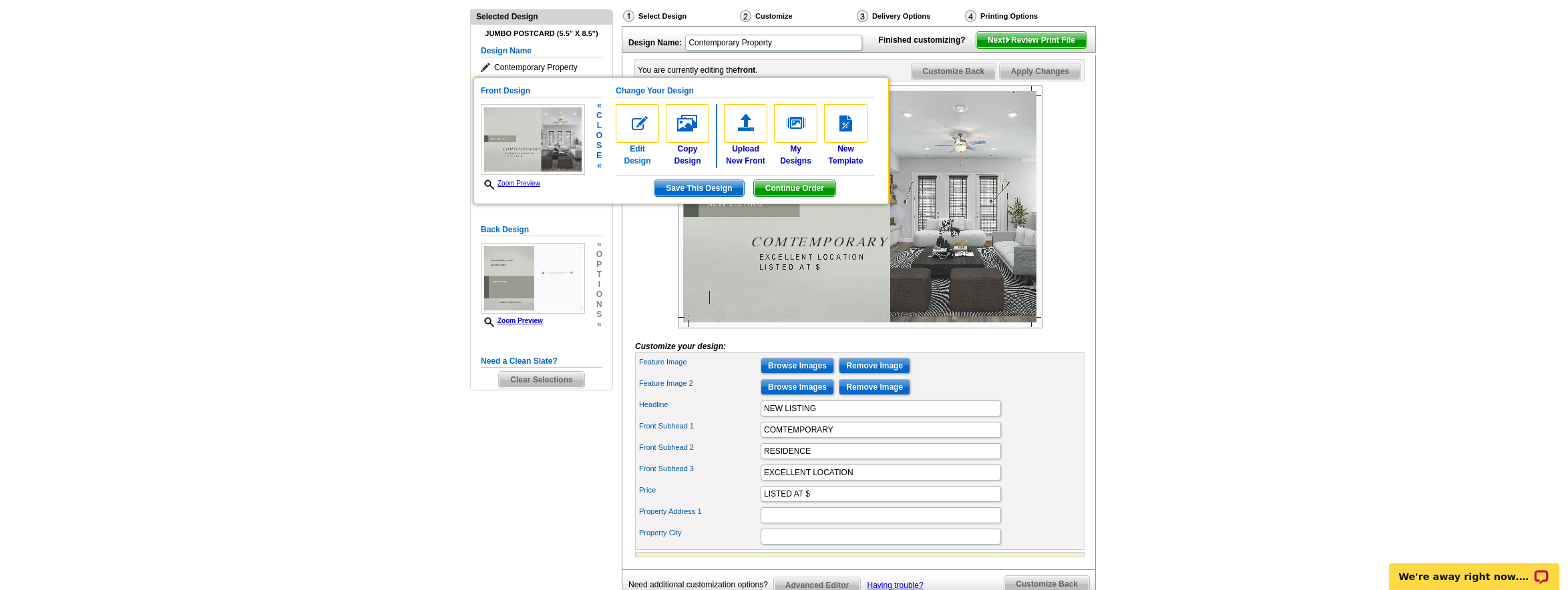
click at [633, 121] on img at bounding box center [637, 123] width 43 height 39
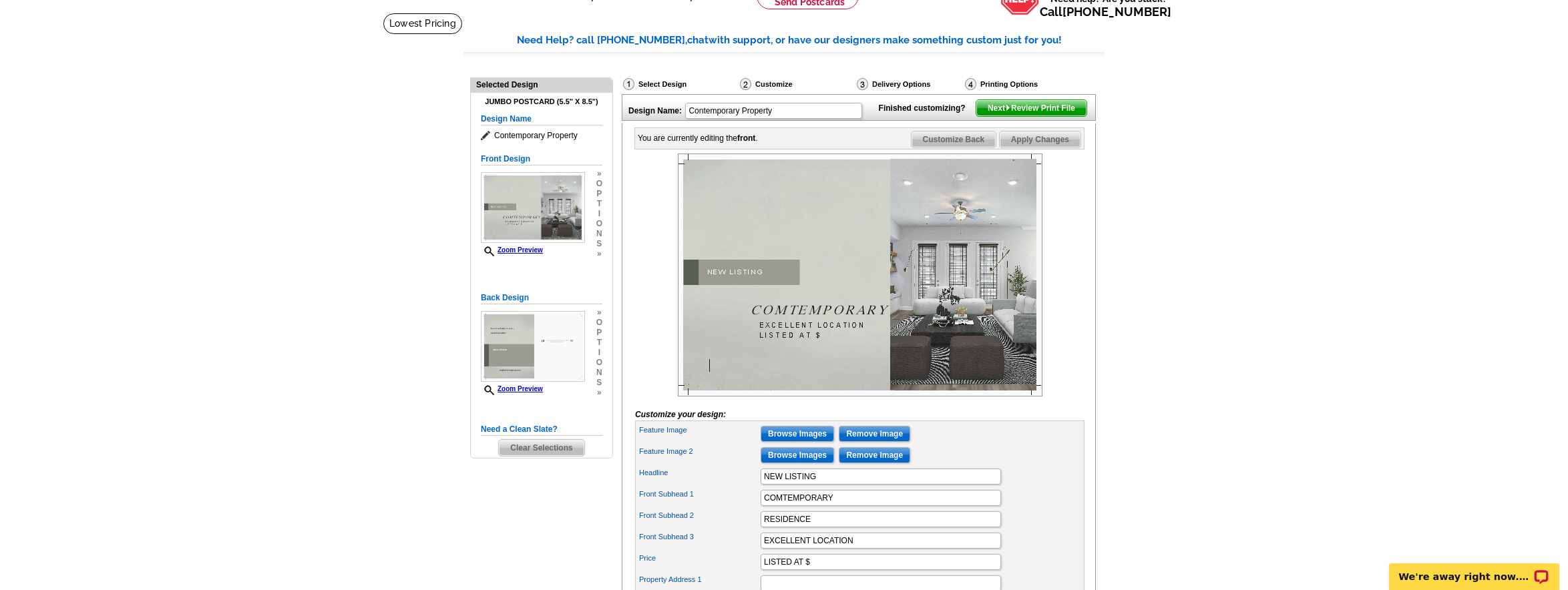
click at [949, 305] on img at bounding box center [860, 275] width 364 height 243
click at [973, 305] on img at bounding box center [860, 275] width 364 height 243
click at [601, 212] on span "i" at bounding box center [599, 213] width 6 height 10
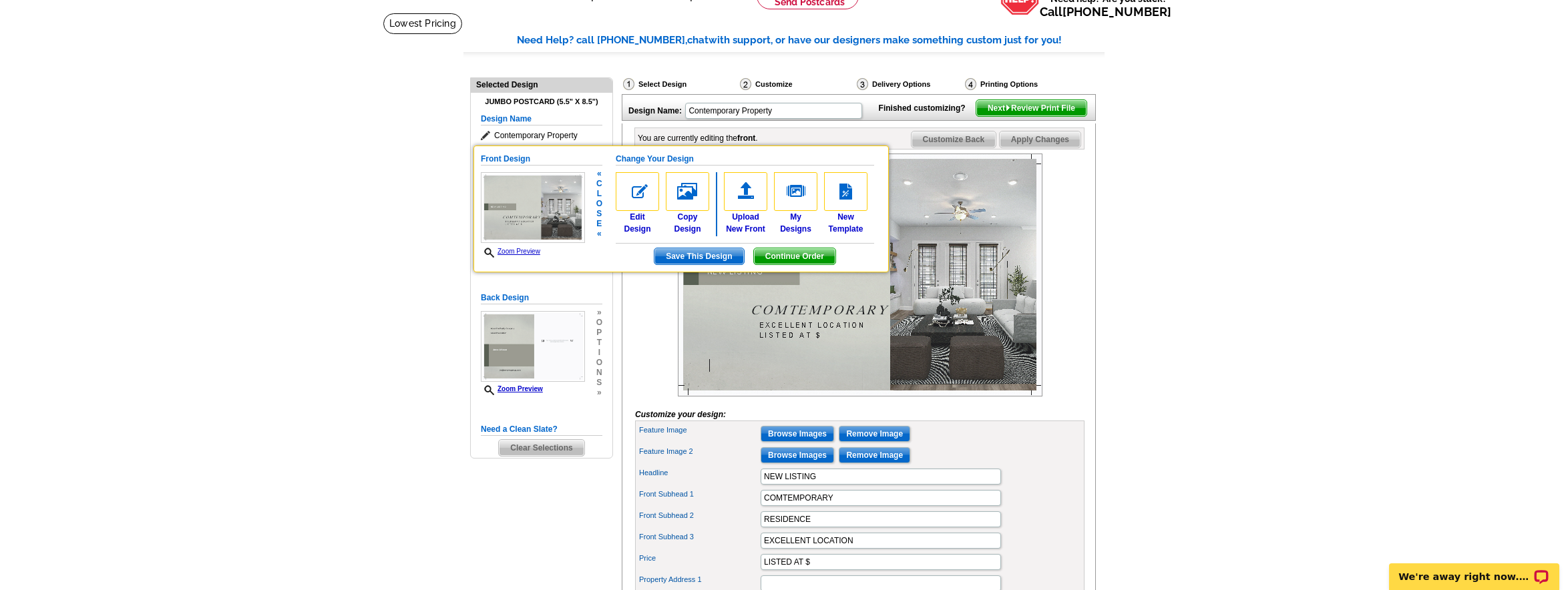
click at [639, 334] on div at bounding box center [859, 275] width 449 height 243
click at [1272, 288] on main "Need Help? call [PHONE_NUMBER], chat with support, or have our designers make s…" at bounding box center [784, 373] width 1568 height 721
click at [436, 163] on main "Need Help? call 800-260-5887, chat with support, or have our designers make som…" at bounding box center [784, 373] width 1568 height 721
click at [784, 262] on span "Continue Order" at bounding box center [795, 256] width 82 height 16
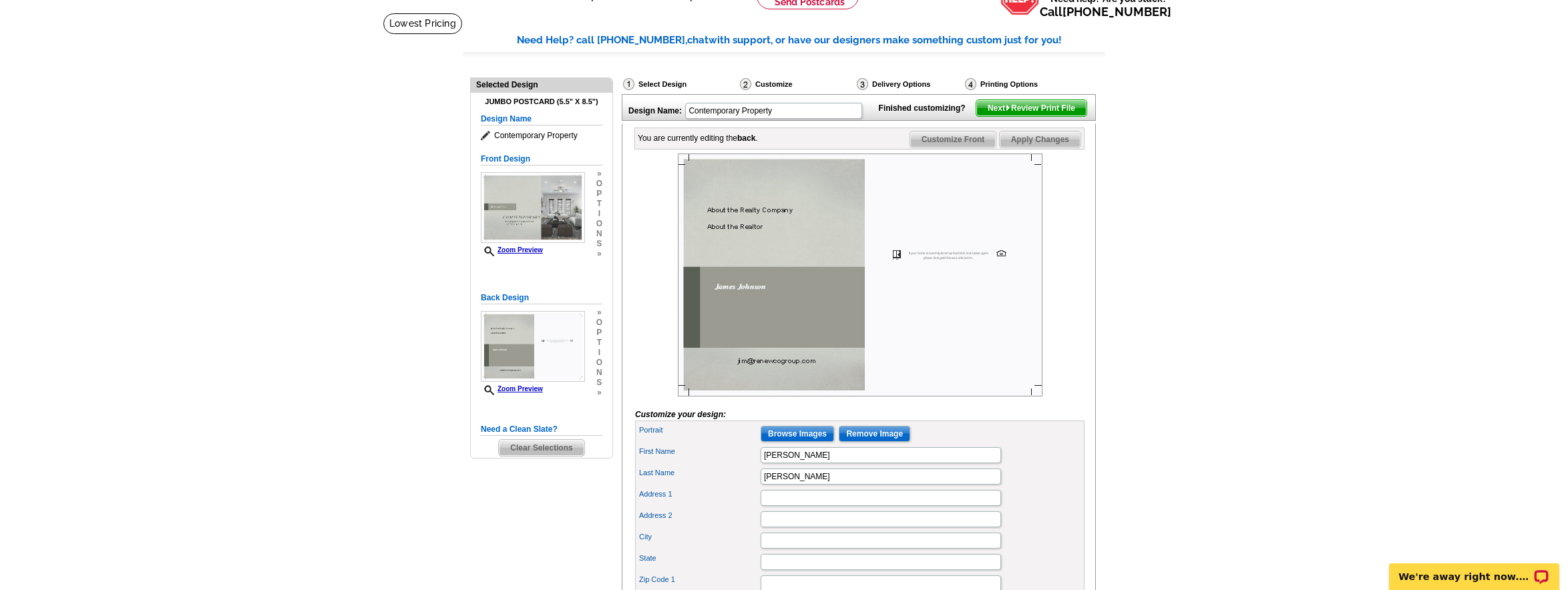
click at [550, 209] on img at bounding box center [533, 207] width 104 height 71
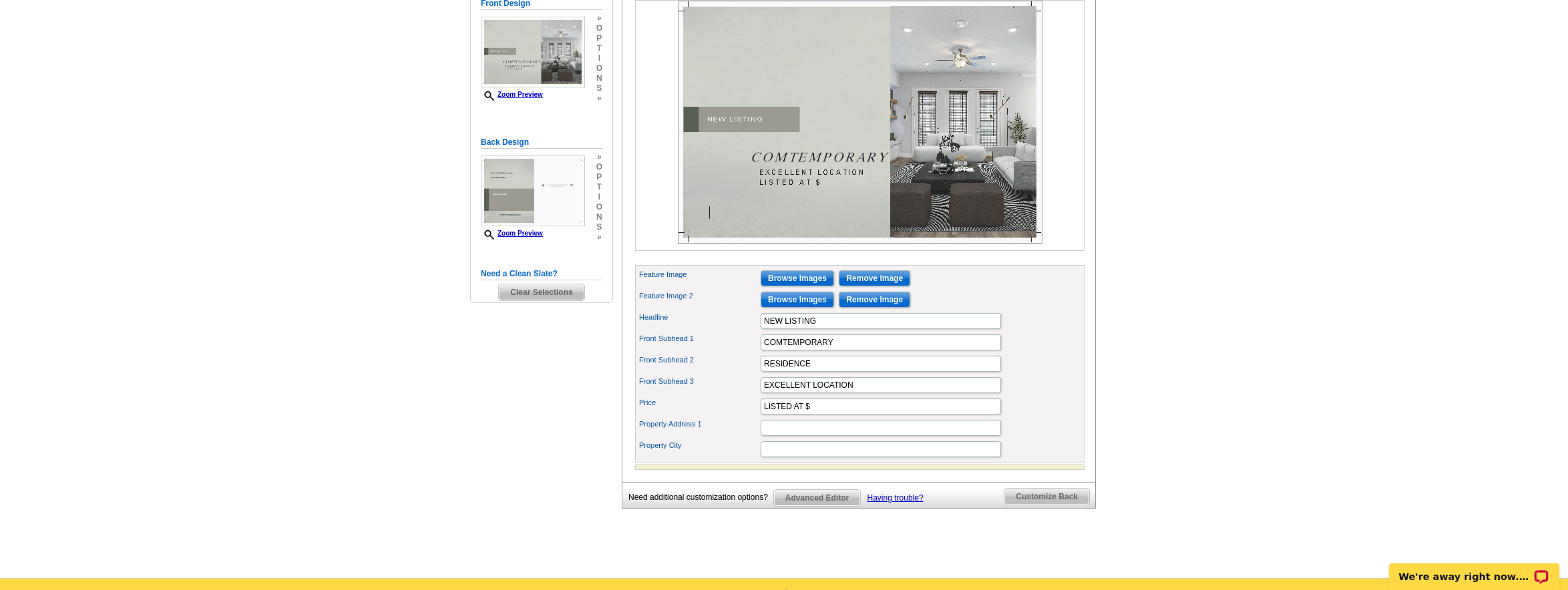
scroll to position [261, 0]
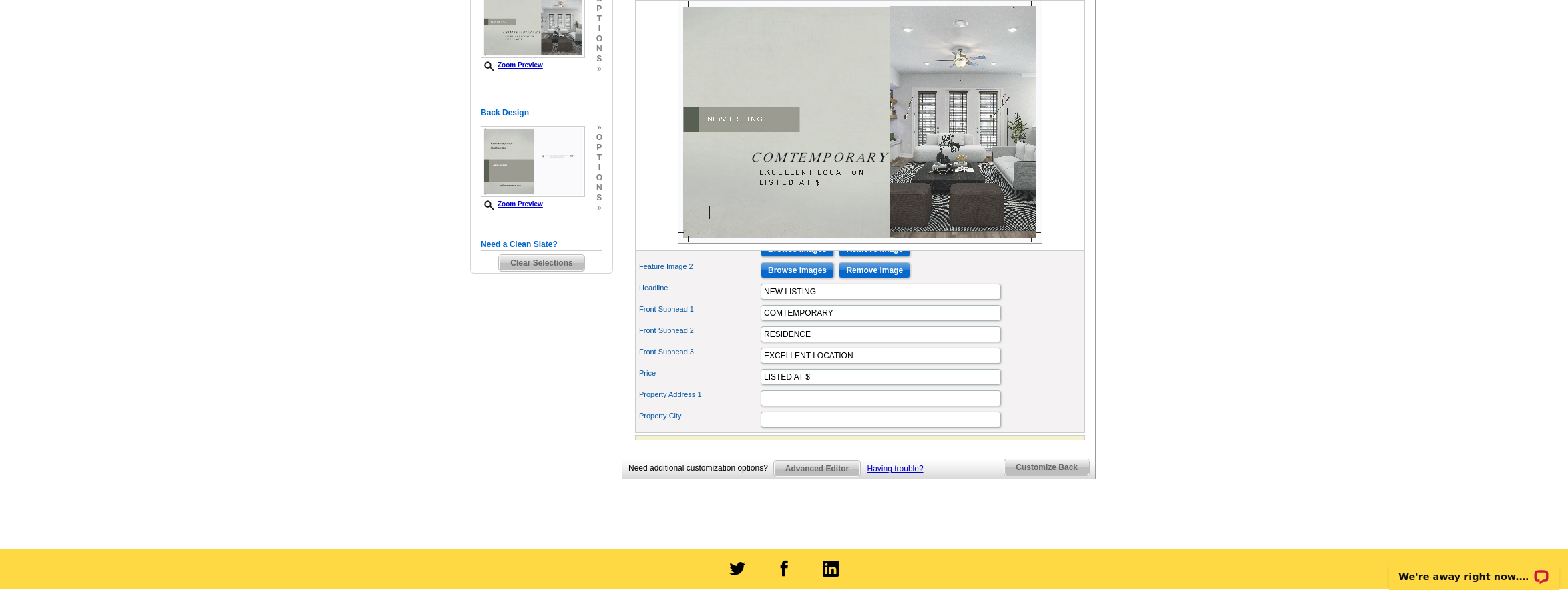
click at [813, 476] on span "Advanced Editor" at bounding box center [817, 469] width 86 height 16
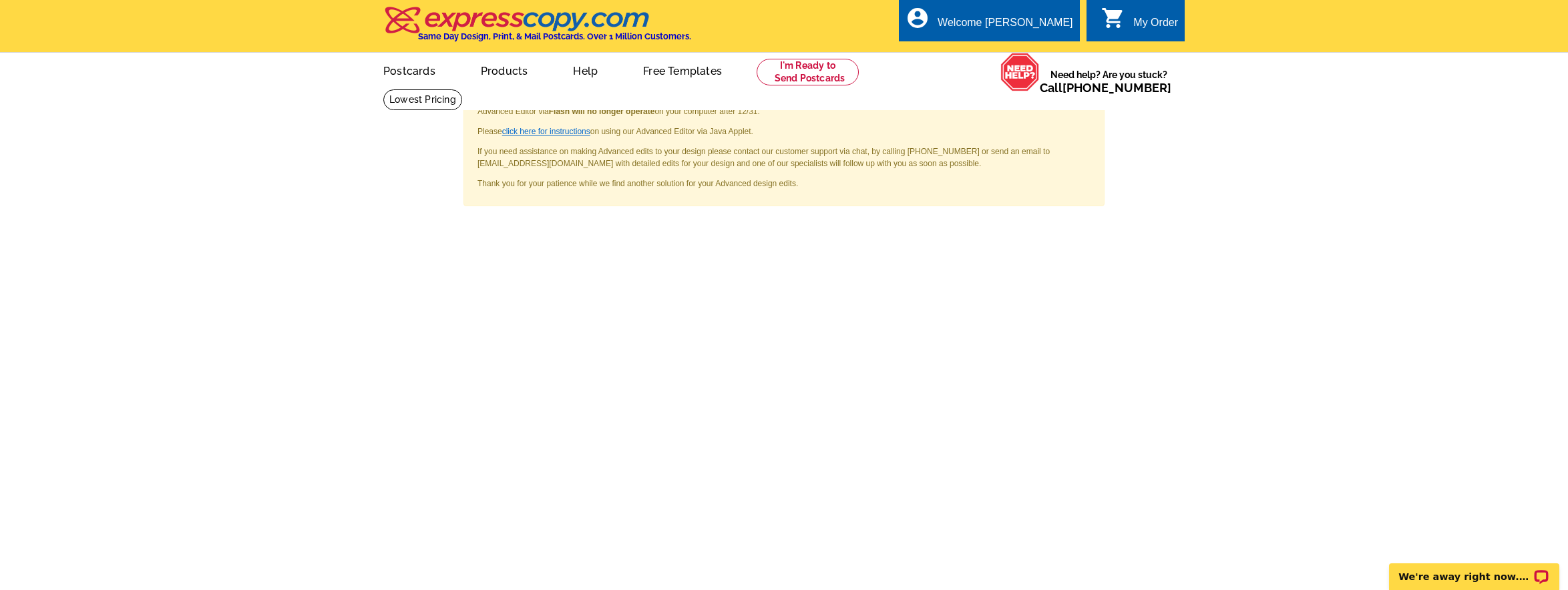
click at [554, 131] on link "click here for instructions" at bounding box center [546, 132] width 88 height 10
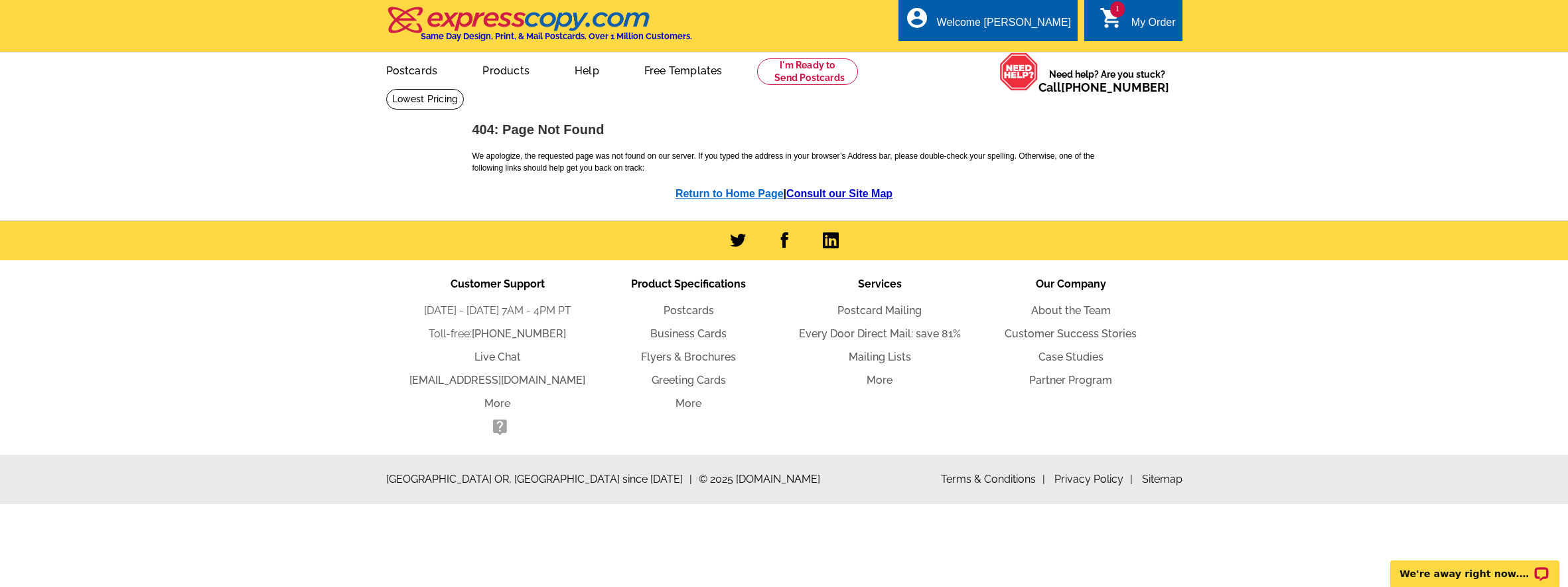
click at [712, 190] on link "Return to Home Page" at bounding box center [729, 193] width 108 height 11
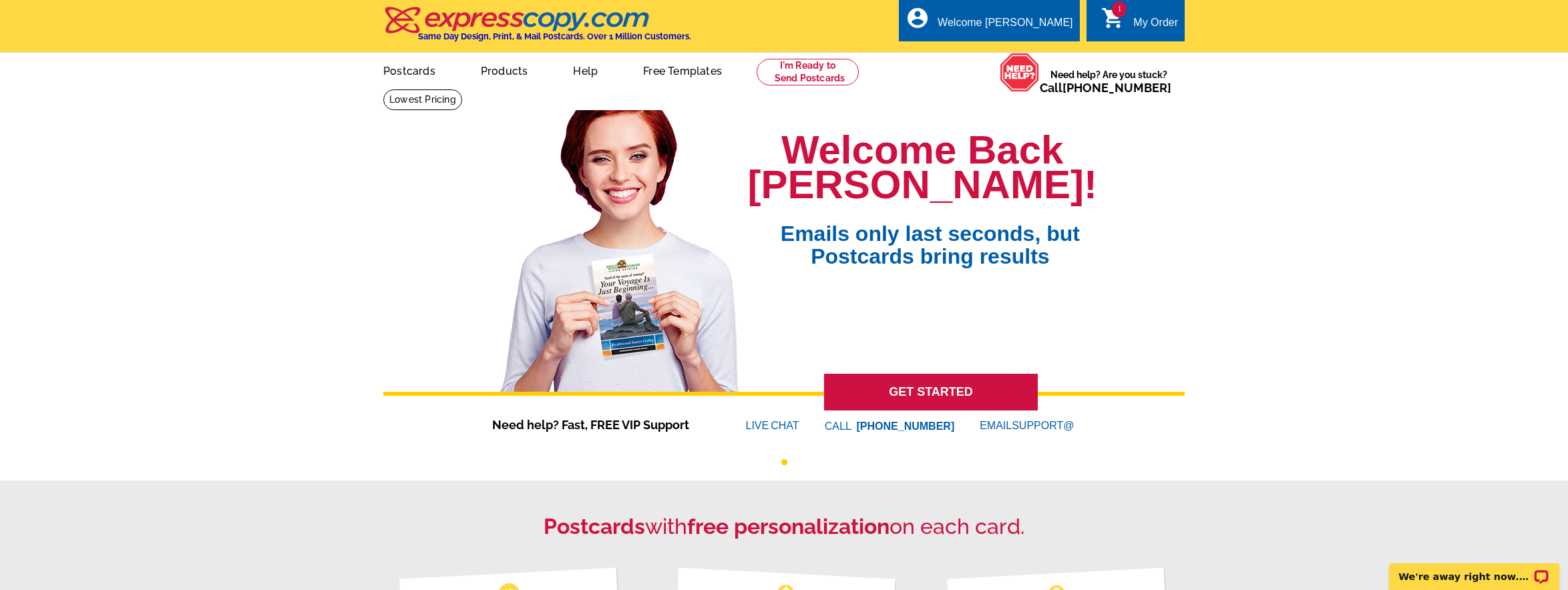
click at [1131, 22] on link "1 shopping_cart My Order" at bounding box center [1139, 23] width 77 height 16
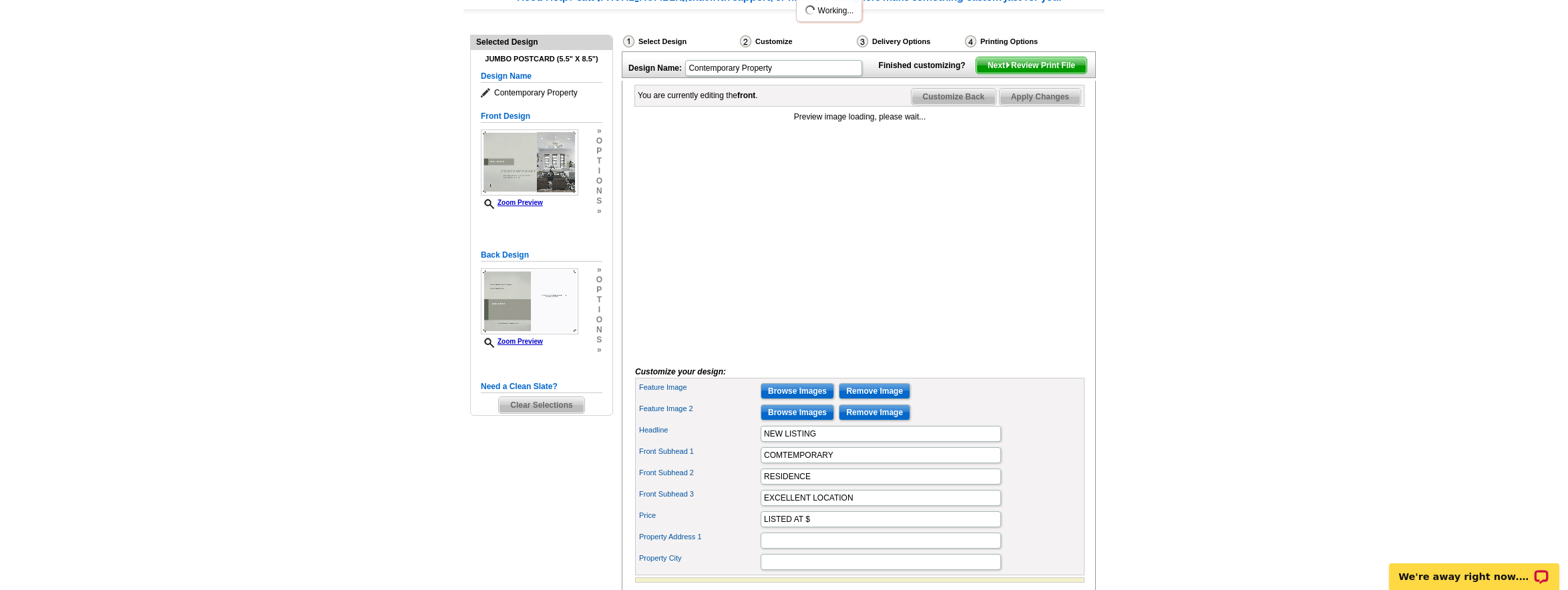
scroll to position [126, 0]
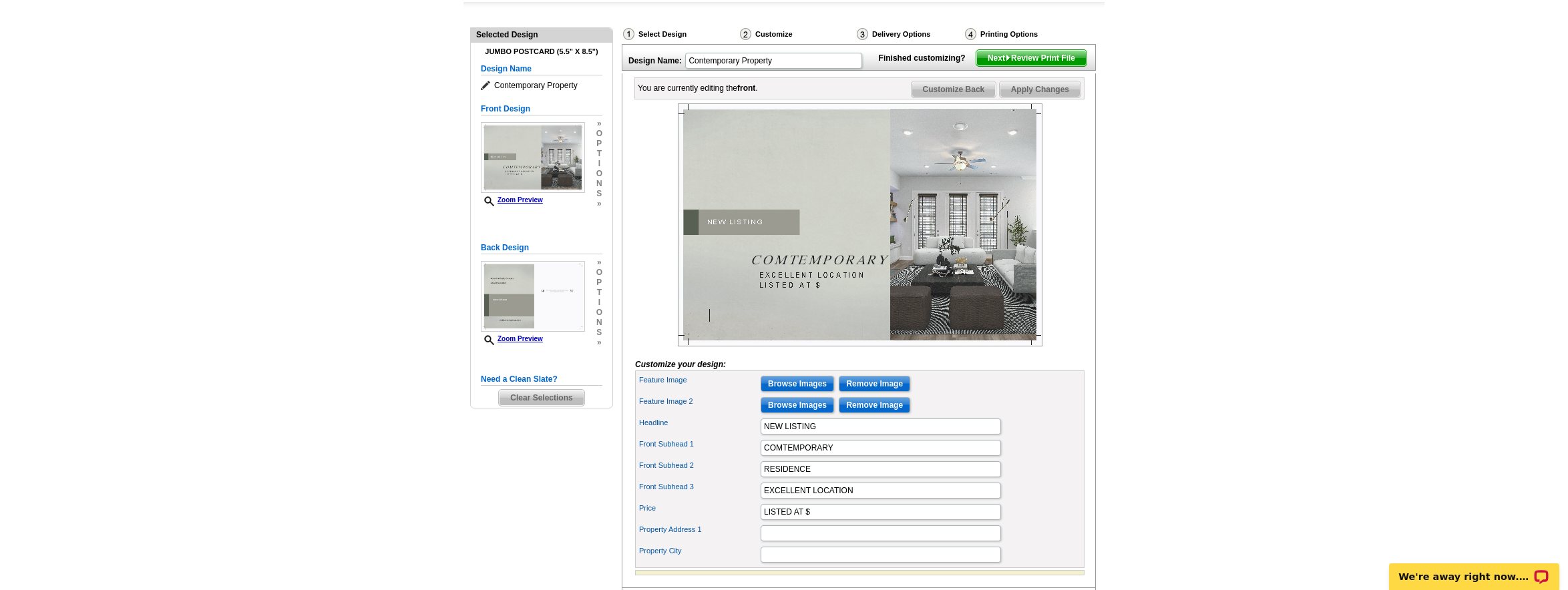
click at [982, 317] on img at bounding box center [860, 224] width 364 height 243
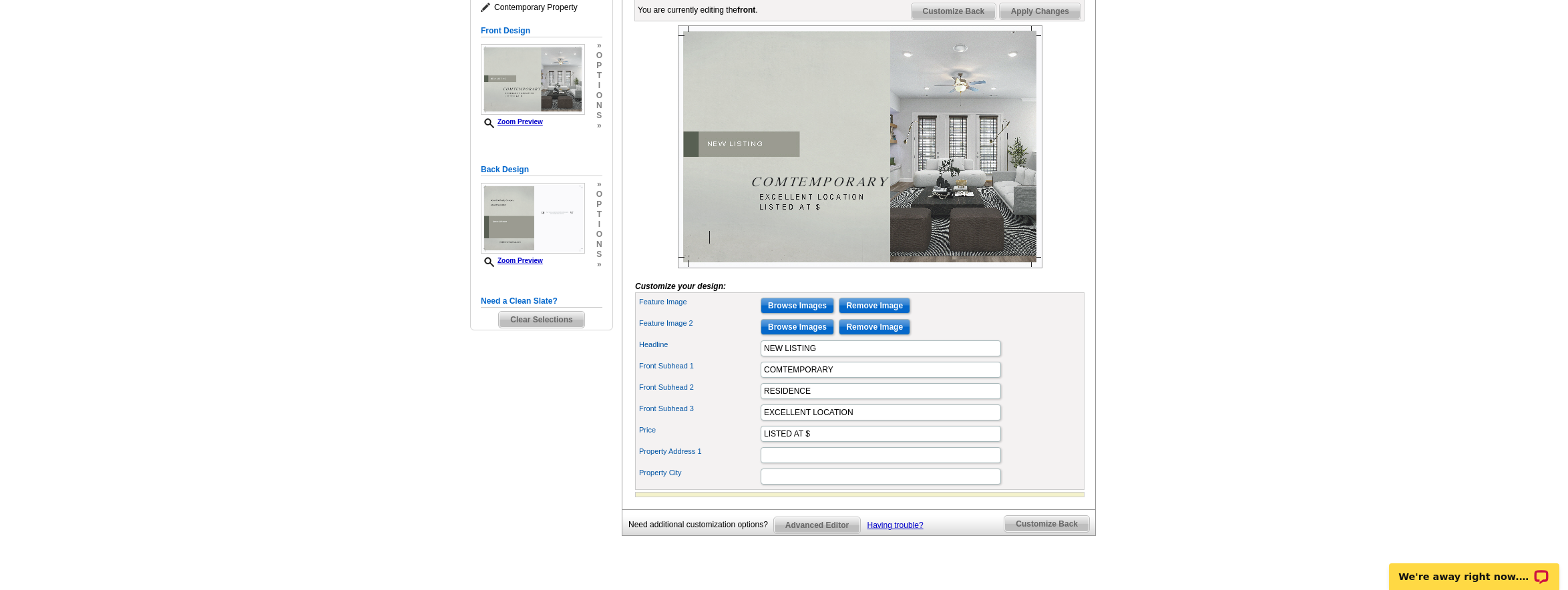
scroll to position [227, 0]
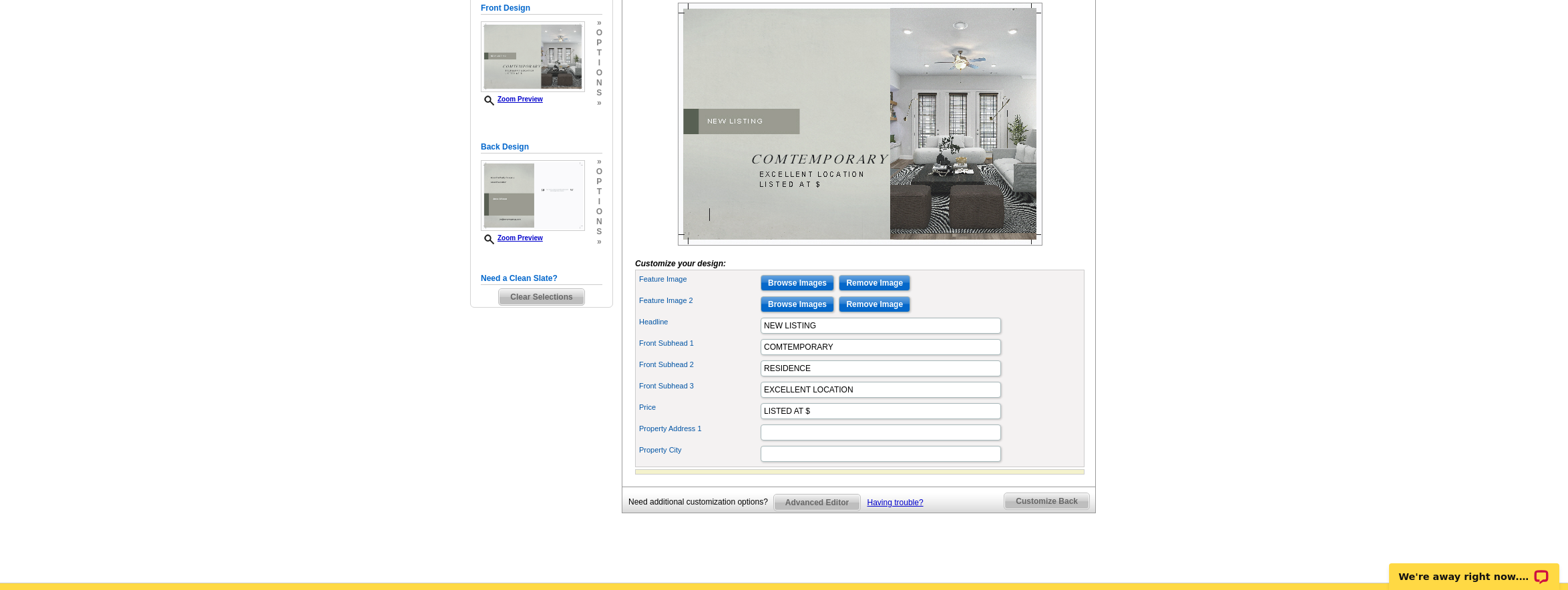
click at [709, 238] on img at bounding box center [860, 124] width 364 height 243
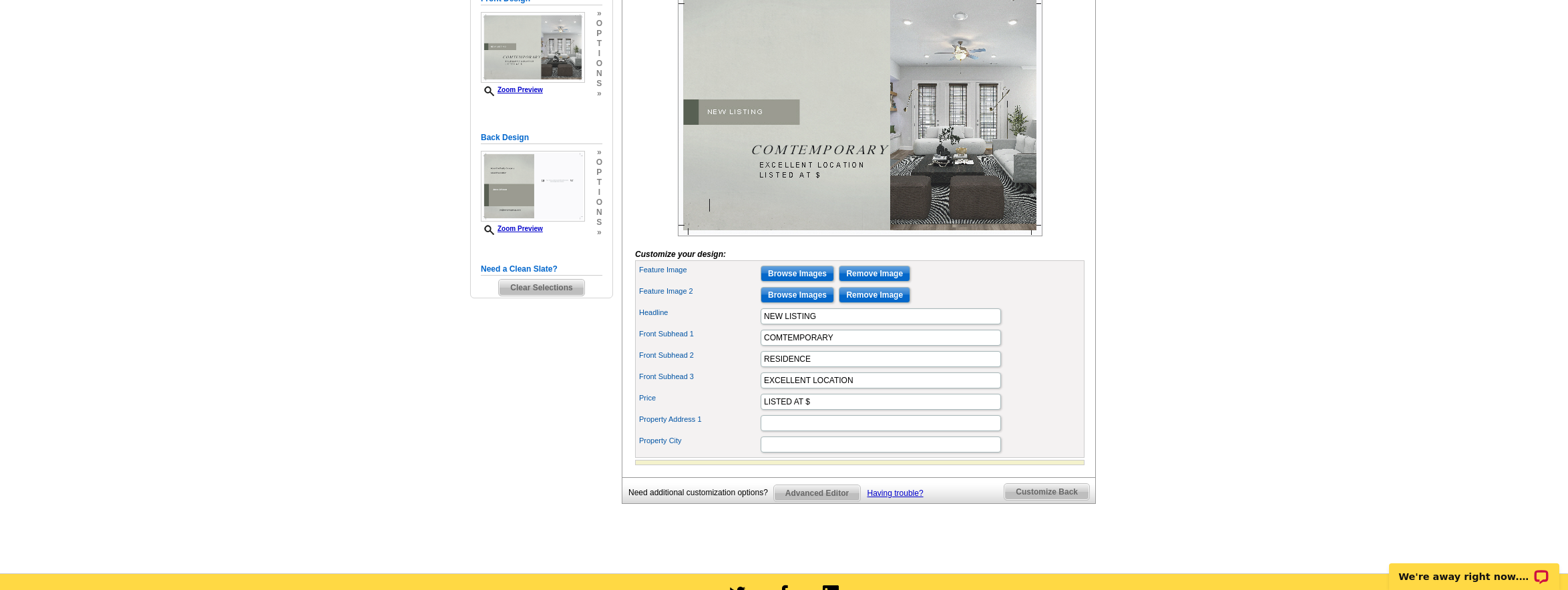
scroll to position [237, 0]
click at [896, 497] on link "Having trouble?" at bounding box center [895, 493] width 56 height 10
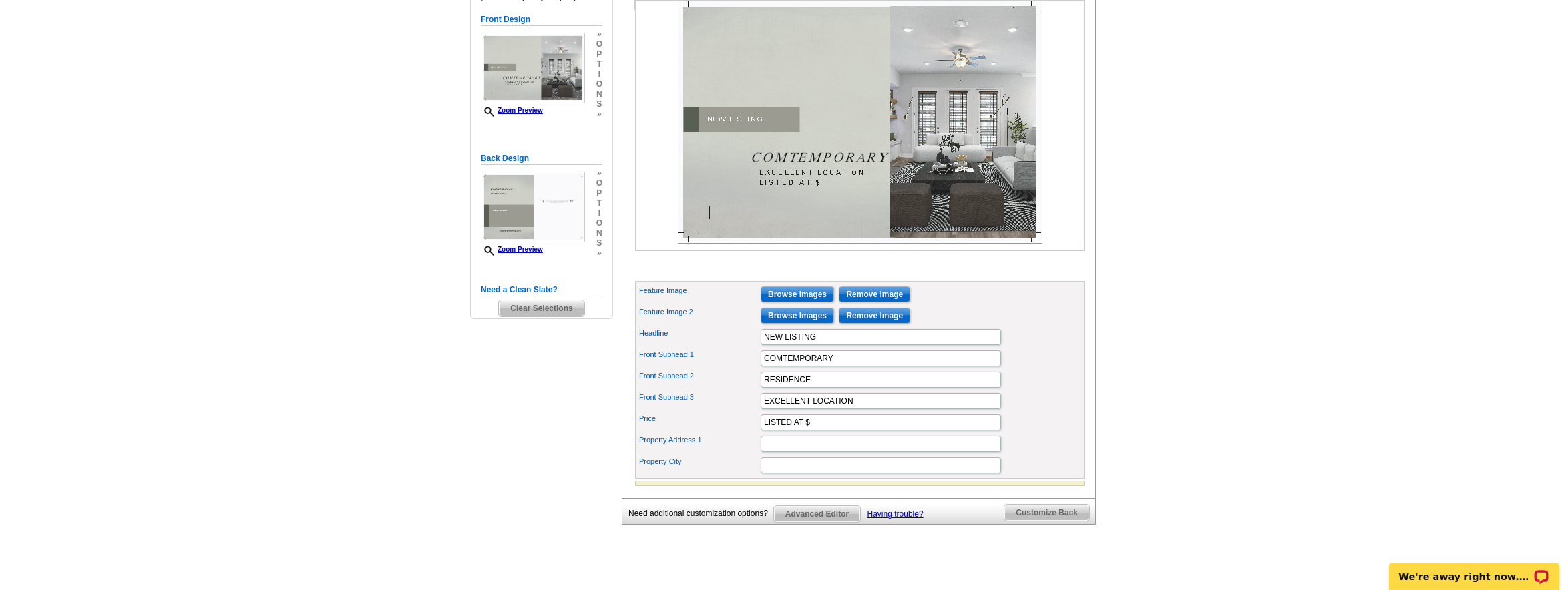
scroll to position [139, 0]
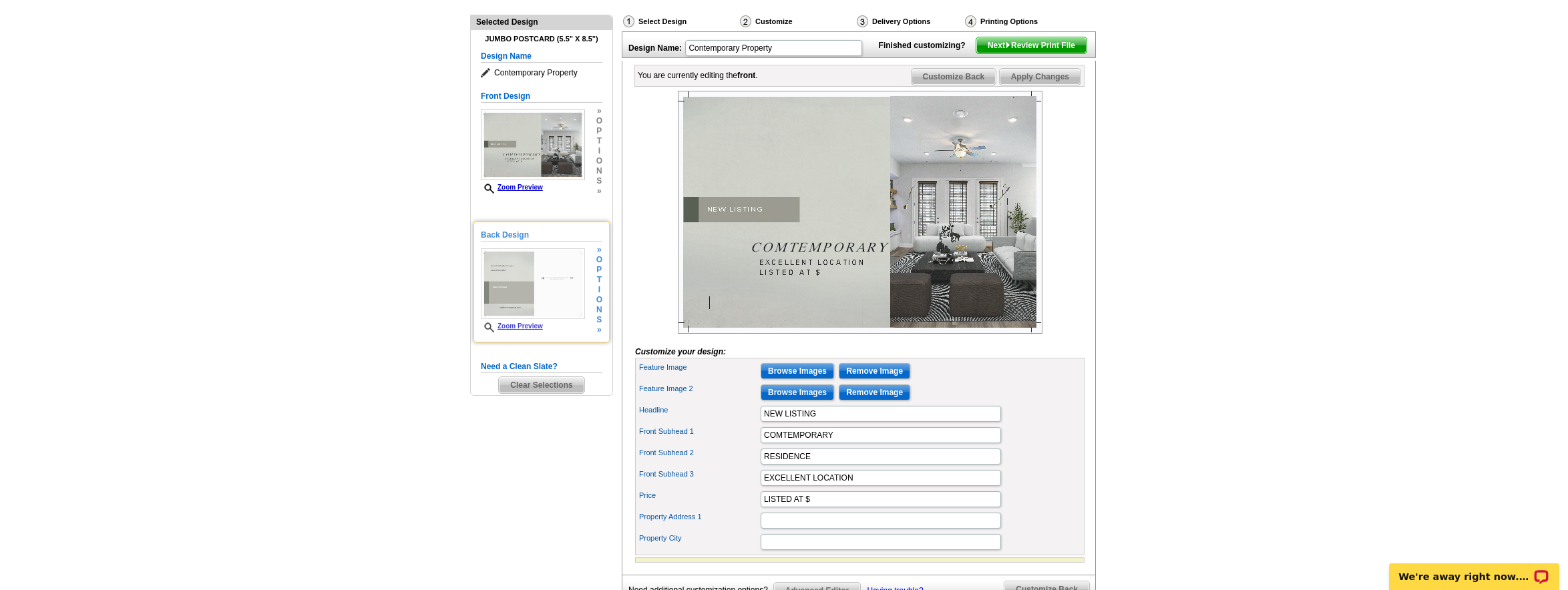
click at [539, 284] on img at bounding box center [533, 283] width 104 height 71
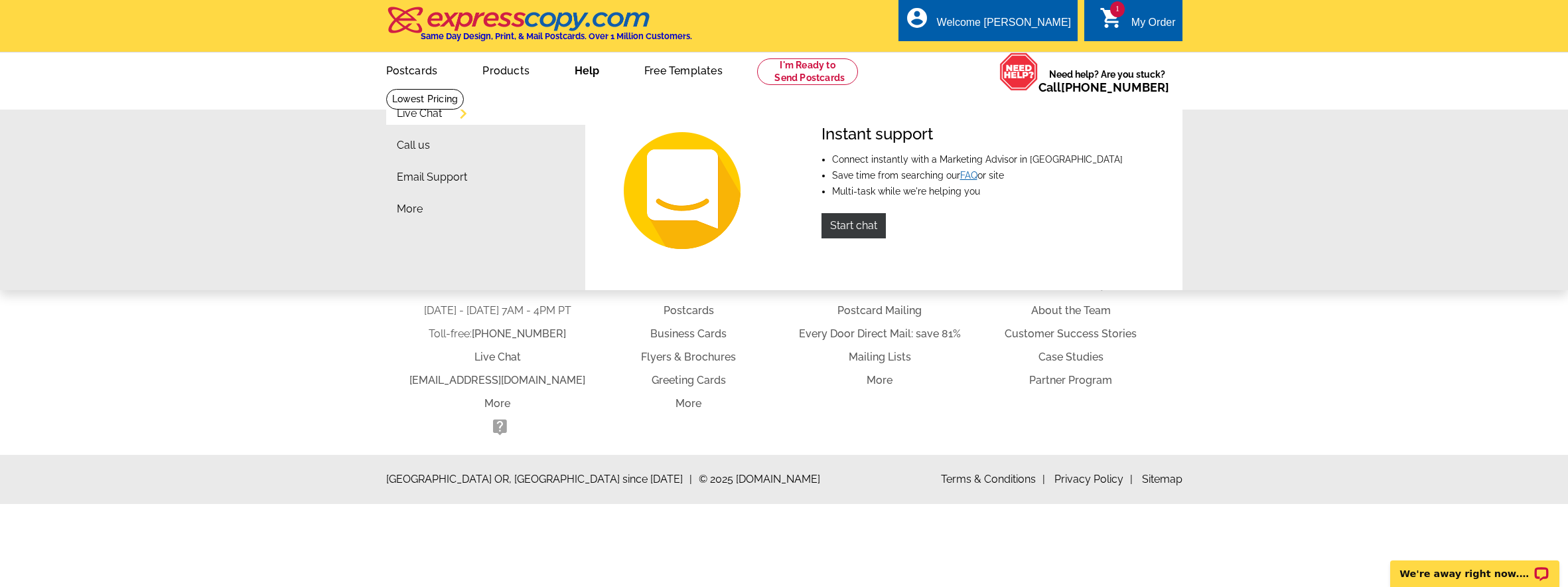
click at [962, 172] on link "FAQ" at bounding box center [969, 175] width 17 height 10
